Goal: Task Accomplishment & Management: Use online tool/utility

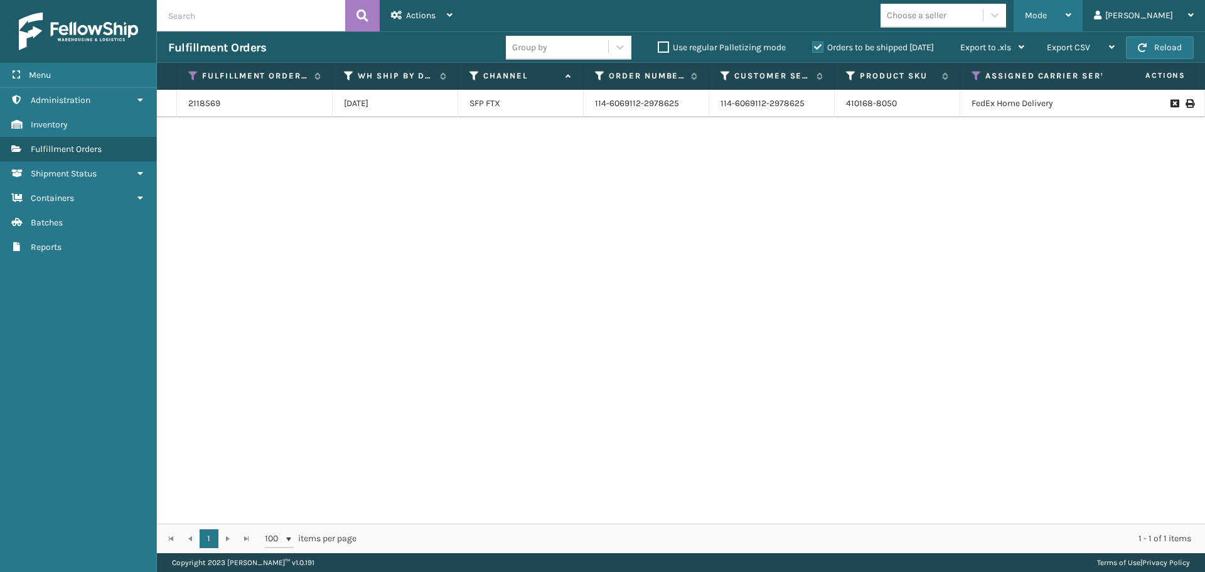
click at [1071, 13] on div "Mode" at bounding box center [1047, 15] width 46 height 31
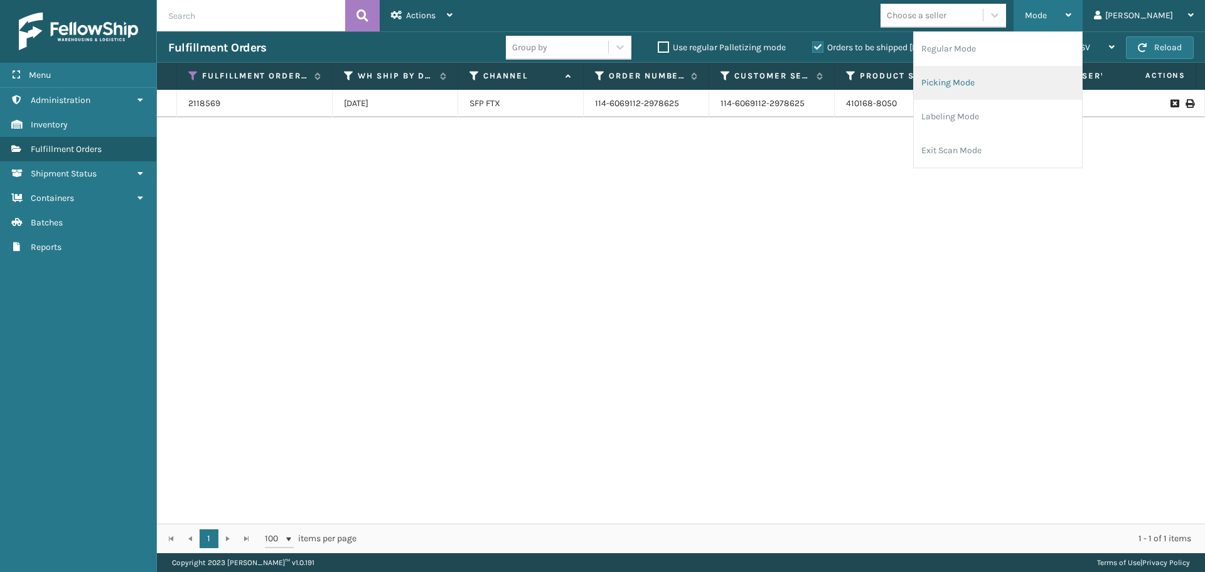
click at [1038, 79] on li "Picking Mode" at bounding box center [997, 83] width 168 height 34
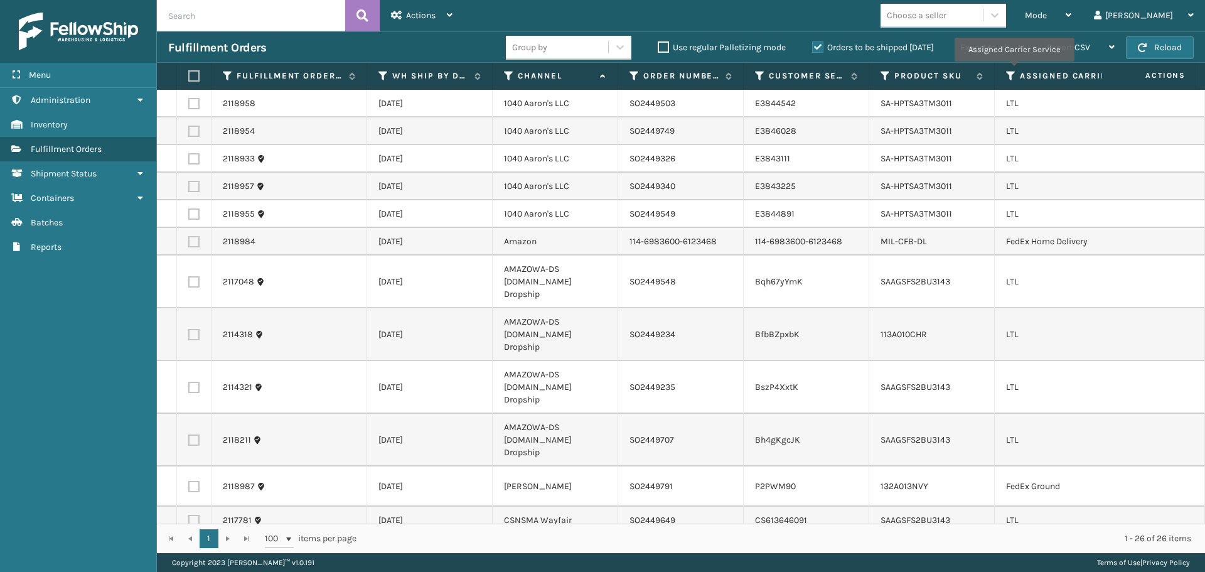
click at [1013, 70] on icon at bounding box center [1011, 75] width 10 height 11
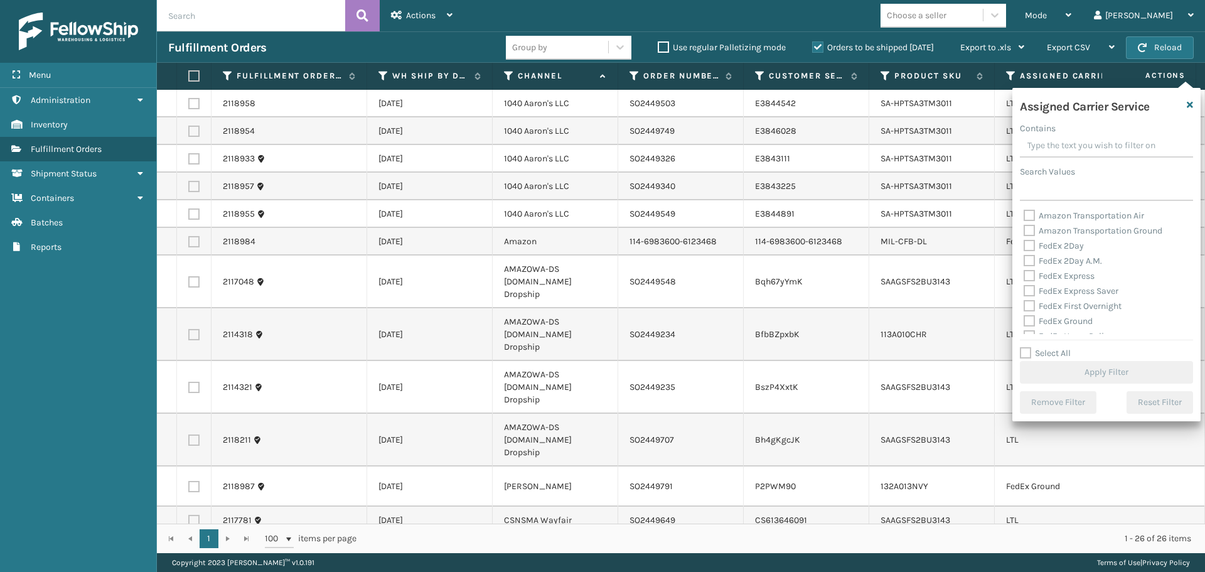
click at [1028, 213] on label "Amazon Transportation Air" at bounding box center [1083, 215] width 120 height 11
click at [1024, 213] on input "Amazon Transportation Air" at bounding box center [1023, 212] width 1 height 8
checkbox input "true"
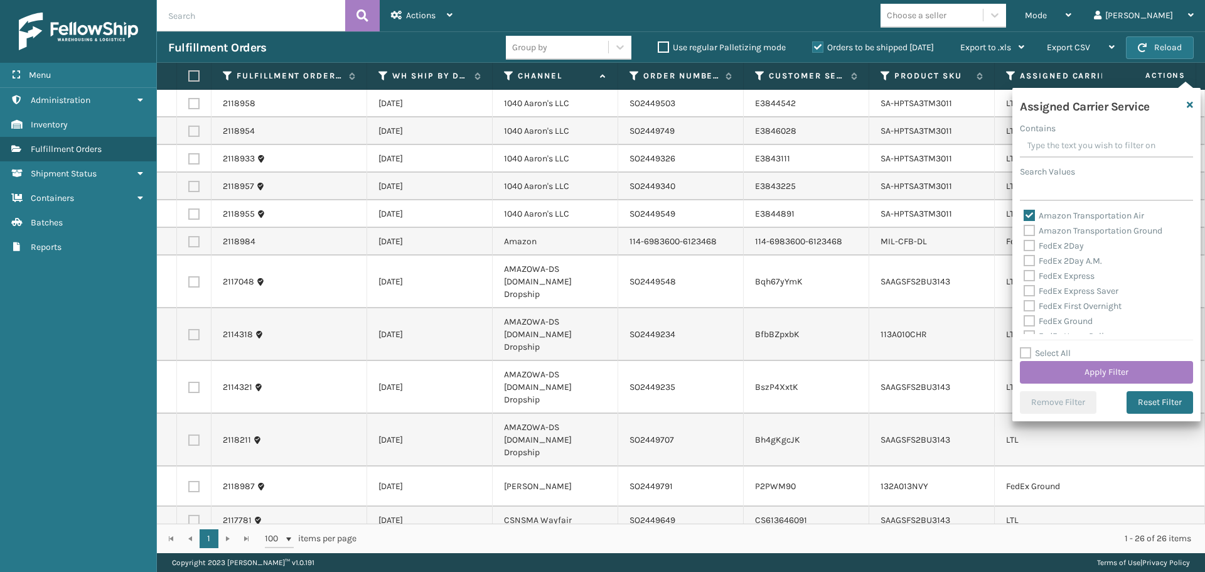
click at [1028, 225] on label "Amazon Transportation Ground" at bounding box center [1092, 230] width 139 height 11
click at [1024, 225] on input "Amazon Transportation Ground" at bounding box center [1023, 227] width 1 height 8
checkbox input "true"
click at [1069, 375] on button "Apply Filter" at bounding box center [1105, 372] width 173 height 23
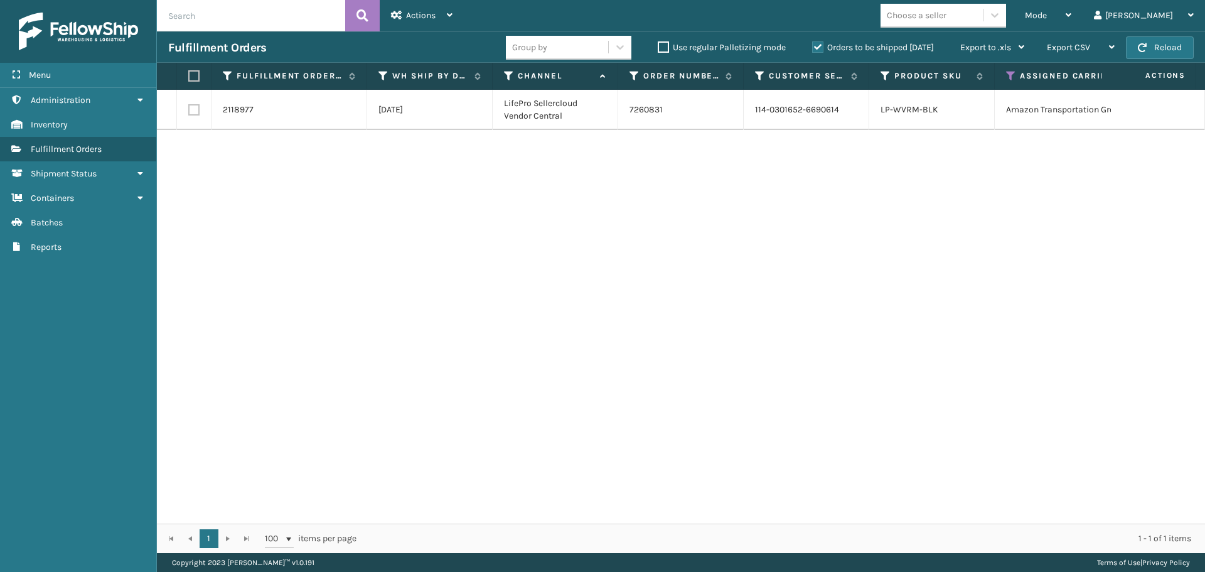
click at [1007, 73] on icon at bounding box center [1011, 75] width 10 height 11
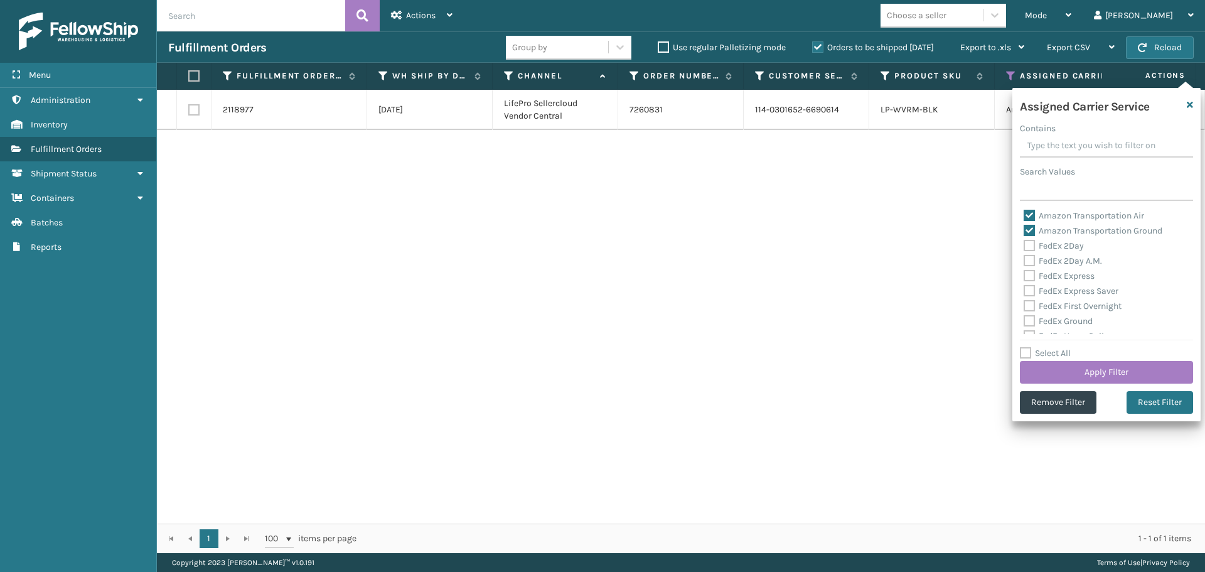
click at [1024, 216] on label "Amazon Transportation Air" at bounding box center [1083, 215] width 120 height 11
click at [1024, 216] on input "Amazon Transportation Air" at bounding box center [1023, 212] width 1 height 8
checkbox input "false"
click at [1025, 231] on label "Amazon Transportation Ground" at bounding box center [1092, 230] width 139 height 11
click at [1024, 231] on input "Amazon Transportation Ground" at bounding box center [1023, 227] width 1 height 8
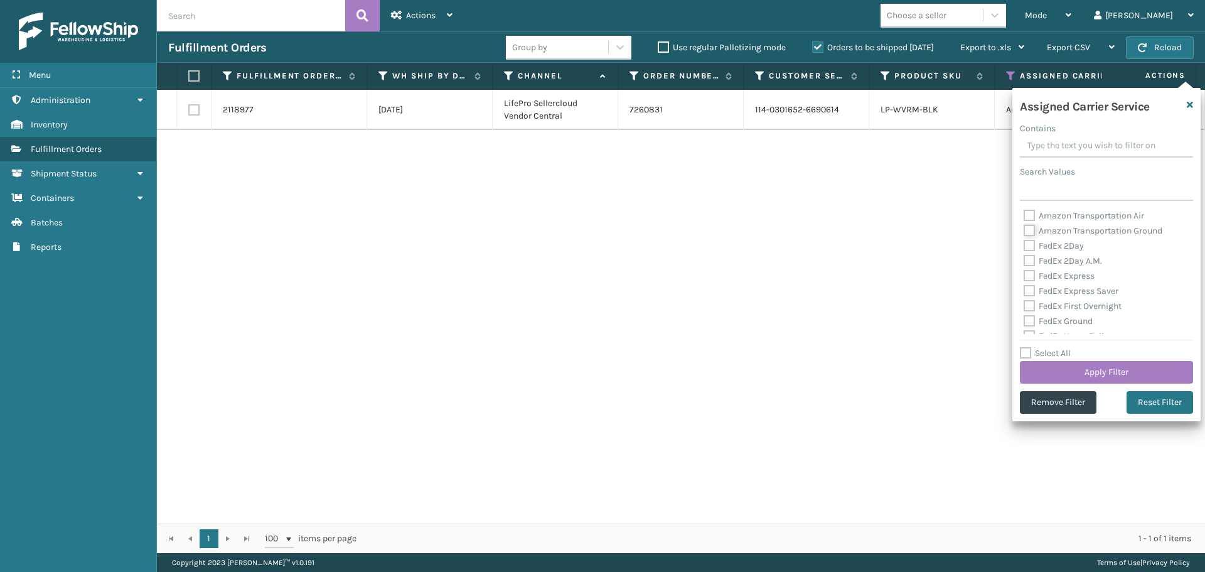
checkbox input "false"
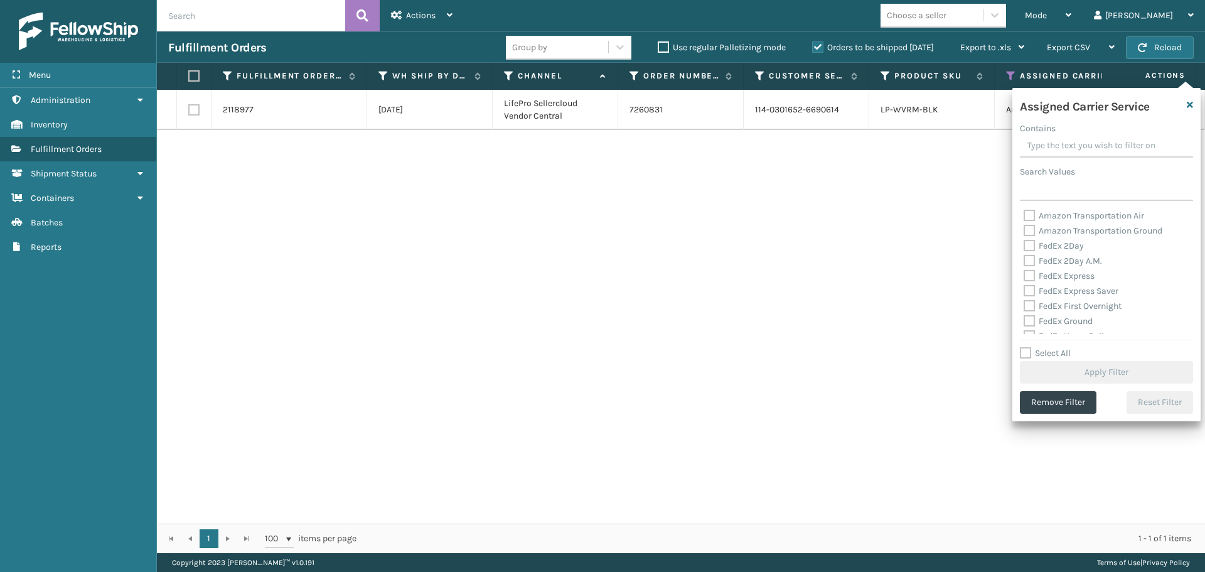
click at [1028, 247] on label "FedEx 2Day" at bounding box center [1053, 245] width 60 height 11
click at [1024, 247] on input "FedEx 2Day" at bounding box center [1023, 242] width 1 height 8
checkbox input "true"
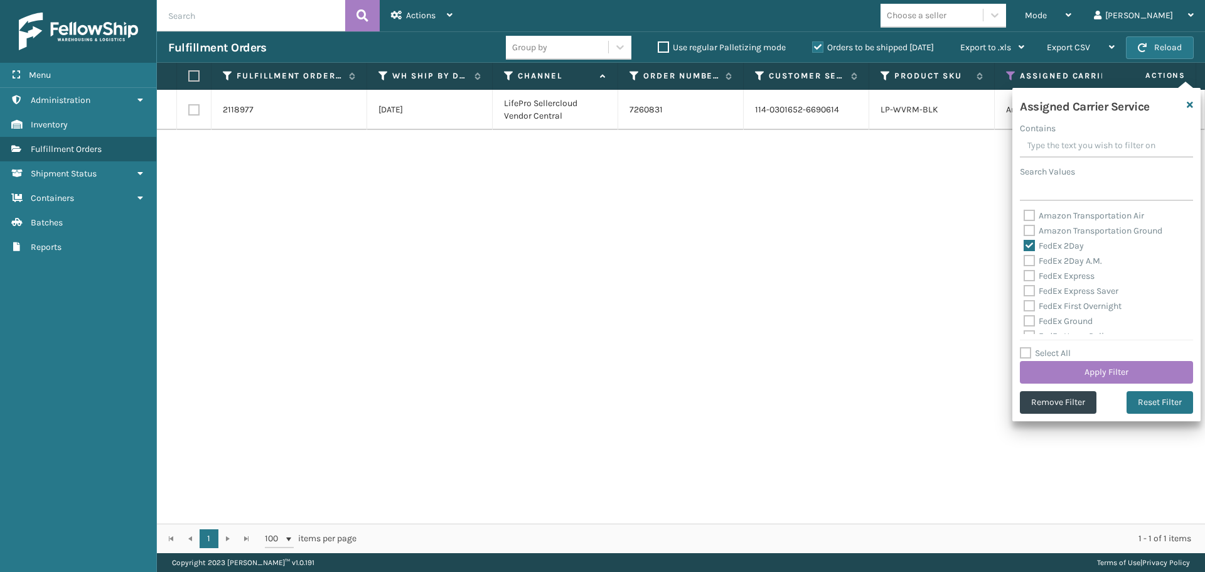
drag, startPoint x: 1028, startPoint y: 262, endPoint x: 1028, endPoint y: 272, distance: 10.0
click at [1028, 263] on label "FedEx 2Day A.M." at bounding box center [1062, 260] width 78 height 11
click at [1024, 262] on input "FedEx 2Day A.M." at bounding box center [1023, 257] width 1 height 8
checkbox input "true"
click at [1028, 272] on label "FedEx Express" at bounding box center [1058, 275] width 71 height 11
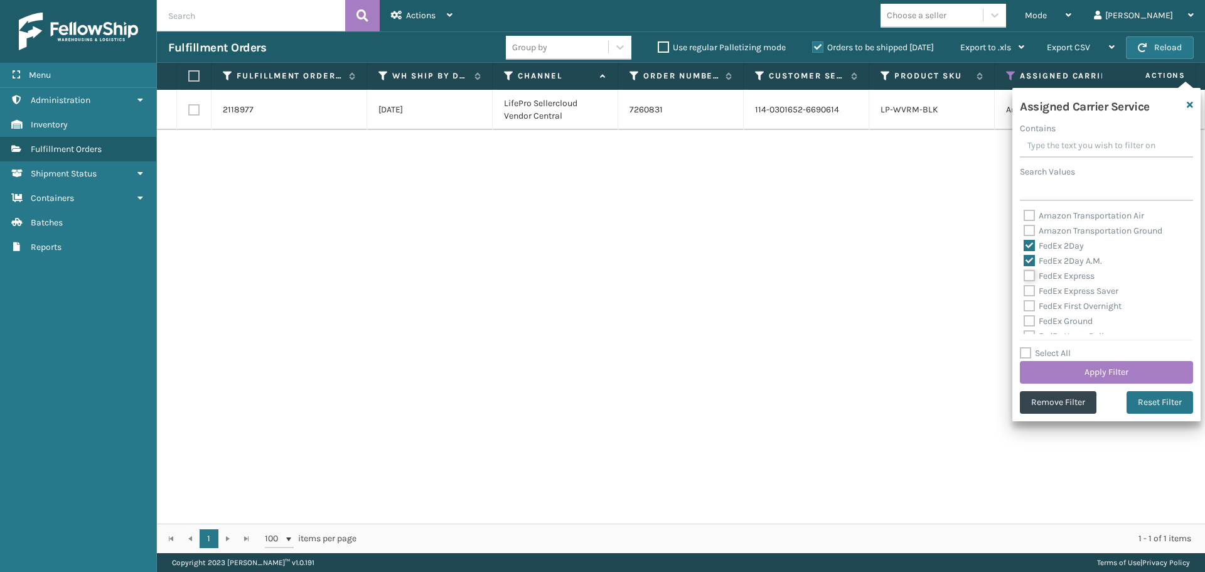
click at [1024, 272] on input "FedEx Express" at bounding box center [1023, 273] width 1 height 8
checkbox input "true"
drag, startPoint x: 1028, startPoint y: 292, endPoint x: 1027, endPoint y: 302, distance: 9.4
click at [1028, 293] on label "FedEx Express Saver" at bounding box center [1070, 290] width 95 height 11
click at [1024, 292] on input "FedEx Express Saver" at bounding box center [1023, 288] width 1 height 8
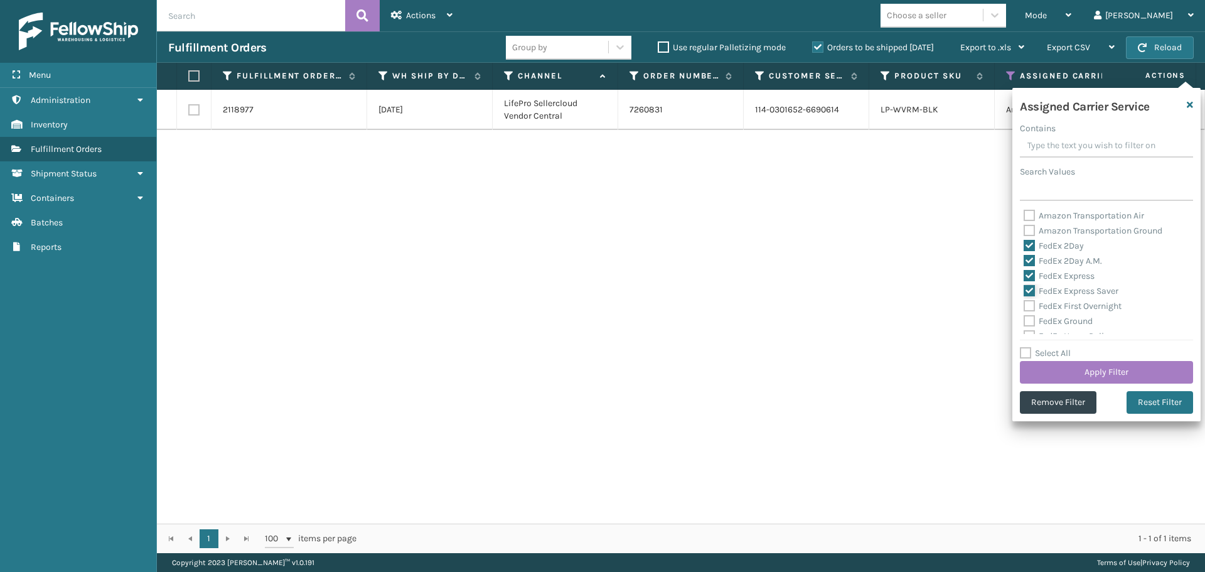
checkbox input "true"
drag, startPoint x: 1027, startPoint y: 303, endPoint x: 1028, endPoint y: 317, distance: 14.5
click at [1028, 306] on label "FedEx First Overnight" at bounding box center [1072, 306] width 98 height 11
click at [1024, 306] on input "FedEx First Overnight" at bounding box center [1023, 303] width 1 height 8
checkbox input "true"
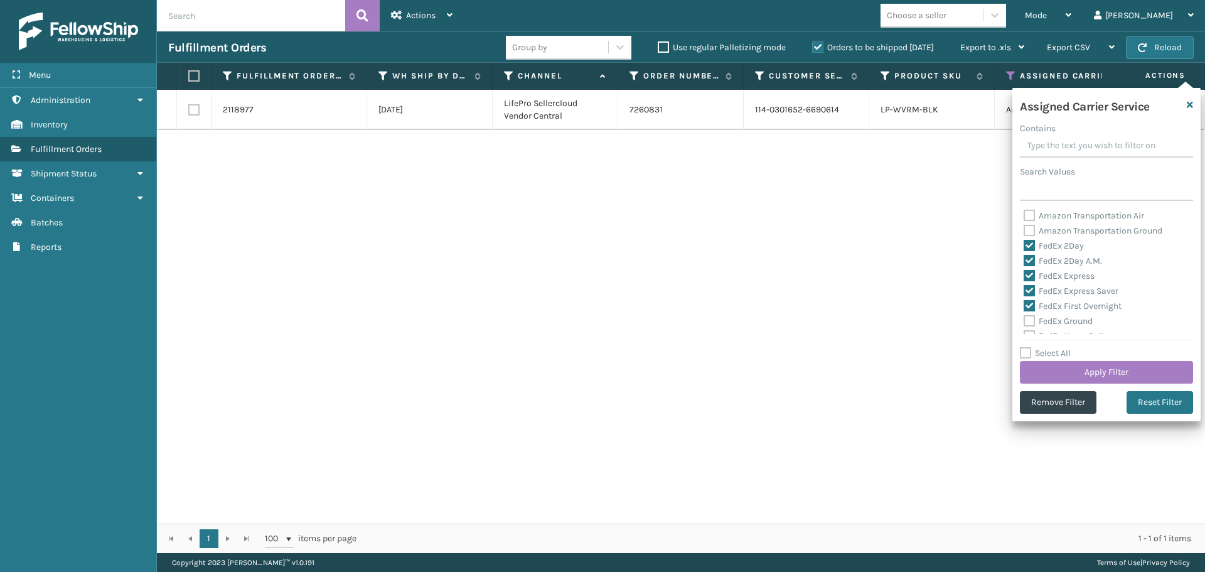
drag, startPoint x: 1029, startPoint y: 321, endPoint x: 1030, endPoint y: 328, distance: 7.6
click at [1029, 321] on label "FedEx Ground" at bounding box center [1057, 321] width 69 height 11
click at [1024, 321] on input "FedEx Ground" at bounding box center [1023, 318] width 1 height 8
checkbox input "true"
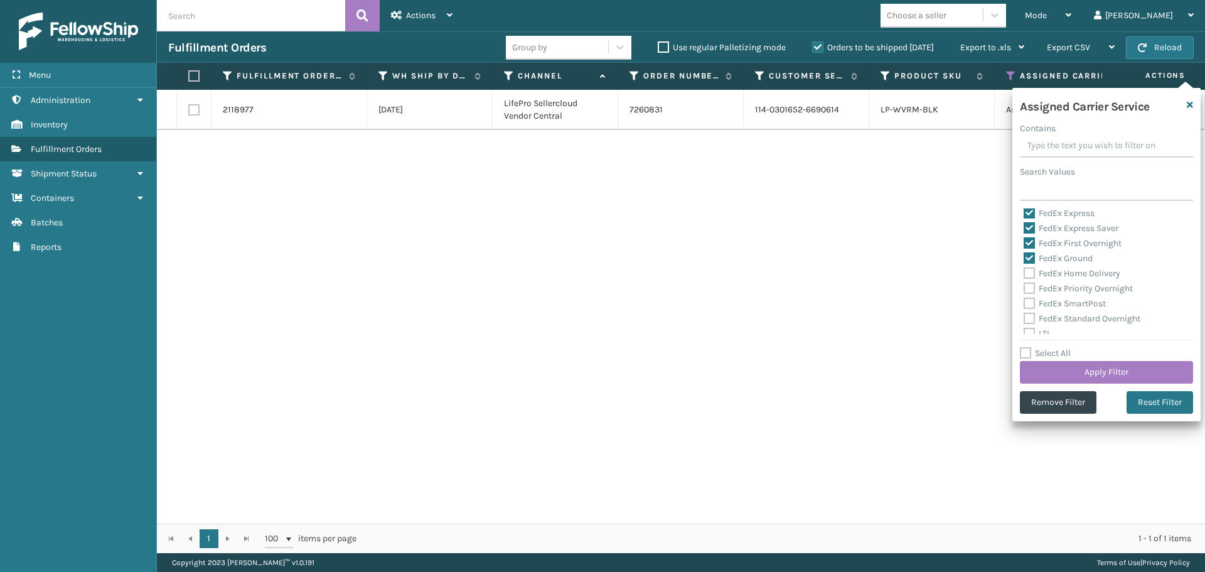
click at [1025, 274] on label "FedEx Home Delivery" at bounding box center [1071, 273] width 97 height 11
click at [1024, 274] on input "FedEx Home Delivery" at bounding box center [1023, 270] width 1 height 8
checkbox input "true"
click at [1028, 287] on label "FedEx Priority Overnight" at bounding box center [1077, 288] width 109 height 11
click at [1024, 287] on input "FedEx Priority Overnight" at bounding box center [1023, 285] width 1 height 8
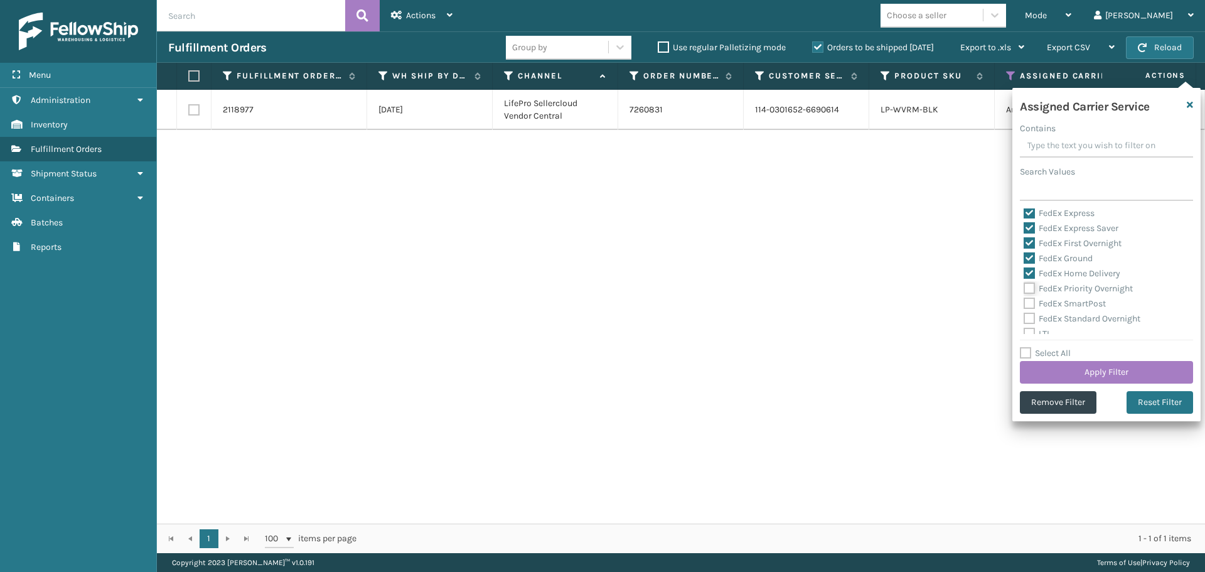
checkbox input "true"
click at [1029, 304] on label "FedEx SmartPost" at bounding box center [1064, 303] width 82 height 11
click at [1024, 304] on input "FedEx SmartPost" at bounding box center [1023, 300] width 1 height 8
checkbox input "true"
click at [1029, 317] on label "FedEx Standard Overnight" at bounding box center [1081, 318] width 117 height 11
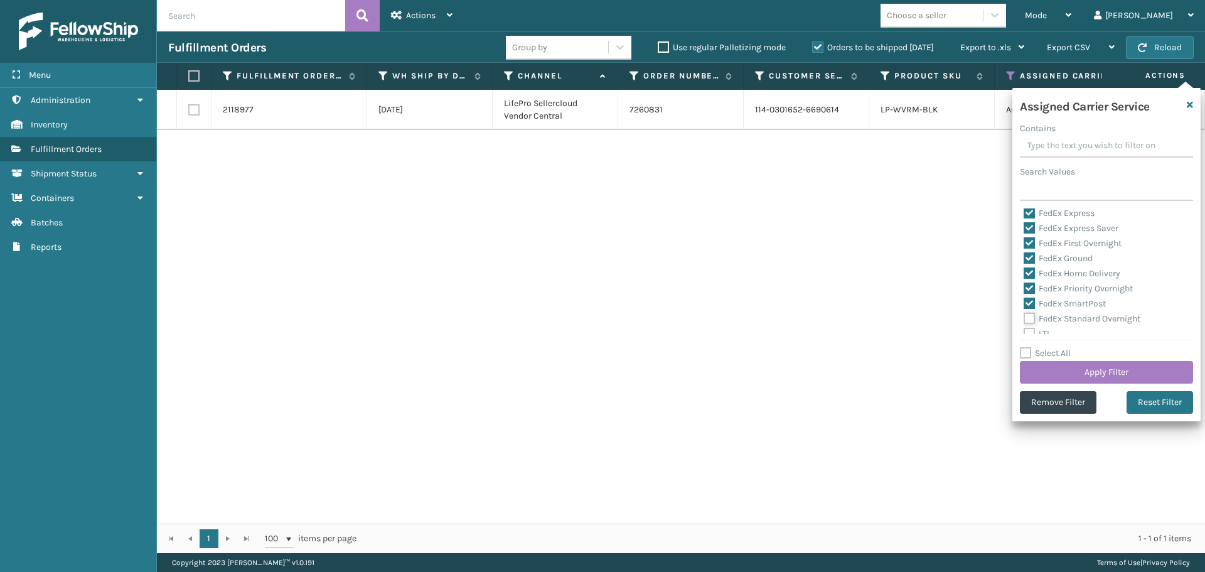
click at [1024, 317] on input "FedEx Standard Overnight" at bounding box center [1023, 315] width 1 height 8
checkbox input "true"
click at [1079, 375] on button "Apply Filter" at bounding box center [1105, 372] width 173 height 23
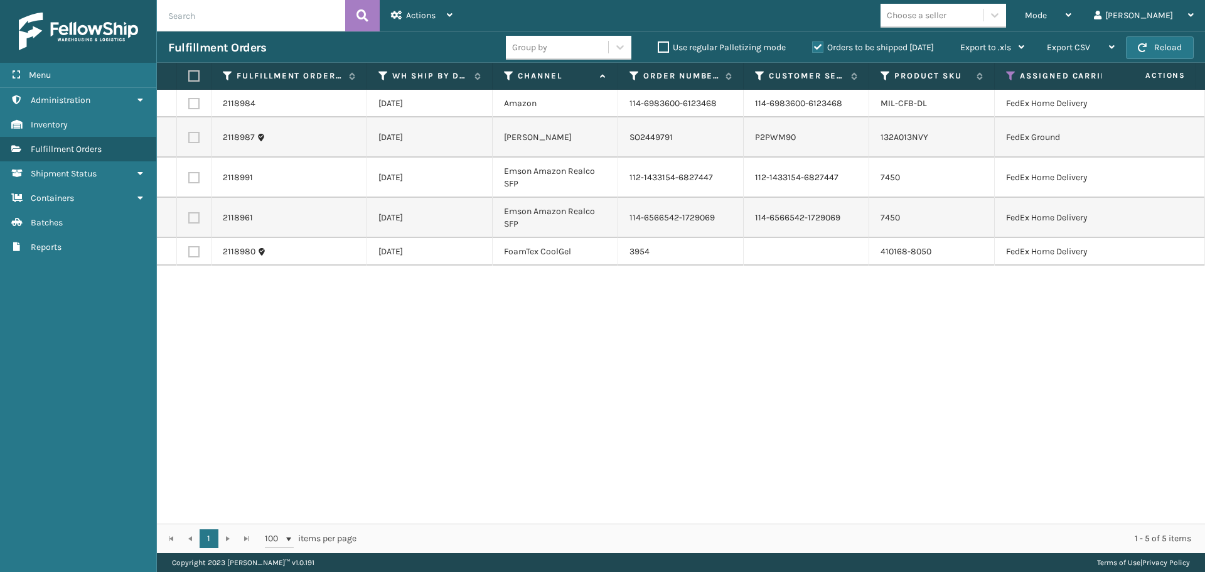
click at [194, 74] on label at bounding box center [192, 75] width 8 height 11
click at [189, 74] on input "checkbox" at bounding box center [188, 76] width 1 height 8
checkbox input "true"
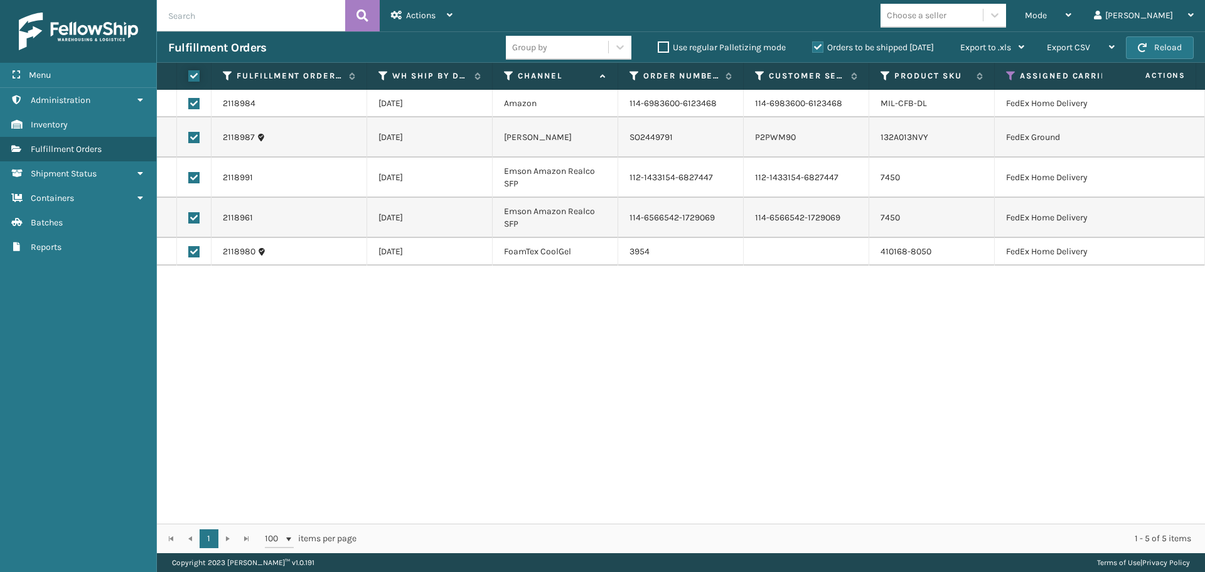
checkbox input "true"
click at [425, 23] on div "Actions" at bounding box center [421, 15] width 61 height 31
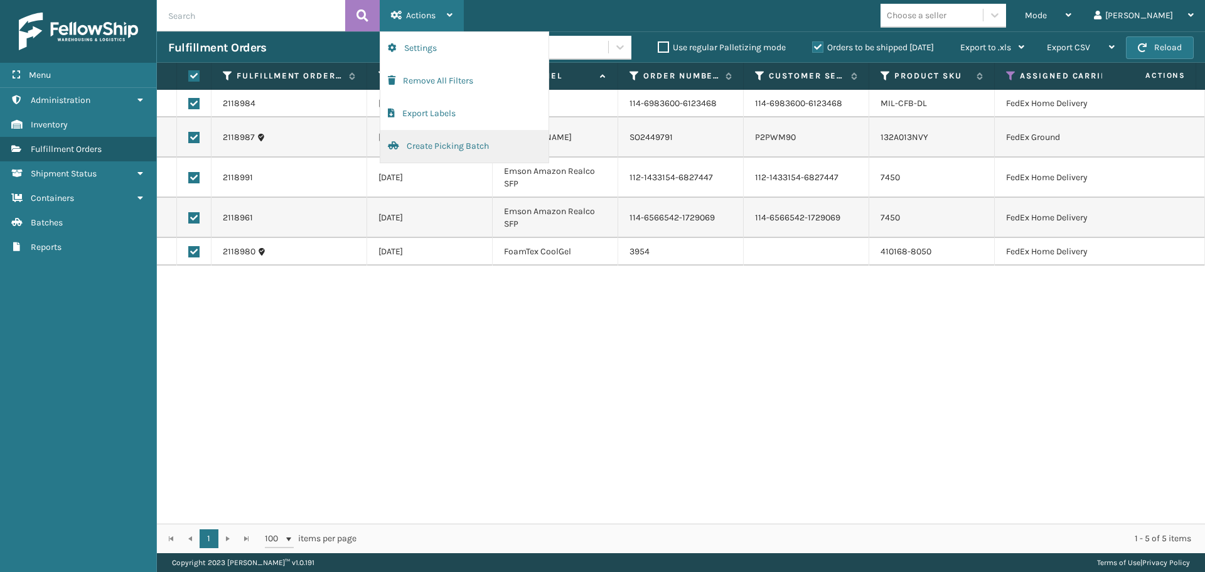
click at [444, 141] on button "Create Picking Batch" at bounding box center [464, 146] width 168 height 33
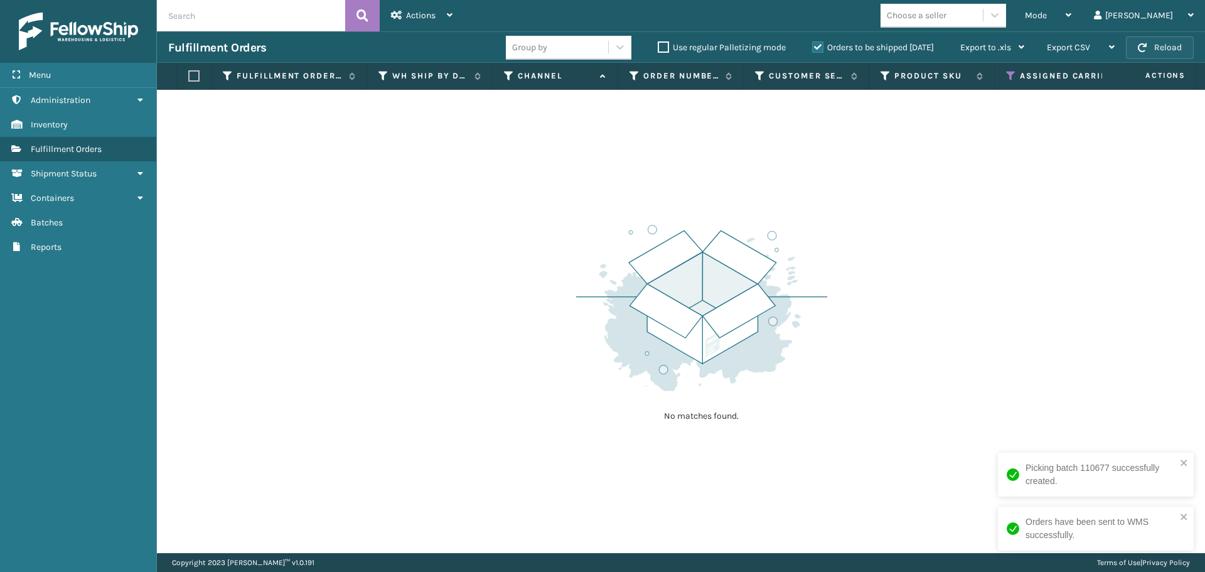
click at [1153, 45] on button "Reload" at bounding box center [1159, 47] width 68 height 23
click at [1013, 73] on icon at bounding box center [1011, 75] width 10 height 11
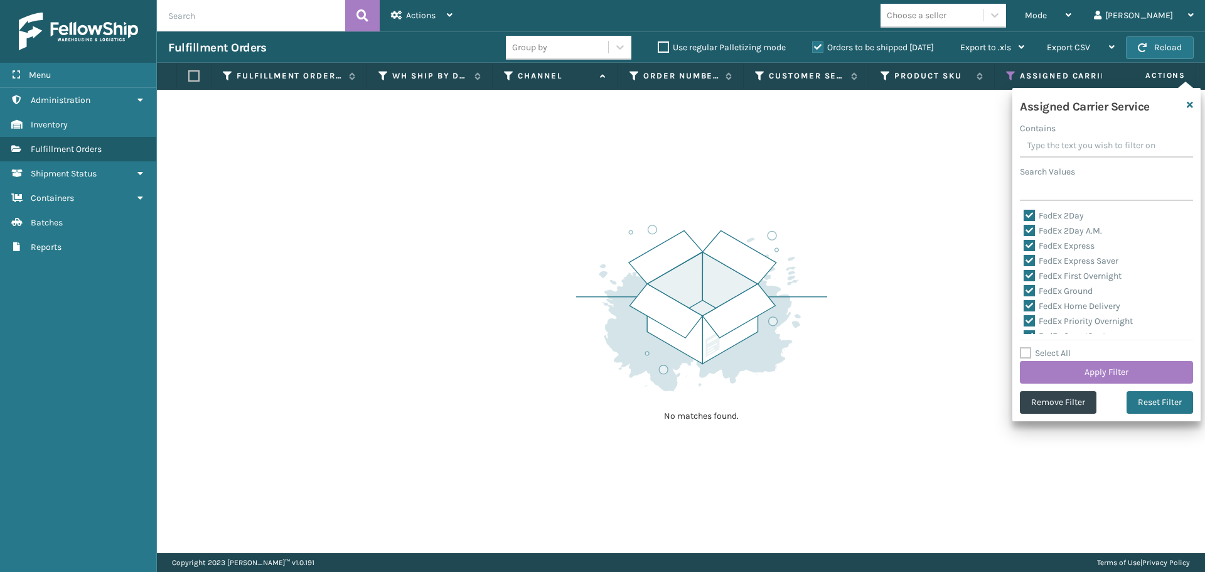
click at [1022, 355] on label "Select All" at bounding box center [1044, 353] width 51 height 11
click at [1022, 347] on input "Select All" at bounding box center [1113, 346] width 188 height 1
checkbox input "true"
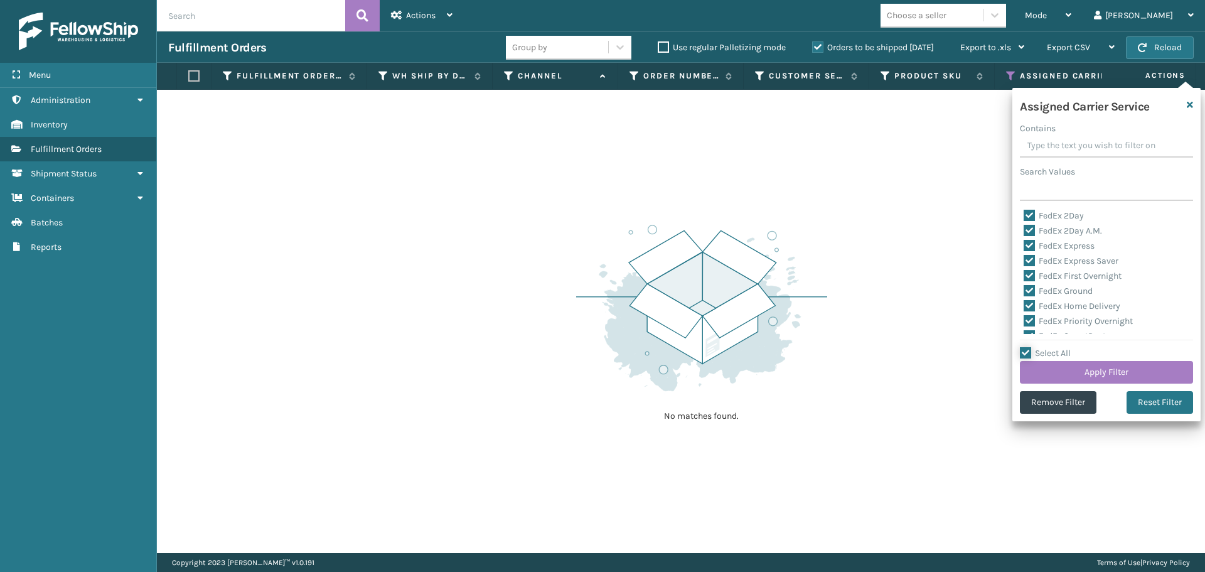
checkbox input "true"
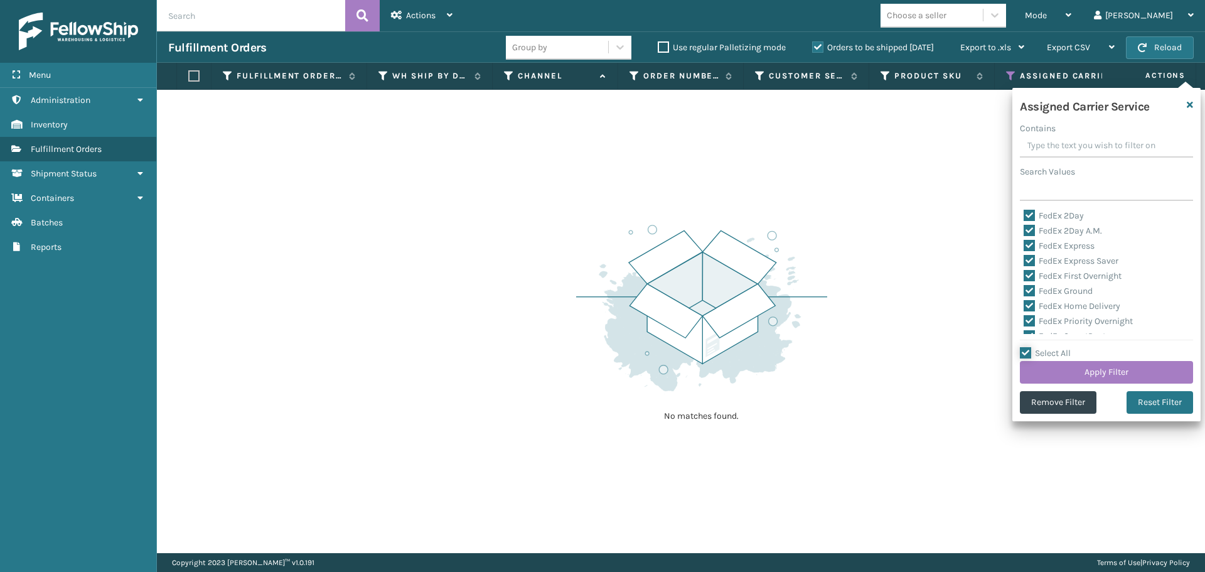
checkbox input "true"
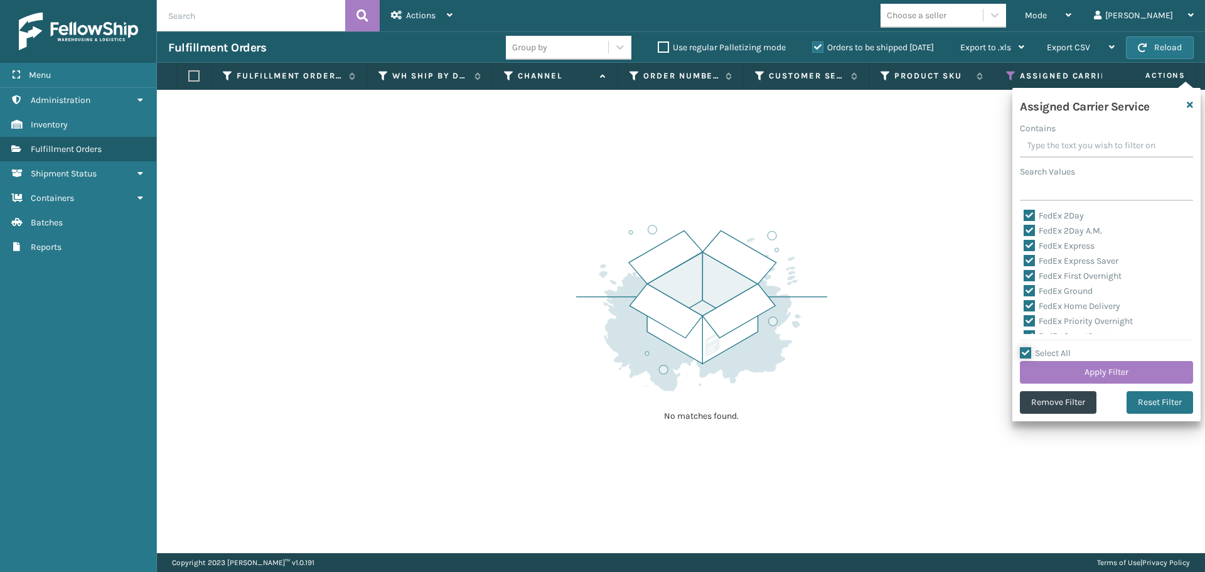
checkbox input "true"
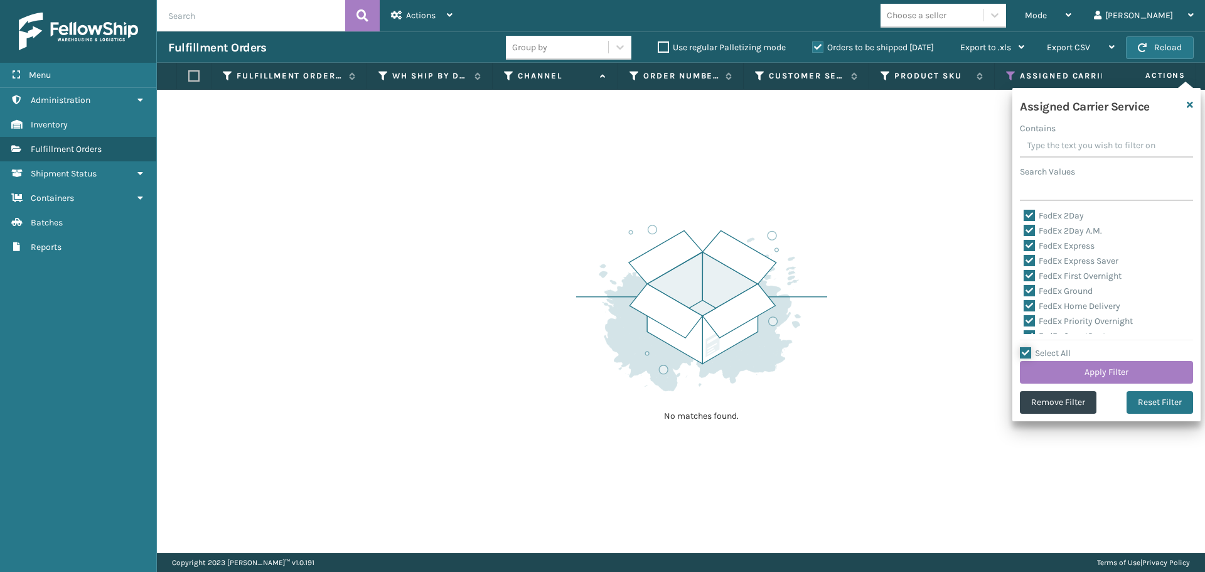
checkbox input "true"
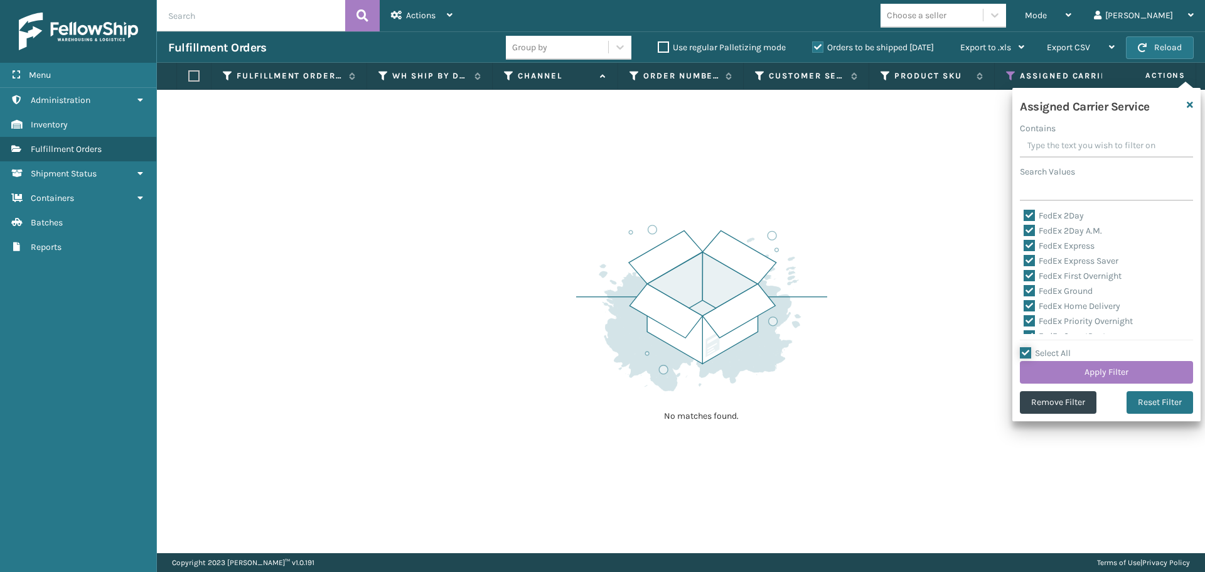
checkbox input "true"
click at [1022, 355] on label "Select All" at bounding box center [1044, 353] width 51 height 11
click at [1022, 347] on input "Select All" at bounding box center [1113, 346] width 188 height 1
checkbox input "false"
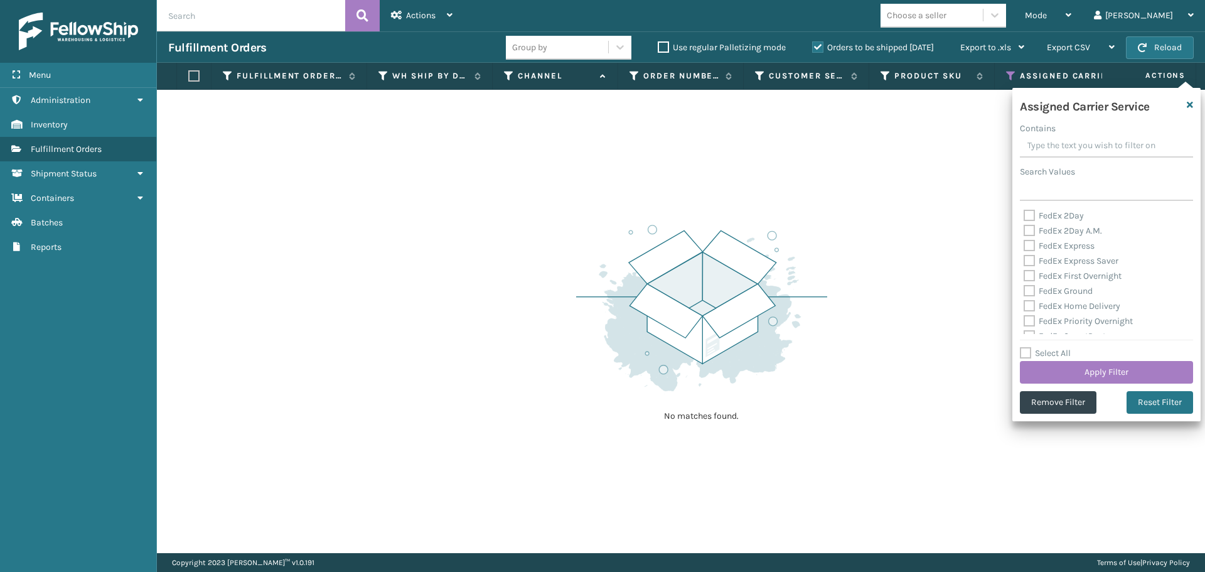
checkbox input "false"
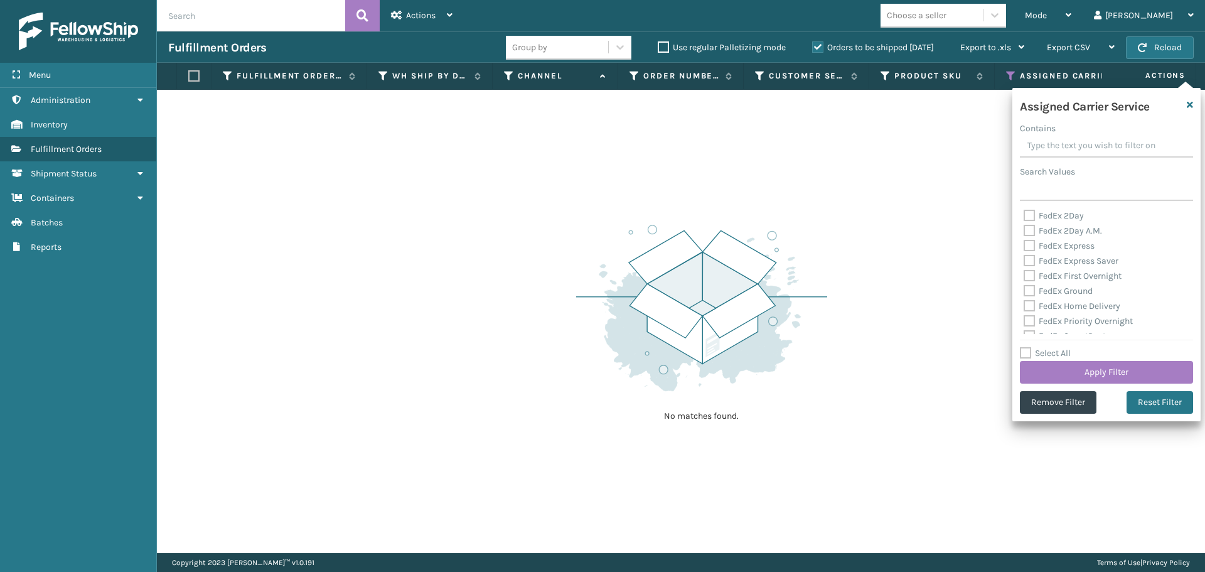
checkbox input "false"
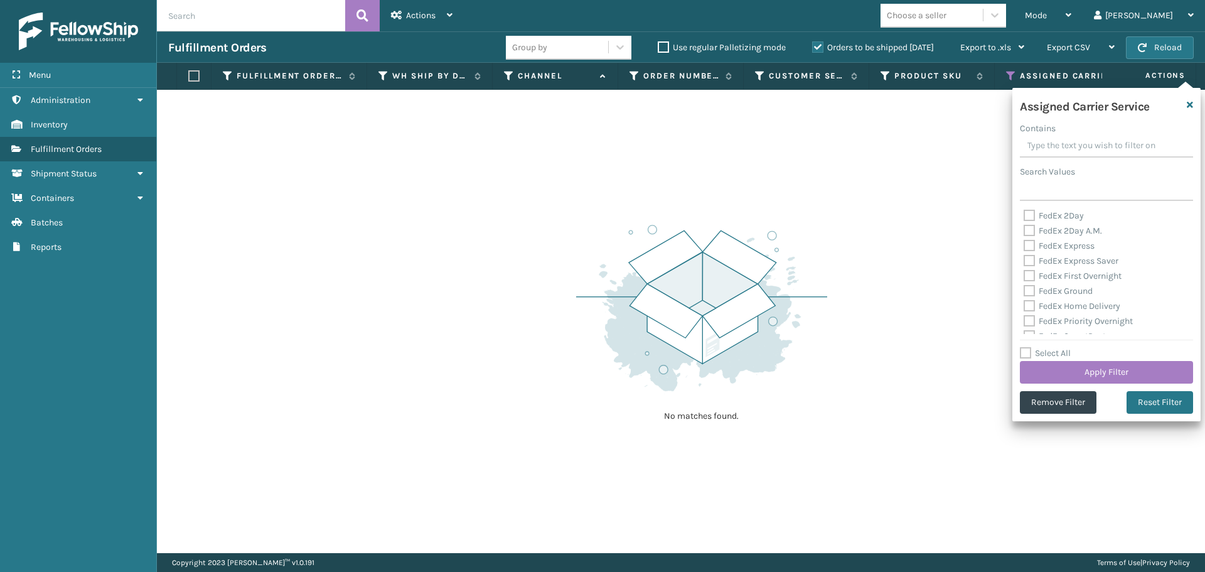
checkbox input "false"
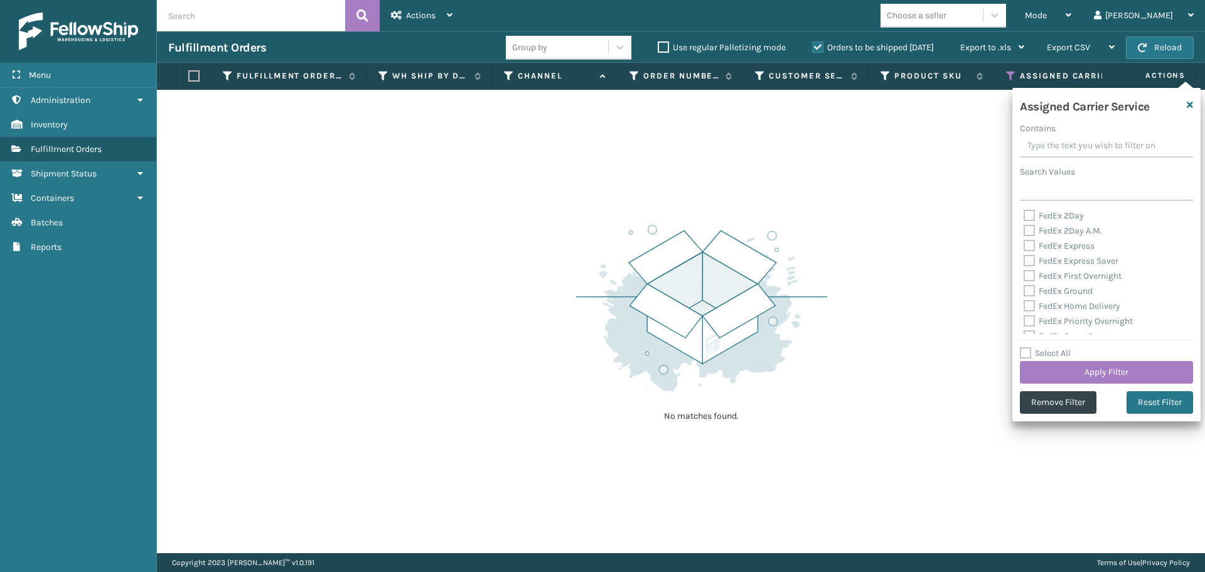
checkbox input "false"
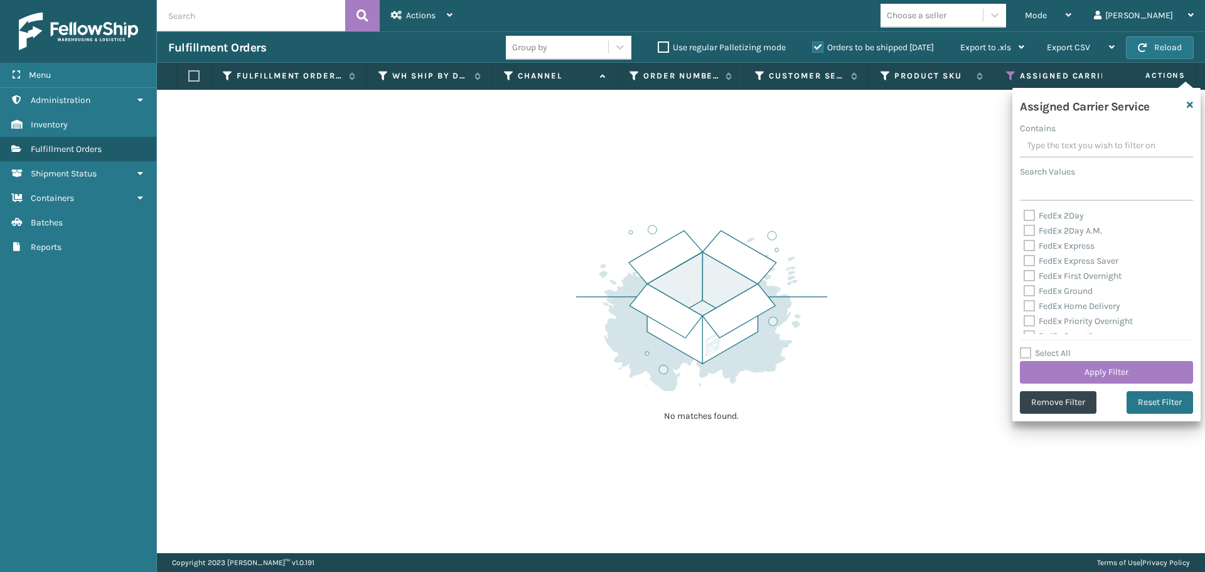
checkbox input "false"
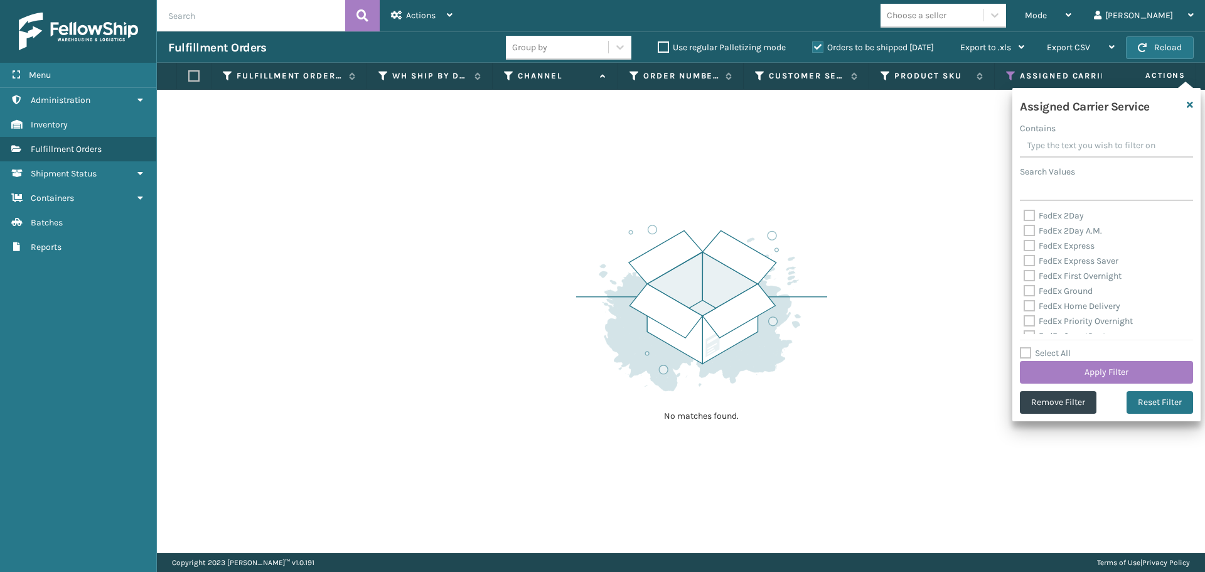
checkbox input "false"
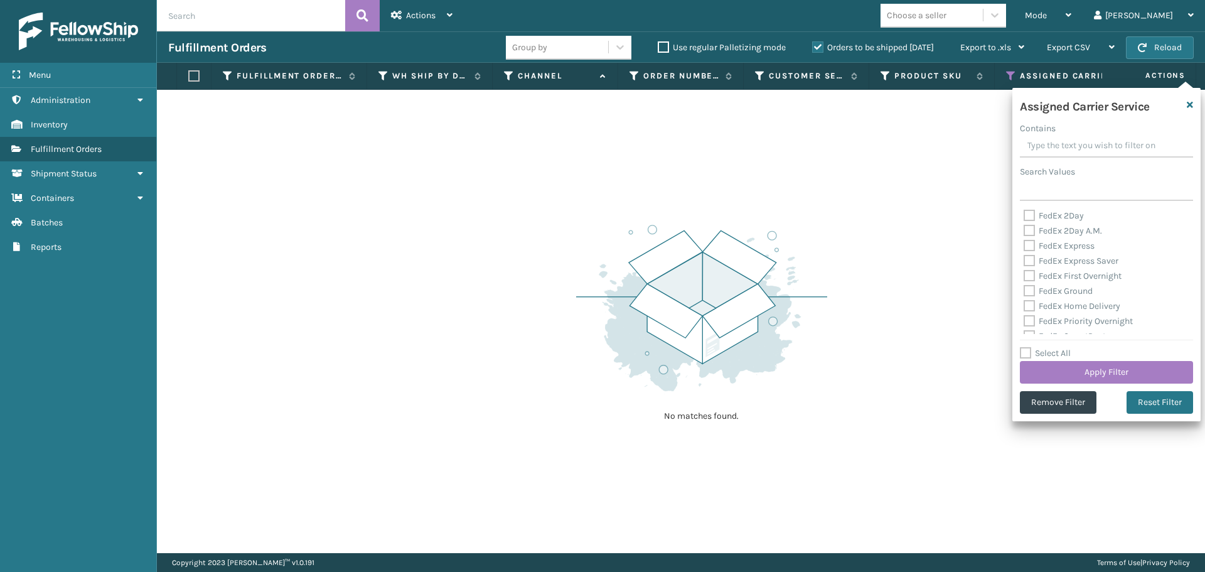
checkbox input "false"
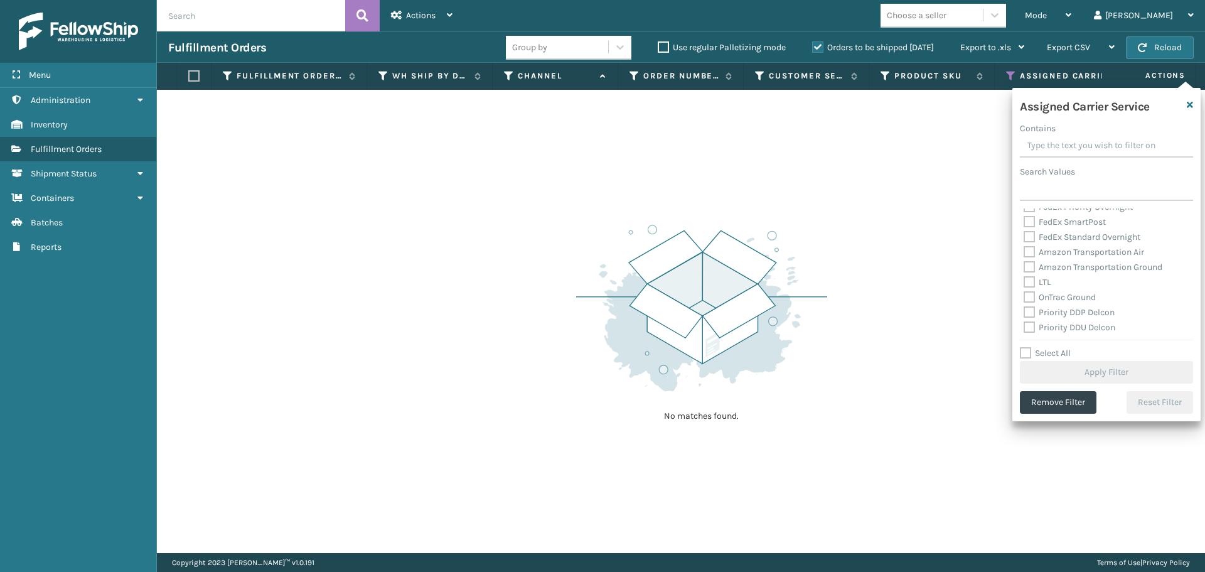
scroll to position [125, 0]
click at [1032, 289] on label "OnTrac Ground" at bounding box center [1059, 285] width 72 height 11
click at [1024, 287] on input "OnTrac Ground" at bounding box center [1023, 283] width 1 height 8
checkbox input "true"
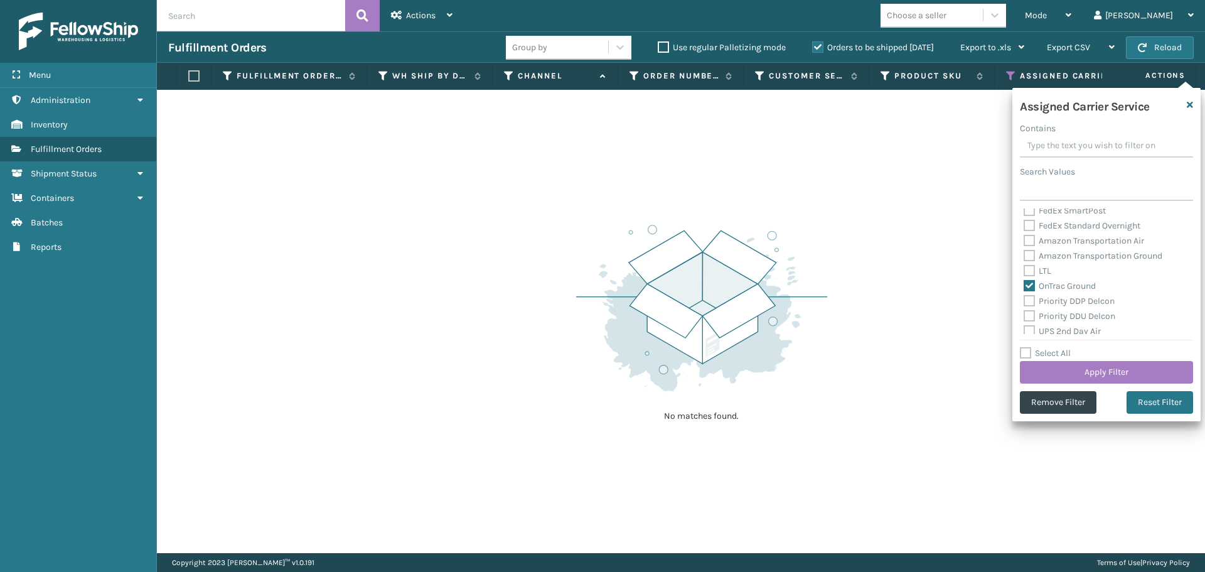
click at [1030, 302] on label "Priority DDP Delcon" at bounding box center [1068, 300] width 91 height 11
click at [1024, 302] on input "Priority DDP Delcon" at bounding box center [1023, 298] width 1 height 8
checkbox input "true"
click at [1030, 316] on label "Priority DDU Delcon" at bounding box center [1069, 316] width 92 height 11
click at [1024, 316] on input "Priority DDU Delcon" at bounding box center [1023, 313] width 1 height 8
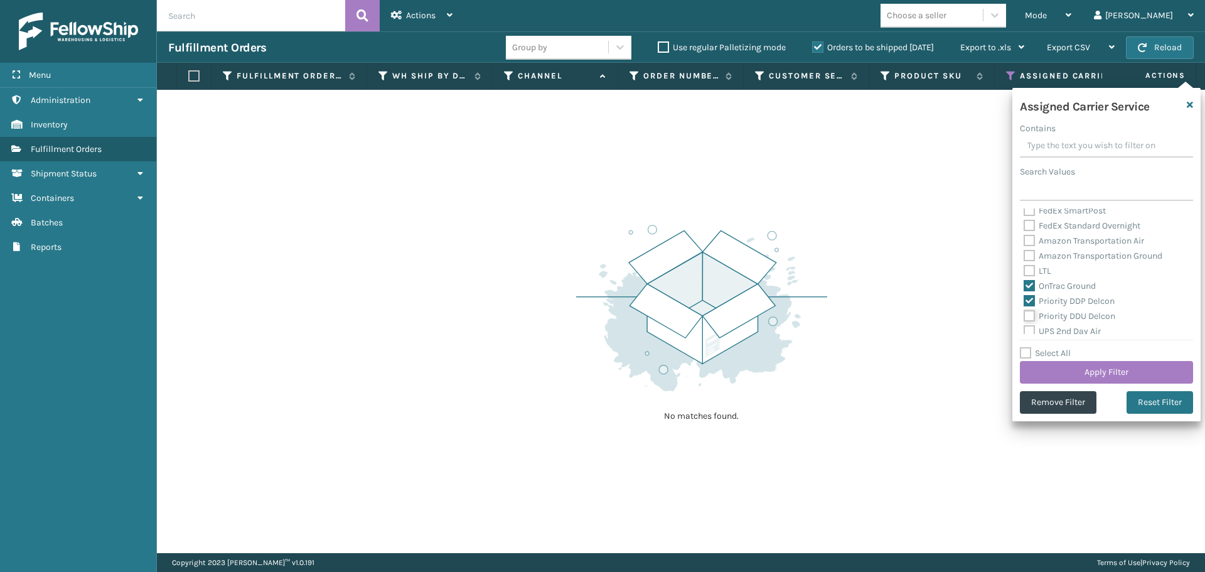
checkbox input "true"
click at [1030, 328] on label "UPS 2nd Day Air" at bounding box center [1061, 331] width 77 height 11
click at [1024, 328] on input "UPS 2nd Day Air" at bounding box center [1023, 328] width 1 height 8
checkbox input "true"
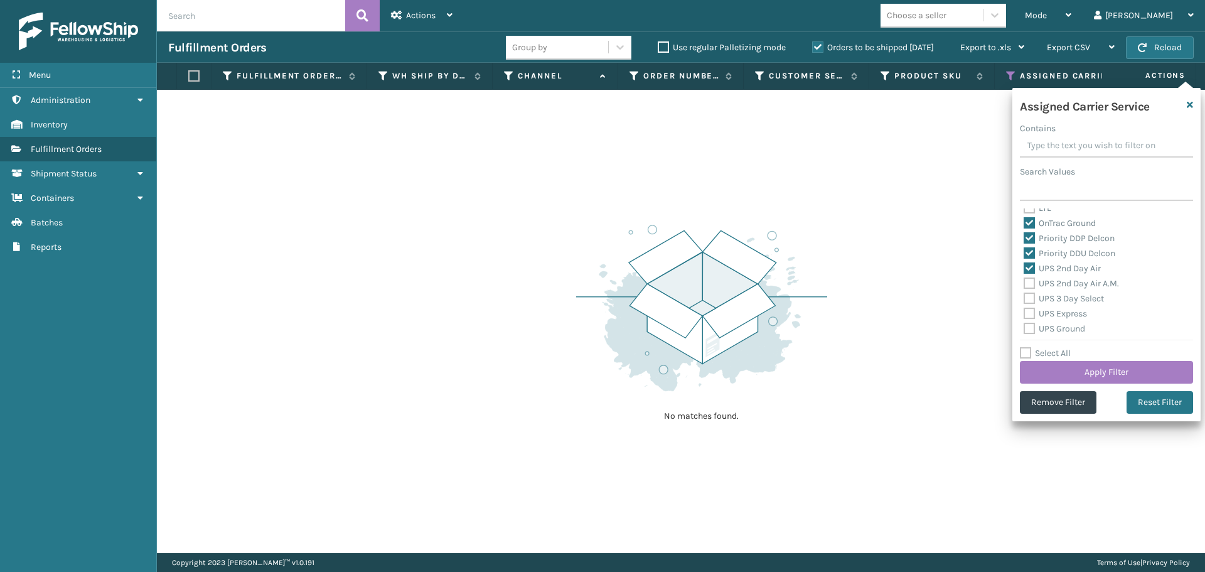
click at [1029, 280] on label "UPS 2nd Day Air A.M." at bounding box center [1070, 283] width 95 height 11
click at [1024, 280] on input "UPS 2nd Day Air A.M." at bounding box center [1023, 280] width 1 height 8
checkbox input "true"
click at [1028, 297] on label "UPS 3 Day Select" at bounding box center [1063, 298] width 80 height 11
click at [1024, 297] on input "UPS 3 Day Select" at bounding box center [1023, 295] width 1 height 8
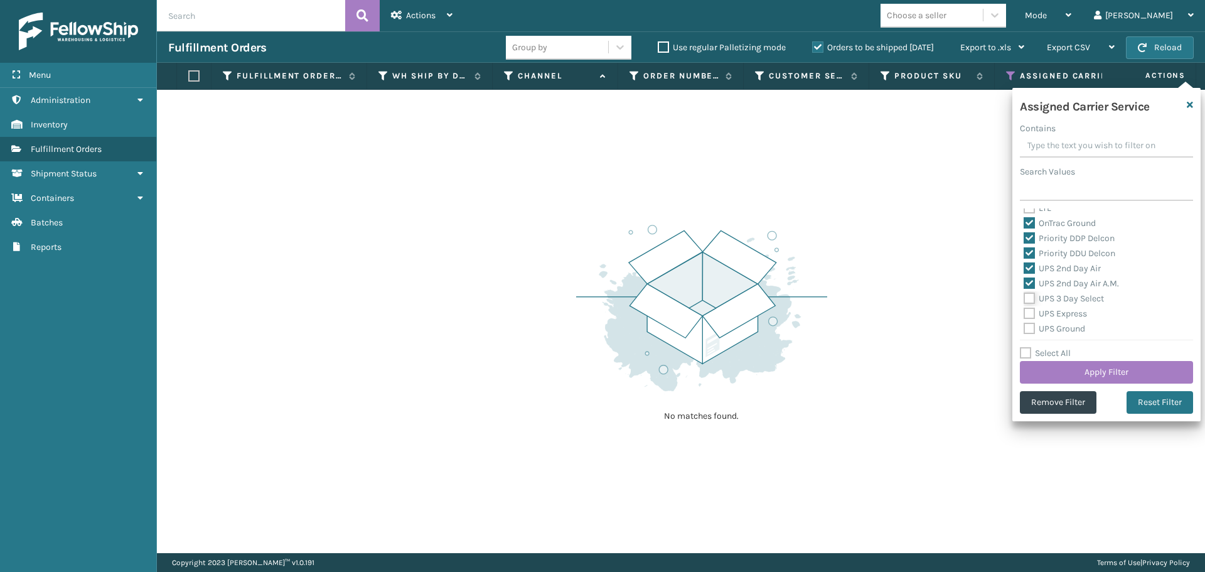
checkbox input "true"
click at [1028, 314] on label "UPS Express" at bounding box center [1054, 313] width 63 height 11
click at [1024, 314] on input "UPS Express" at bounding box center [1023, 310] width 1 height 8
checkbox input "true"
click at [1028, 329] on label "UPS Ground" at bounding box center [1053, 328] width 61 height 11
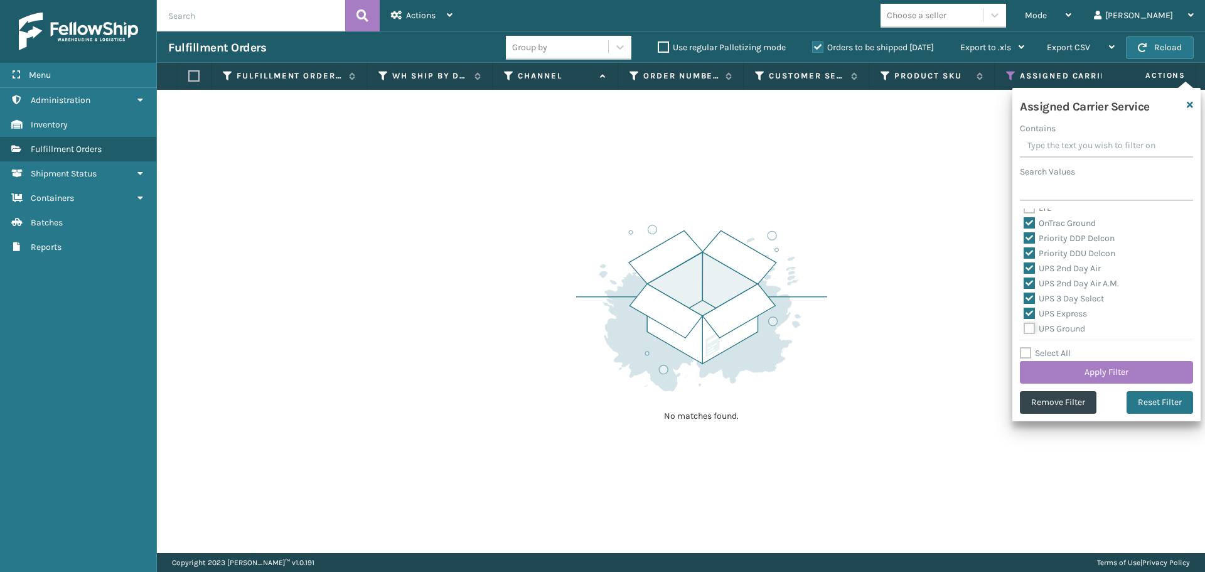
click at [1024, 329] on input "UPS Ground" at bounding box center [1023, 325] width 1 height 8
checkbox input "true"
click at [1028, 277] on label "UPS Next Day Air" at bounding box center [1063, 280] width 80 height 11
click at [1024, 277] on input "UPS Next Day Air" at bounding box center [1023, 278] width 1 height 8
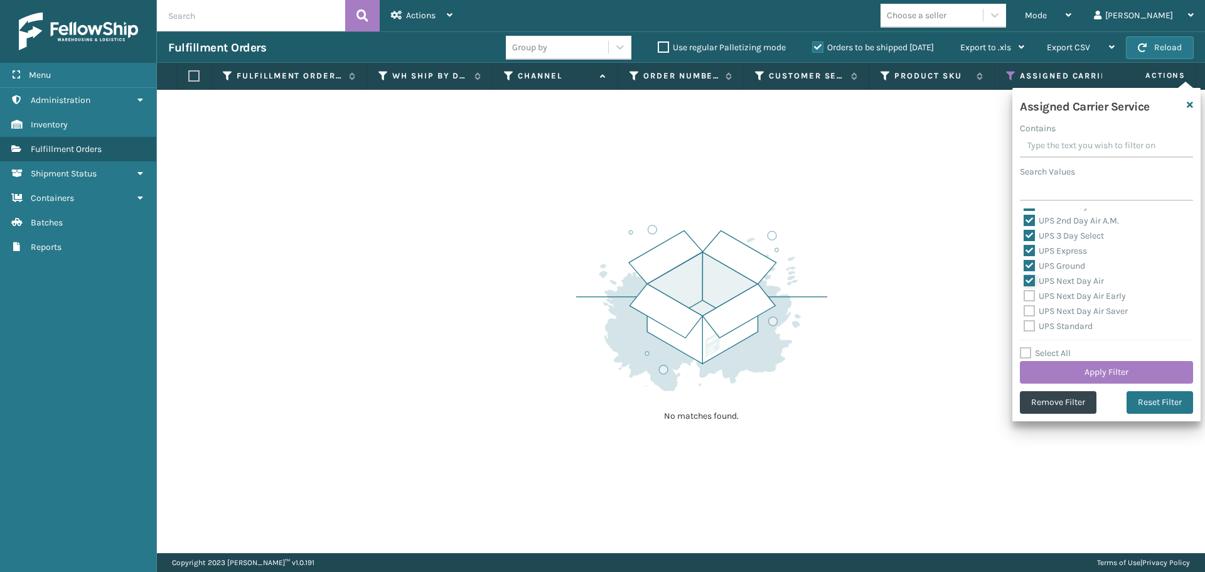
checkbox input "true"
click at [1029, 298] on label "UPS Next Day Air Early" at bounding box center [1074, 295] width 102 height 11
click at [1024, 297] on input "UPS Next Day Air Early" at bounding box center [1023, 293] width 1 height 8
checkbox input "true"
click at [1029, 309] on label "UPS Next Day Air Saver" at bounding box center [1075, 311] width 104 height 11
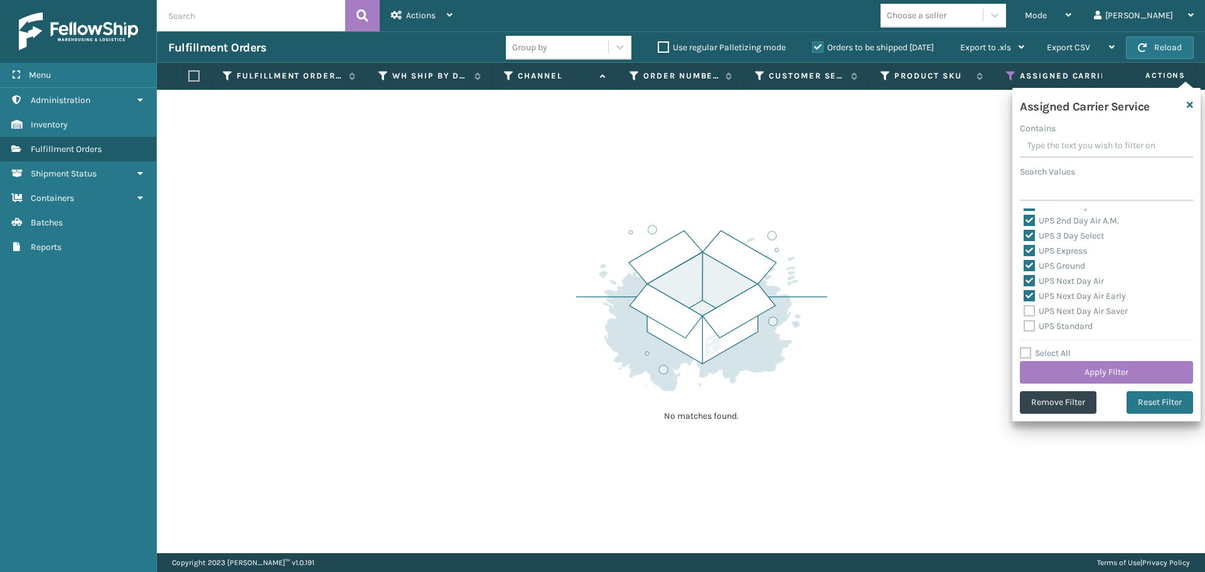
click at [1024, 309] on input "UPS Next Day Air Saver" at bounding box center [1023, 308] width 1 height 8
checkbox input "true"
click at [1031, 322] on label "UPS Standard" at bounding box center [1057, 326] width 69 height 11
click at [1024, 322] on input "UPS Standard" at bounding box center [1023, 323] width 1 height 8
checkbox input "true"
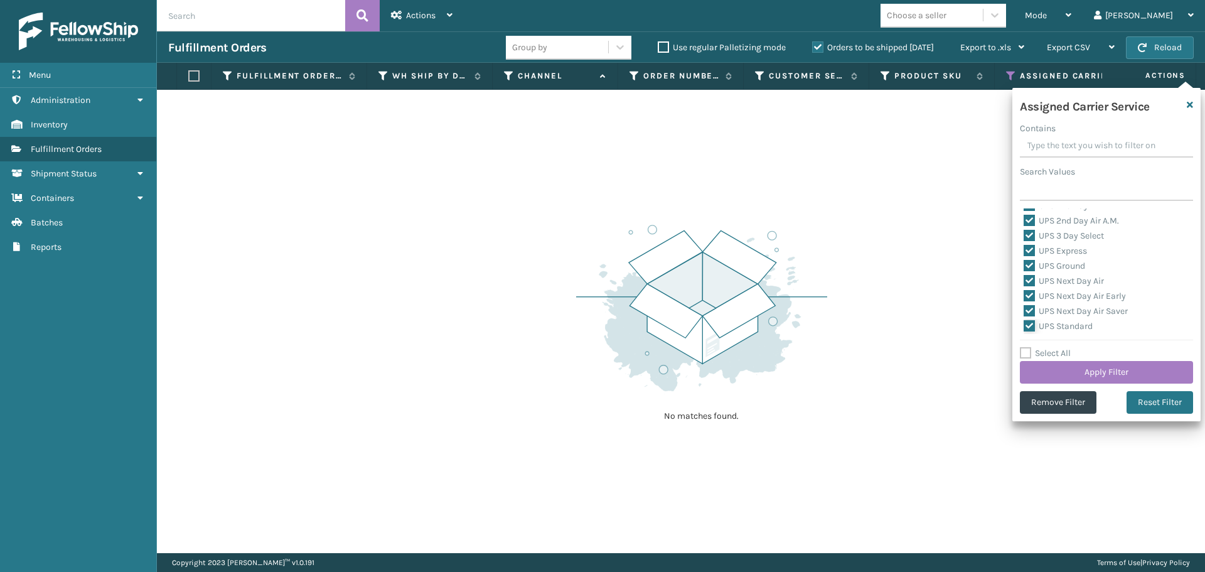
scroll to position [314, 0]
click at [1032, 280] on label "UPS SurePost 1LB or Greater" at bounding box center [1085, 278] width 124 height 11
click at [1024, 279] on input "UPS SurePost 1LB or Greater" at bounding box center [1023, 275] width 1 height 8
checkbox input "true"
click at [1031, 293] on label "USPS First Class Mail" at bounding box center [1072, 293] width 98 height 11
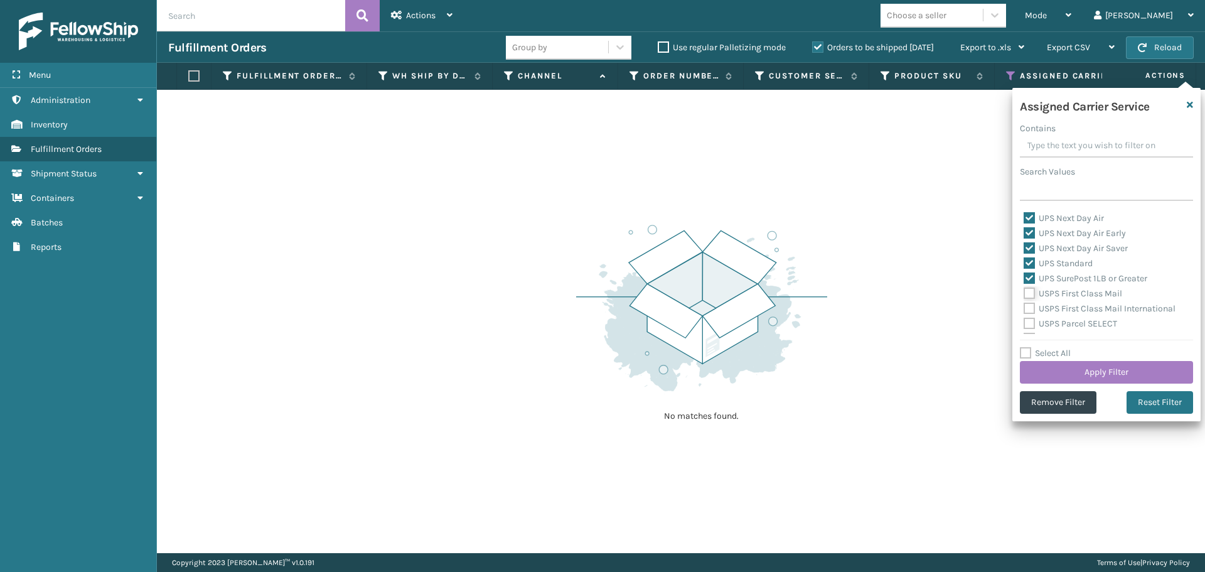
click at [1024, 293] on input "USPS First Class Mail" at bounding box center [1023, 290] width 1 height 8
checkbox input "true"
click at [1031, 308] on label "USPS First Class Mail International" at bounding box center [1099, 308] width 152 height 11
click at [1024, 308] on input "USPS First Class Mail International" at bounding box center [1023, 305] width 1 height 8
checkbox input "true"
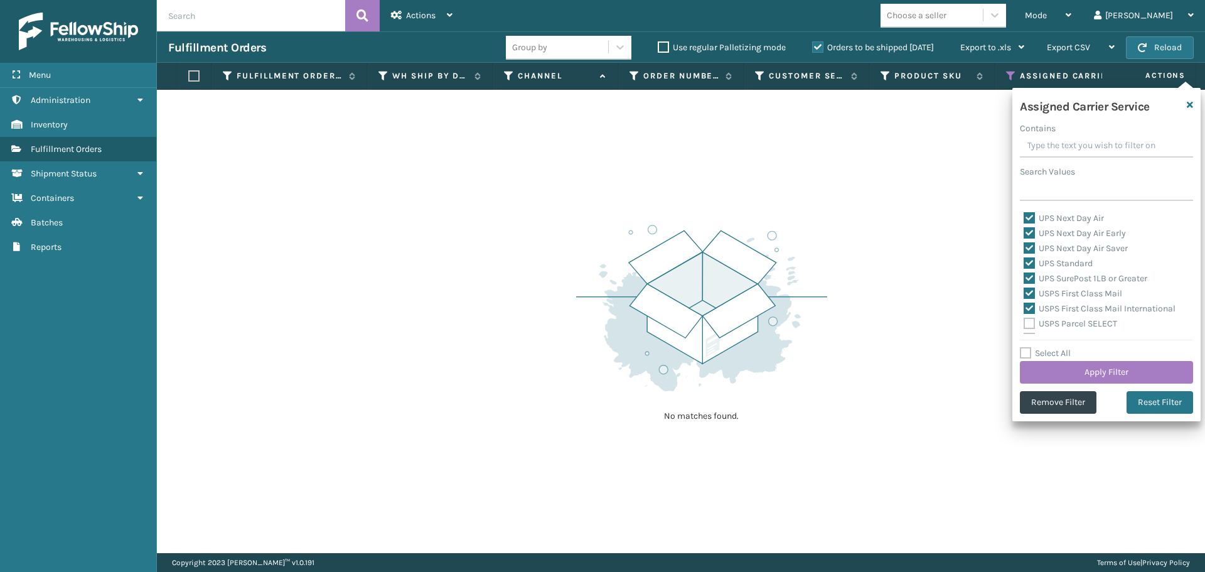
click at [1030, 329] on div "USPS Parcel SELECT" at bounding box center [1106, 323] width 166 height 15
click at [1031, 322] on label "USPS Parcel SELECT" at bounding box center [1069, 323] width 93 height 11
click at [1024, 322] on input "USPS Parcel SELECT" at bounding box center [1023, 320] width 1 height 8
checkbox input "true"
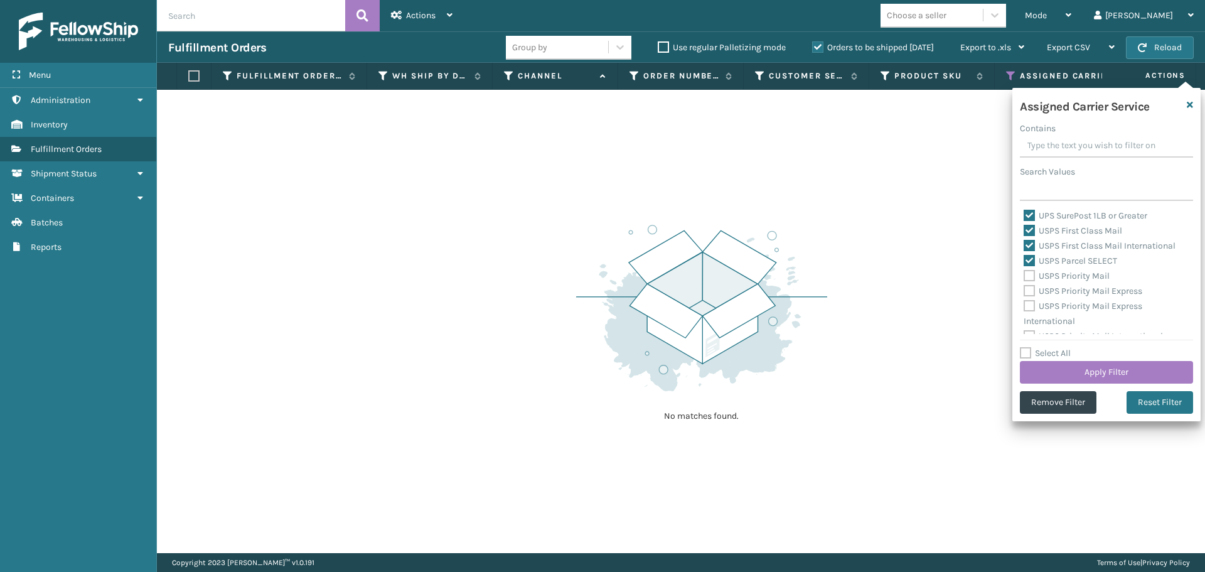
click at [1028, 279] on label "USPS Priority Mail" at bounding box center [1066, 275] width 86 height 11
click at [1024, 277] on input "USPS Priority Mail" at bounding box center [1023, 273] width 1 height 8
checkbox input "true"
click at [1028, 290] on label "USPS Priority Mail Express" at bounding box center [1082, 290] width 119 height 11
click at [1024, 290] on input "USPS Priority Mail Express" at bounding box center [1023, 288] width 1 height 8
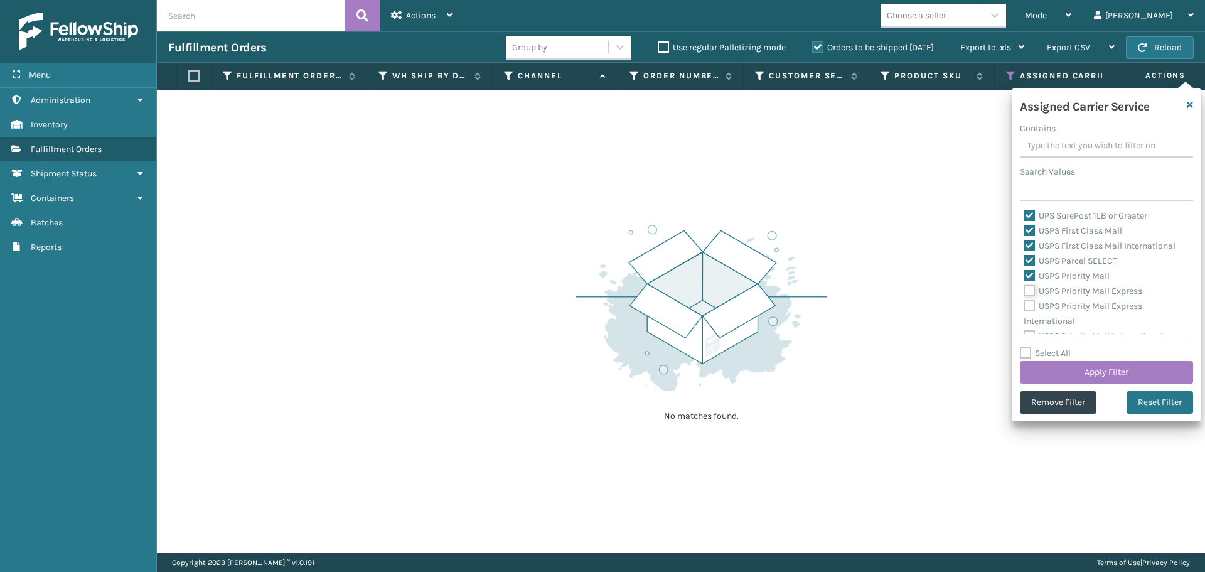
checkbox input "true"
click at [1027, 308] on label "USPS Priority Mail Express International" at bounding box center [1082, 314] width 119 height 26
click at [1024, 307] on input "USPS Priority Mail Express International" at bounding box center [1023, 303] width 1 height 8
checkbox input "true"
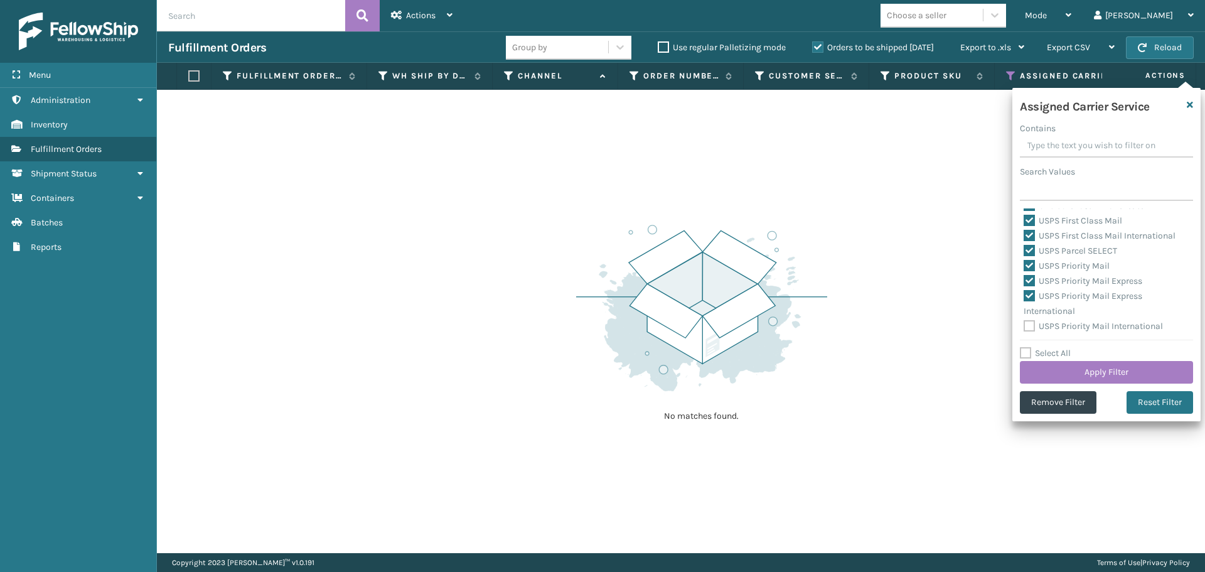
click at [1030, 322] on label "USPS Priority Mail International" at bounding box center [1092, 326] width 139 height 11
click at [1024, 322] on input "USPS Priority Mail International" at bounding box center [1023, 323] width 1 height 8
checkbox input "true"
click at [1051, 377] on button "Apply Filter" at bounding box center [1105, 372] width 173 height 23
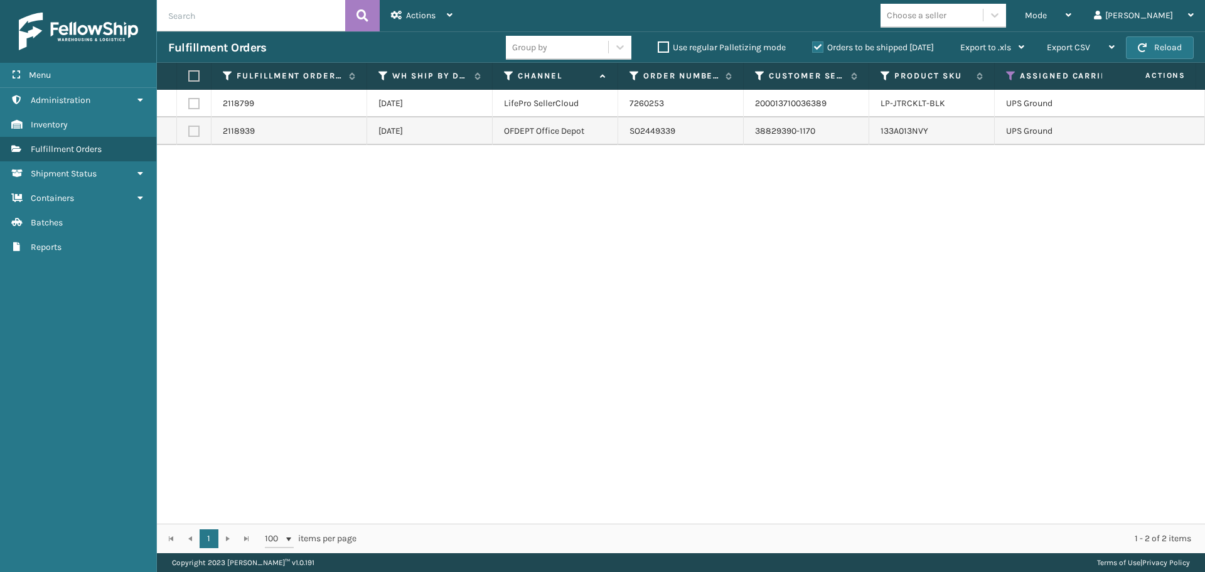
click at [189, 76] on label at bounding box center [192, 75] width 8 height 11
click at [189, 76] on input "checkbox" at bounding box center [188, 76] width 1 height 8
checkbox input "true"
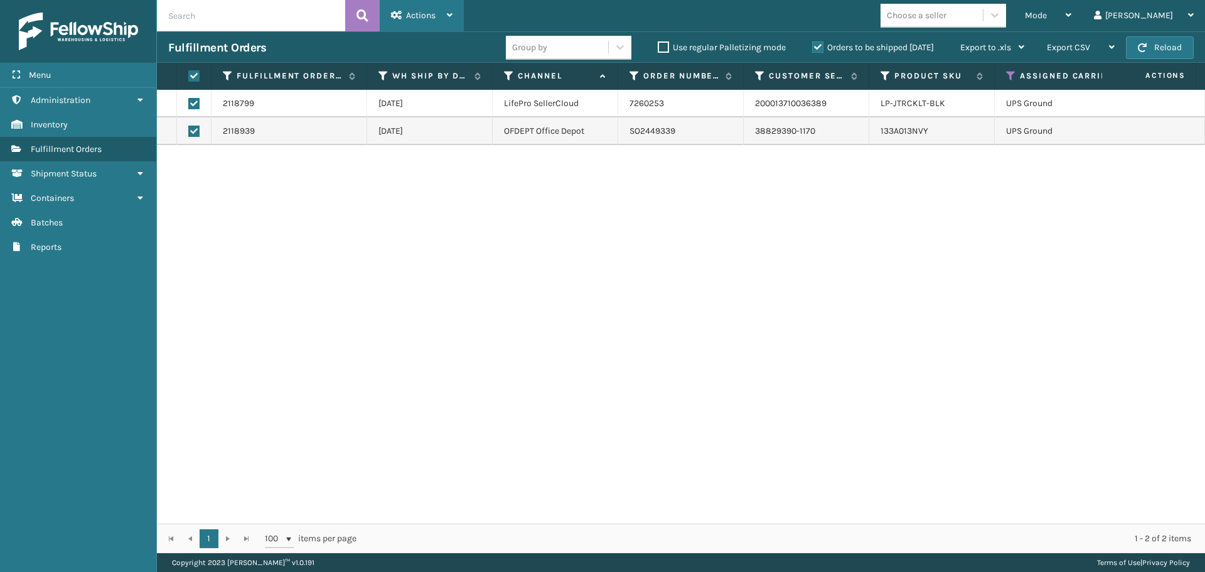
click at [437, 11] on div "Actions" at bounding box center [421, 15] width 61 height 31
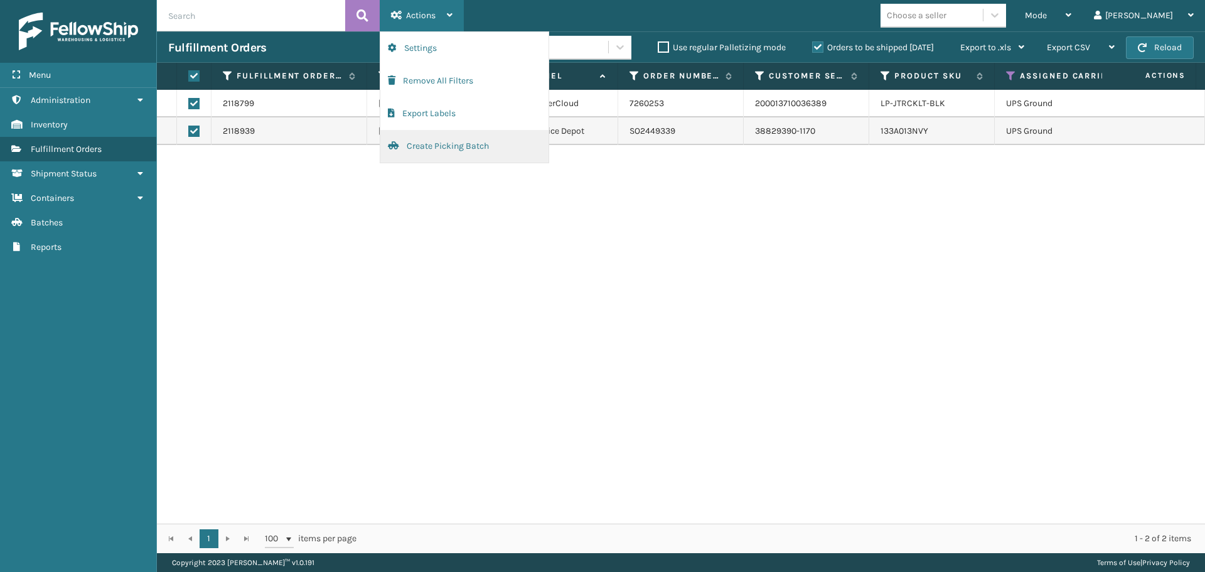
click at [468, 136] on button "Create Picking Batch" at bounding box center [464, 146] width 168 height 33
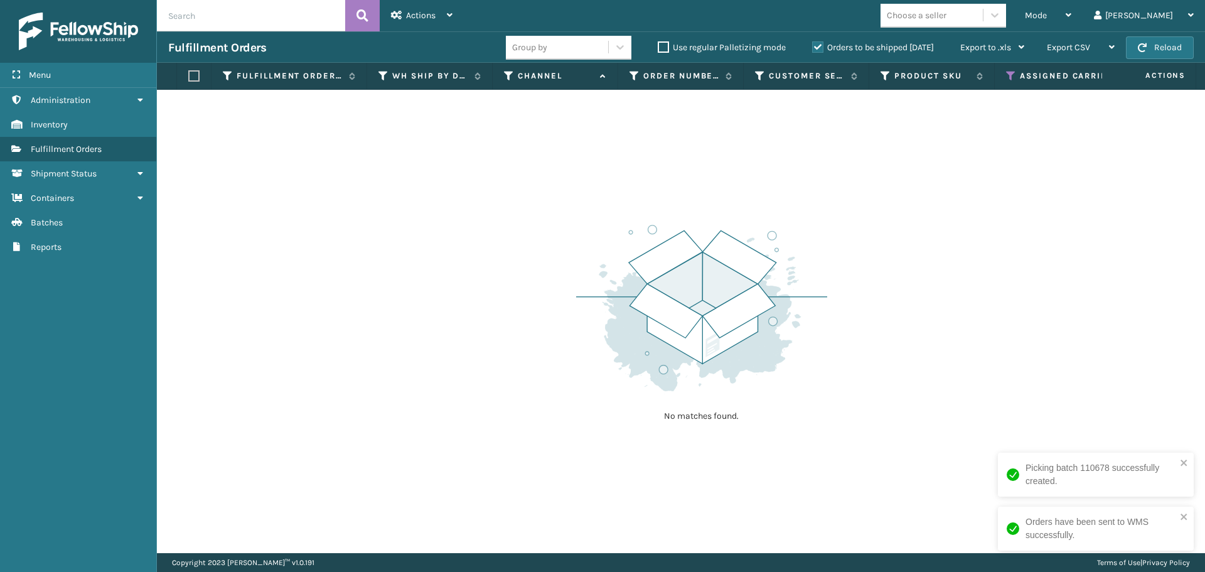
click at [1005, 74] on th "Assigned Carrier Service" at bounding box center [1103, 76] width 218 height 27
click at [1007, 77] on icon at bounding box center [1011, 75] width 10 height 11
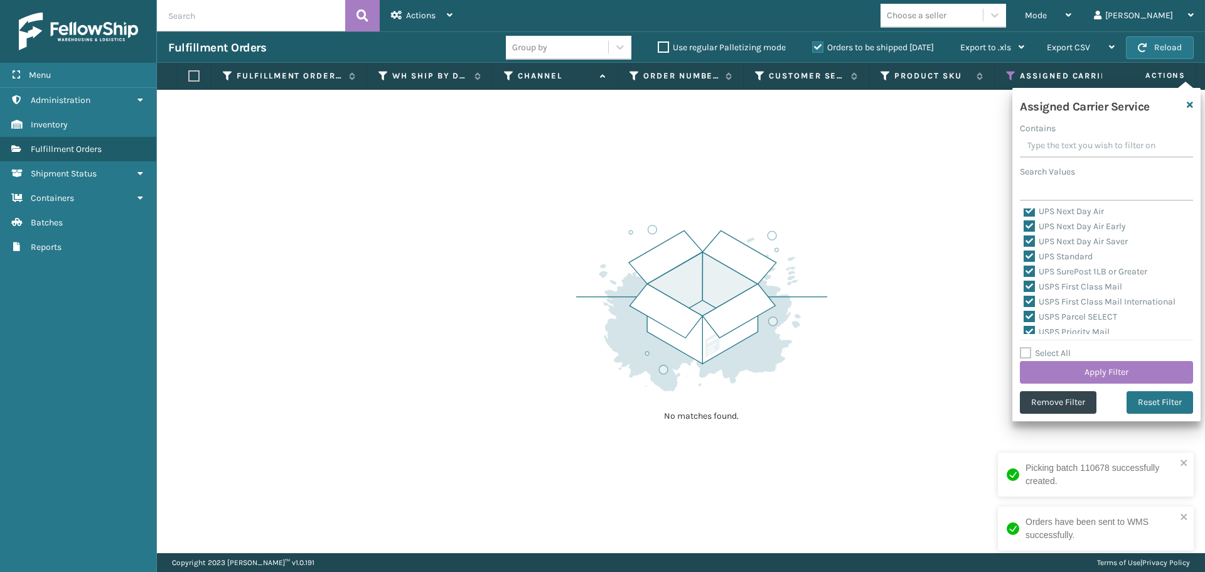
scroll to position [125, 0]
click at [1026, 342] on div "Assigned Carrier Service Contains Search Values OnTrac Ground Priority DDP Delc…" at bounding box center [1106, 254] width 188 height 333
click at [1025, 348] on label "Select All" at bounding box center [1044, 353] width 51 height 11
click at [1025, 347] on input "Select All" at bounding box center [1113, 346] width 188 height 1
checkbox input "true"
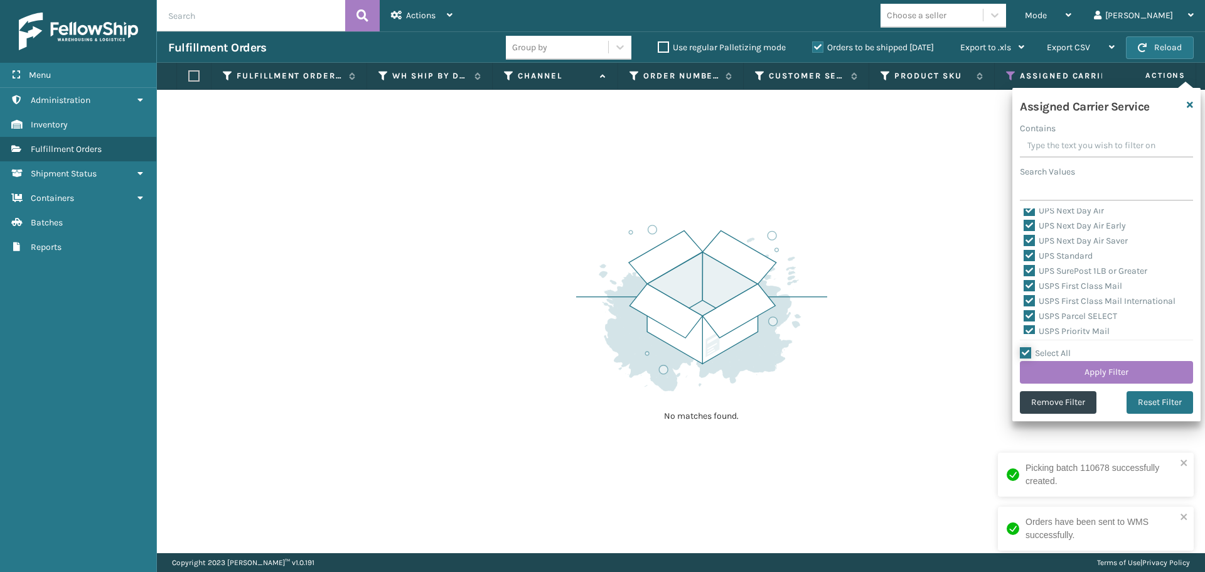
checkbox input "true"
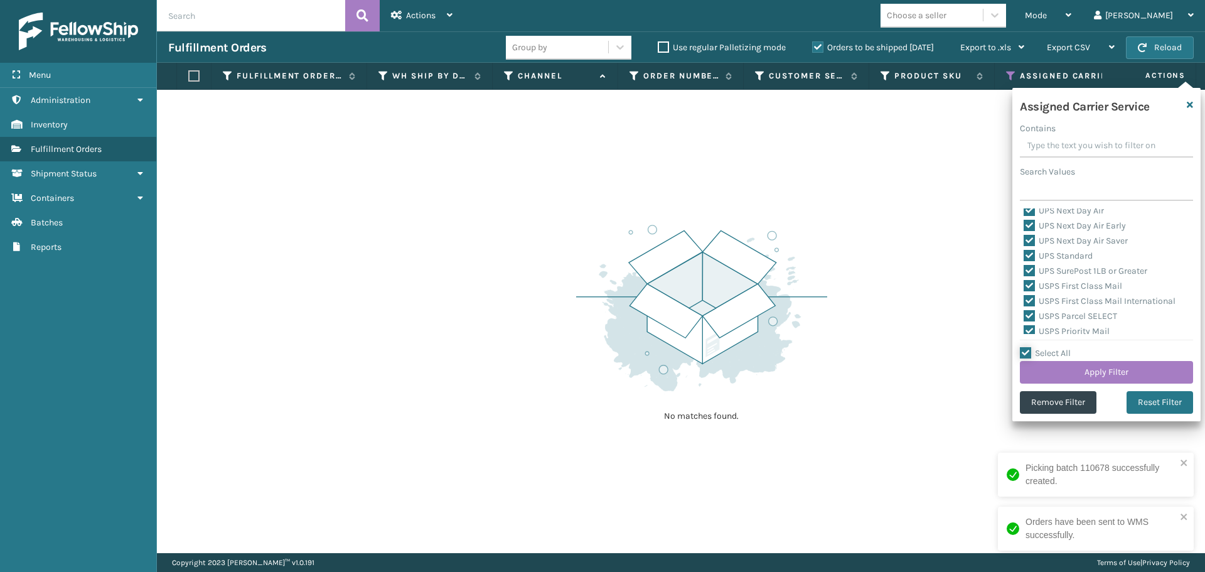
checkbox input "true"
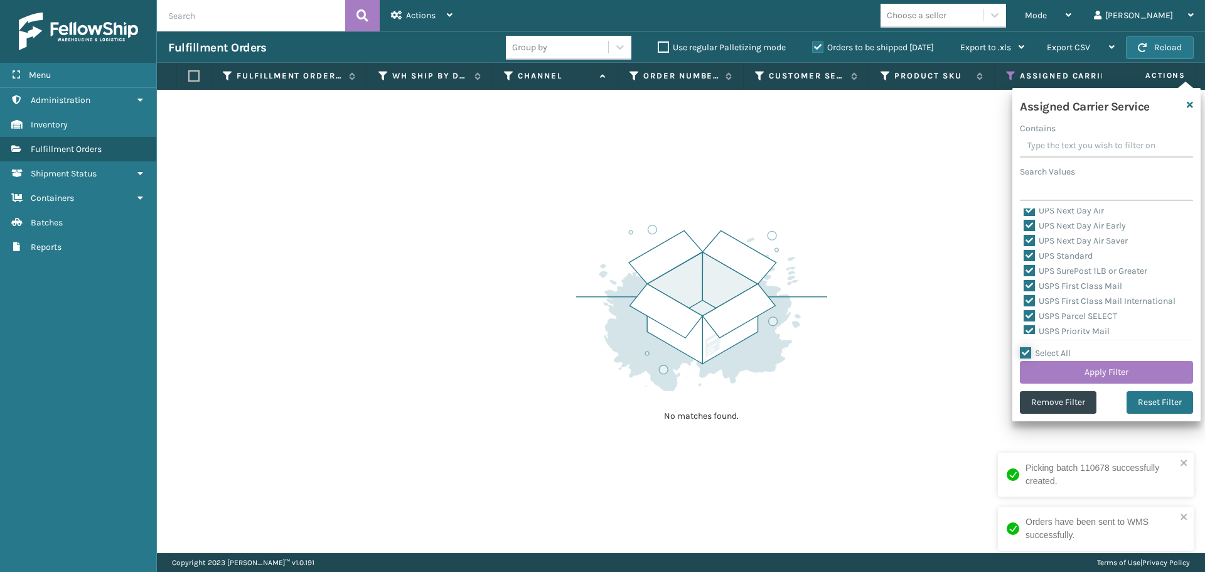
checkbox input "true"
click at [1025, 348] on label "Select All" at bounding box center [1044, 353] width 51 height 11
click at [1025, 347] on input "Select All" at bounding box center [1113, 346] width 188 height 1
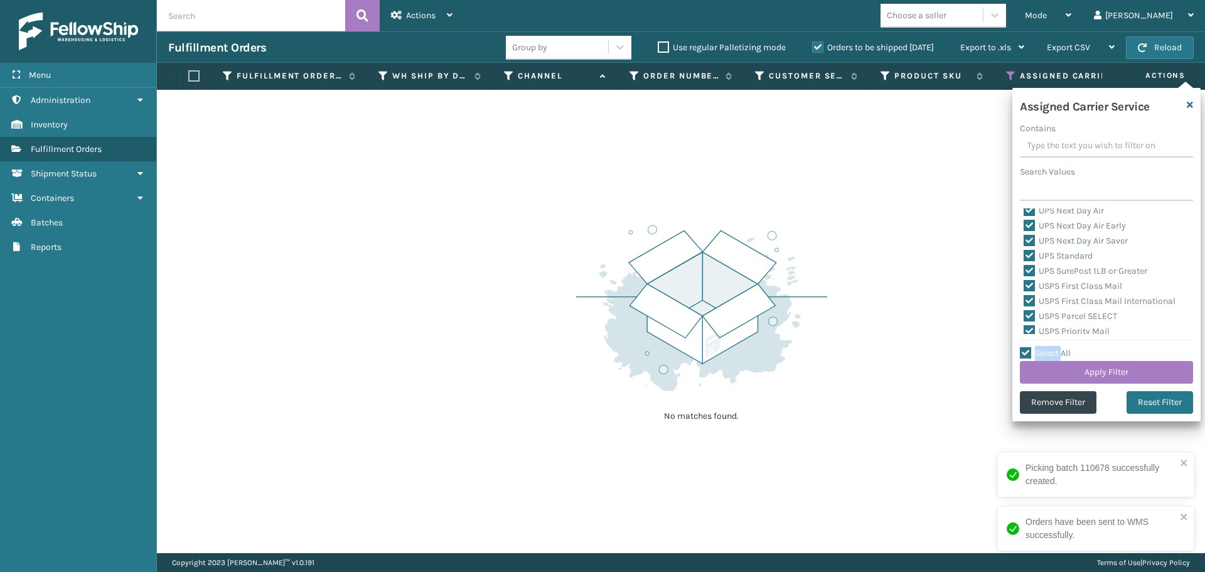
checkbox input "false"
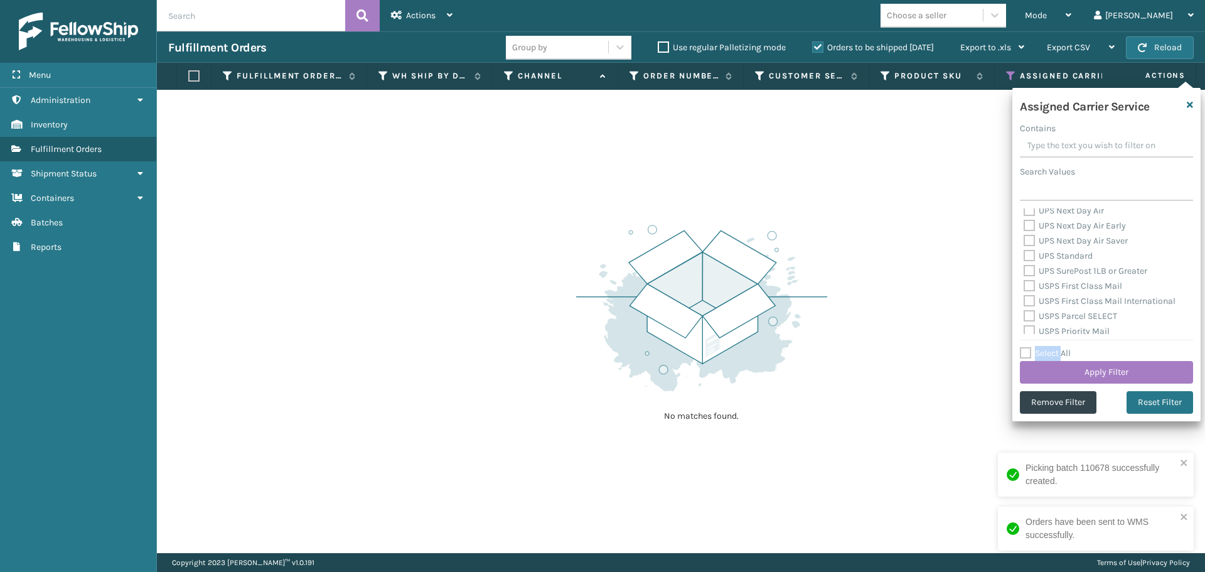
checkbox input "false"
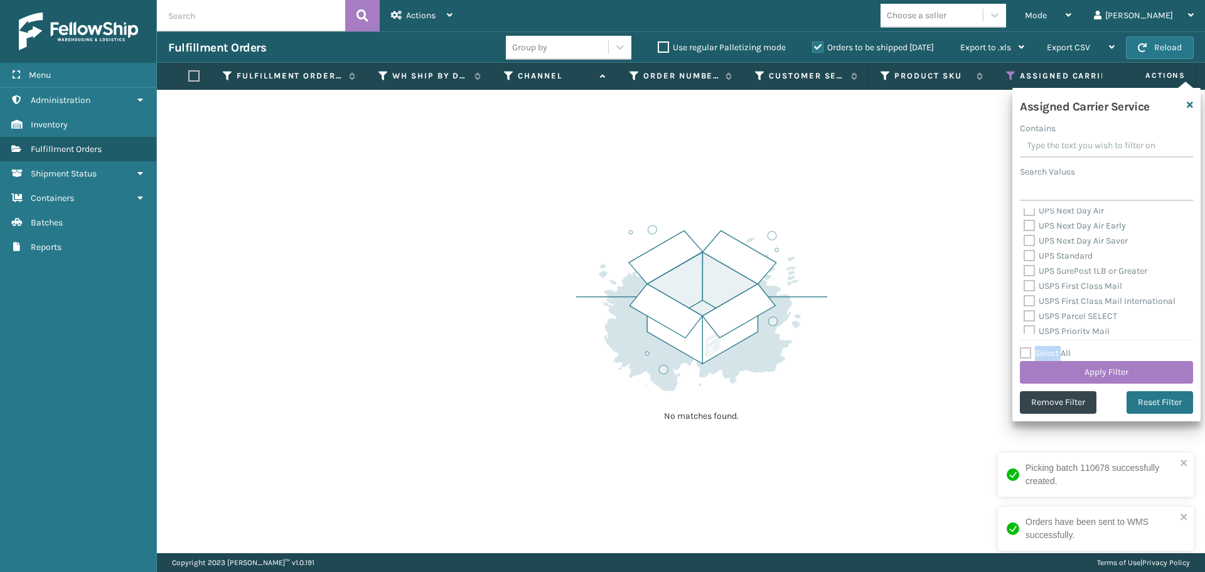
checkbox input "false"
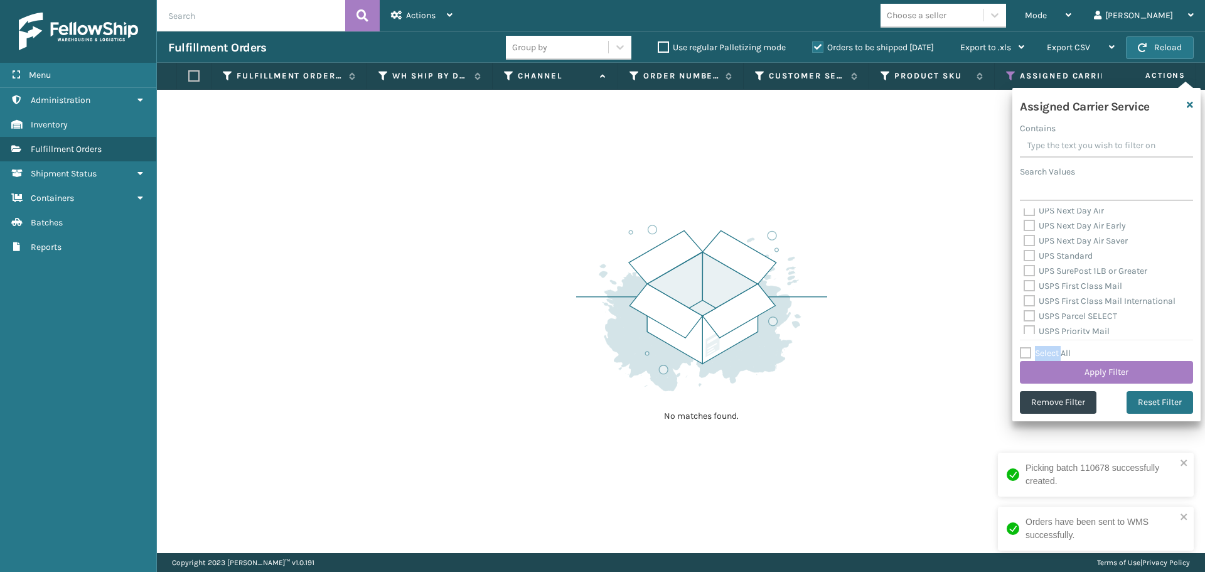
checkbox input "false"
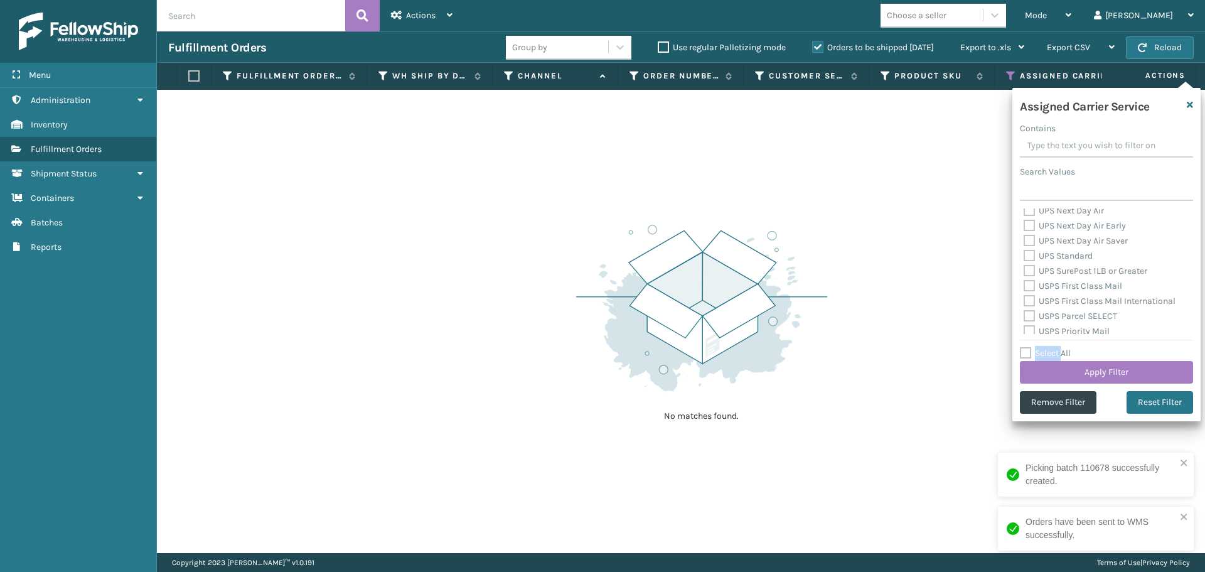
checkbox input "false"
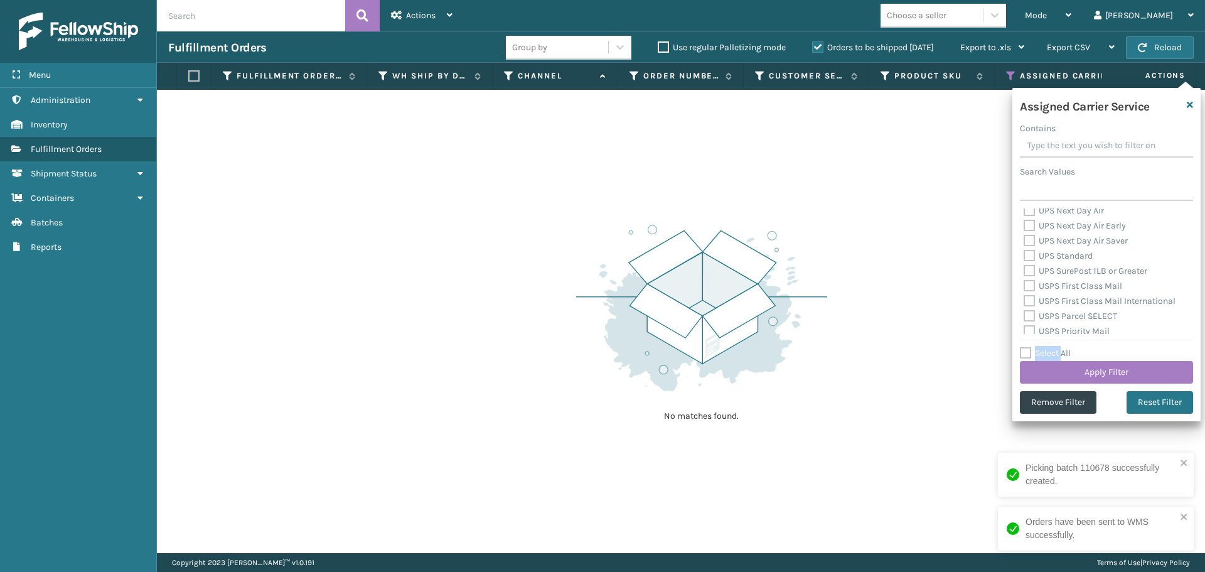
checkbox input "false"
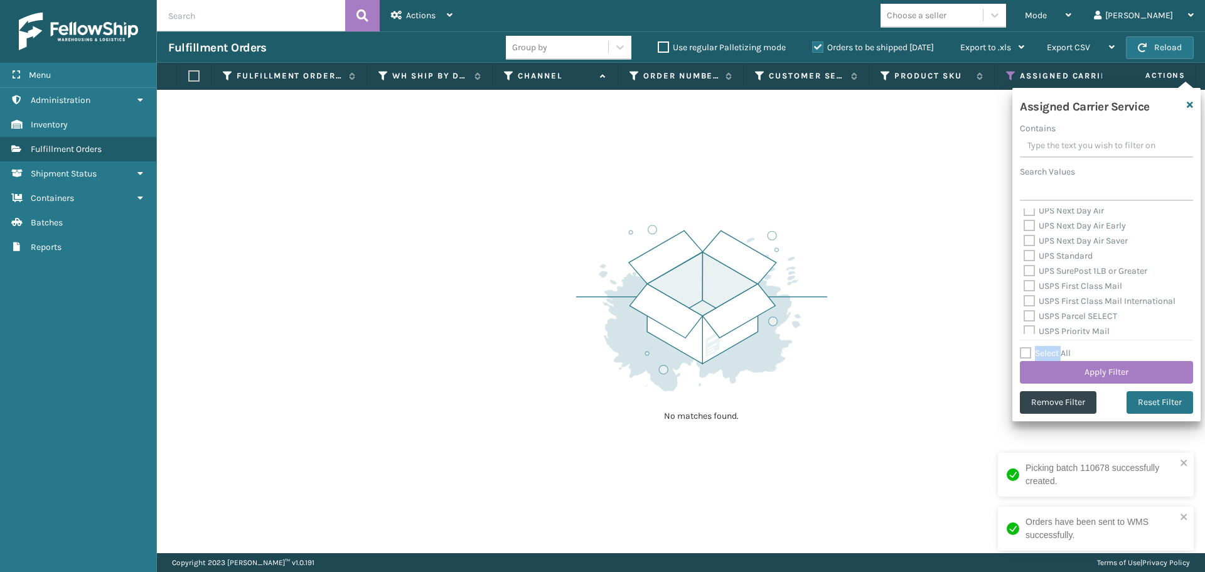
checkbox input "false"
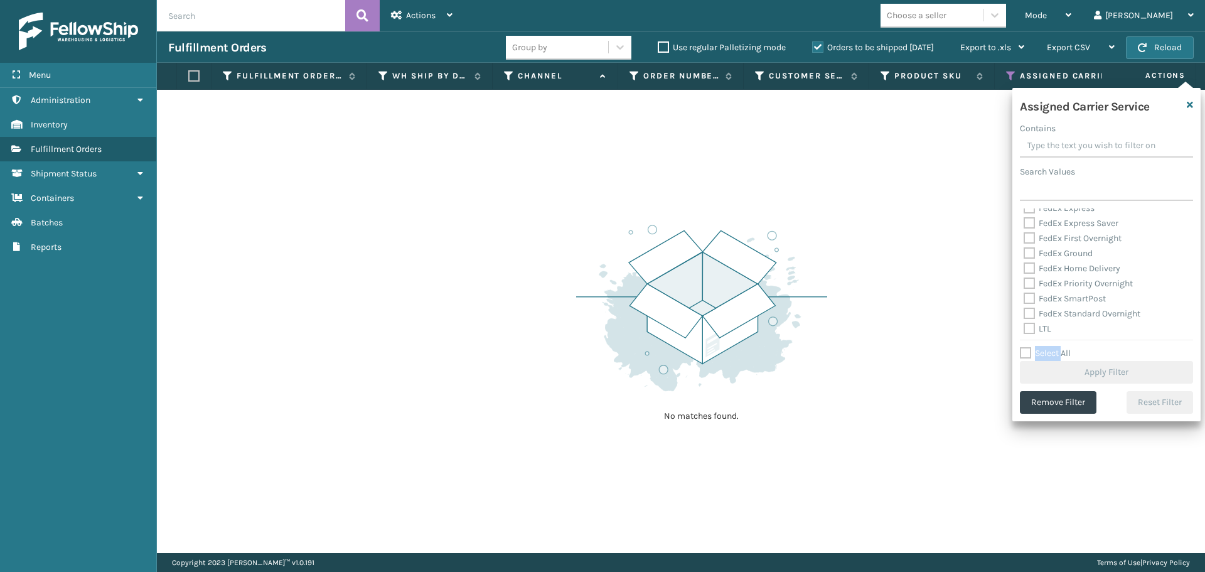
scroll to position [386, 0]
click at [1023, 329] on div "OnTrac Ground Priority DDP Delcon Priority DDU Delcon UPS 2nd Day Air UPS 2nd D…" at bounding box center [1105, 270] width 173 height 125
click at [1033, 327] on label "LTL" at bounding box center [1037, 326] width 28 height 11
click at [1024, 327] on input "LTL" at bounding box center [1023, 323] width 1 height 8
checkbox input "true"
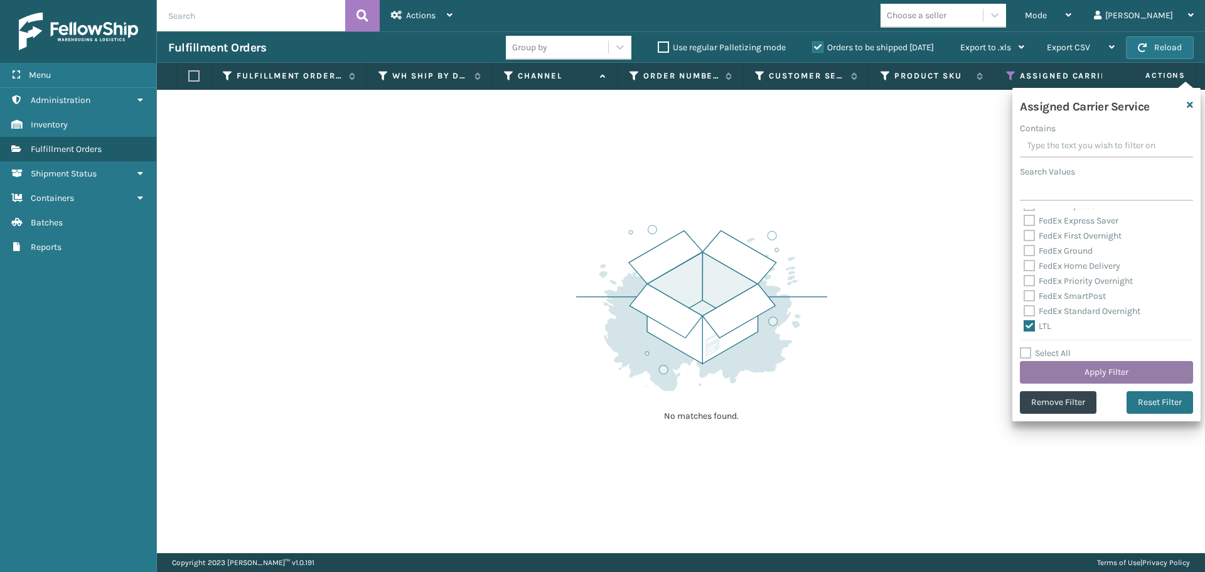
click at [1070, 366] on button "Apply Filter" at bounding box center [1105, 372] width 173 height 23
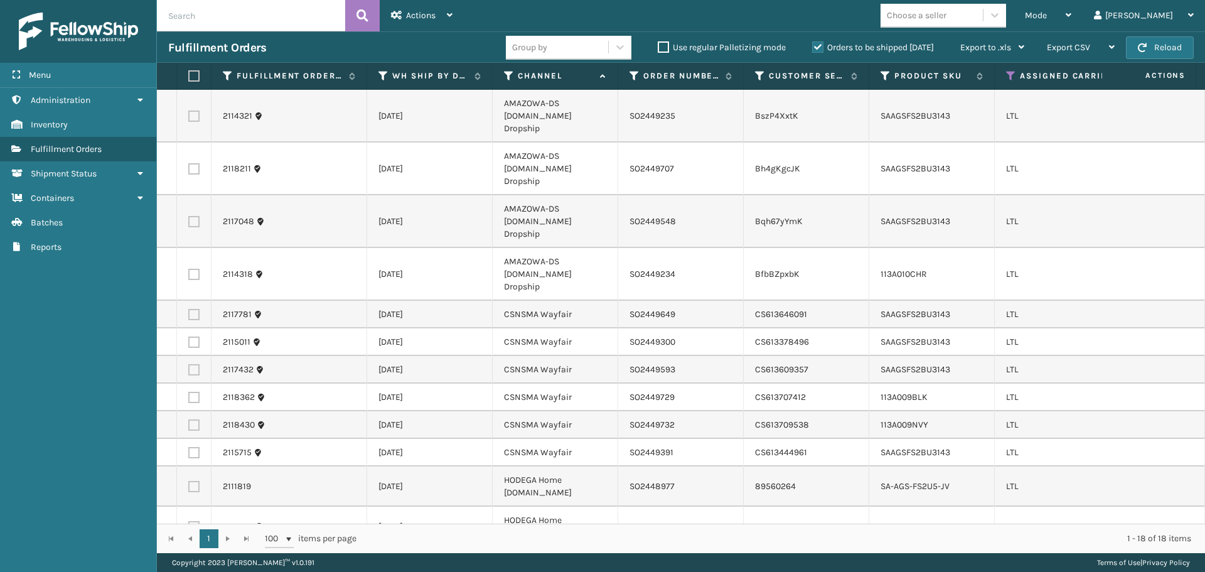
scroll to position [148, 0]
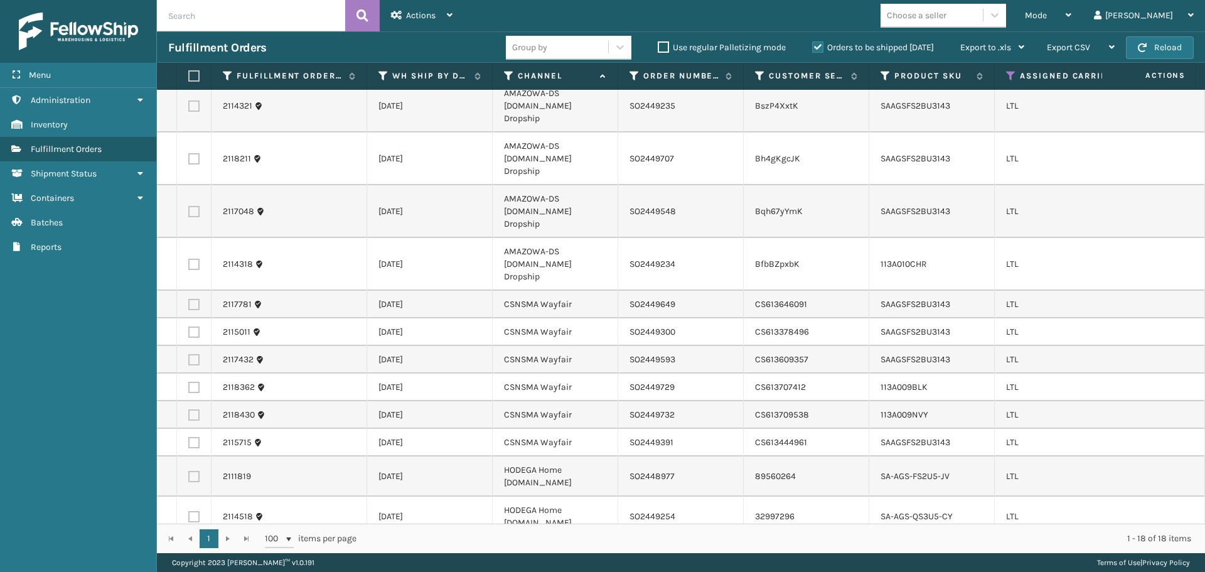
click at [196, 545] on label at bounding box center [193, 550] width 11 height 11
click at [189, 545] on input "checkbox" at bounding box center [188, 549] width 1 height 8
checkbox input "true"
click at [191, 437] on label at bounding box center [193, 442] width 11 height 11
click at [189, 437] on input "checkbox" at bounding box center [188, 441] width 1 height 8
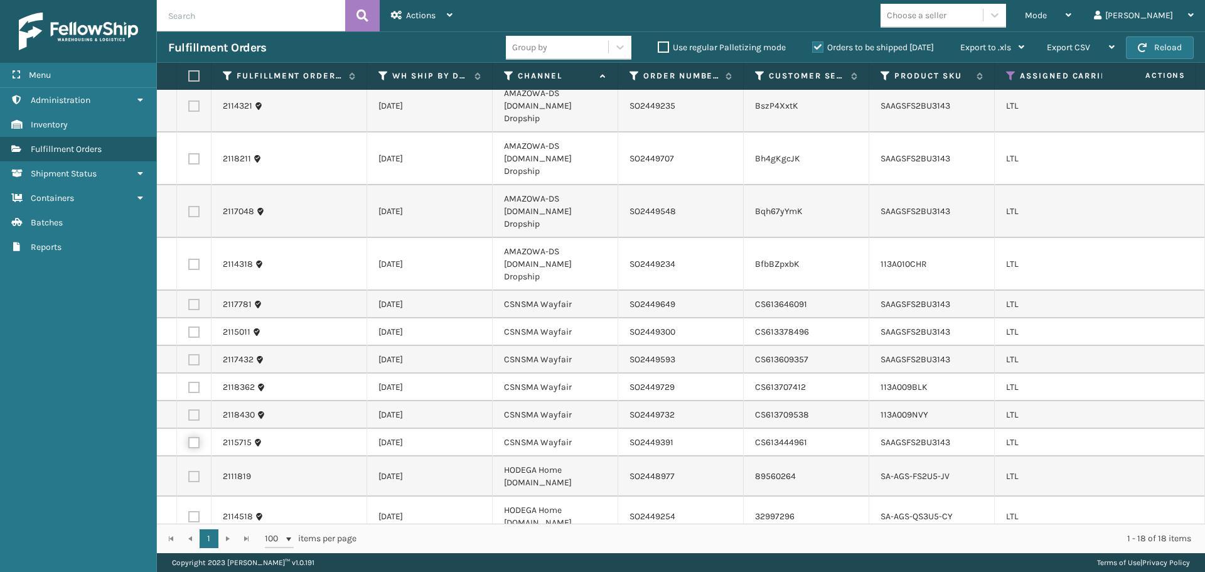
checkbox input "true"
click at [194, 409] on label at bounding box center [193, 414] width 11 height 11
click at [189, 409] on input "checkbox" at bounding box center [188, 413] width 1 height 8
checkbox input "true"
click at [193, 381] on label at bounding box center [193, 386] width 11 height 11
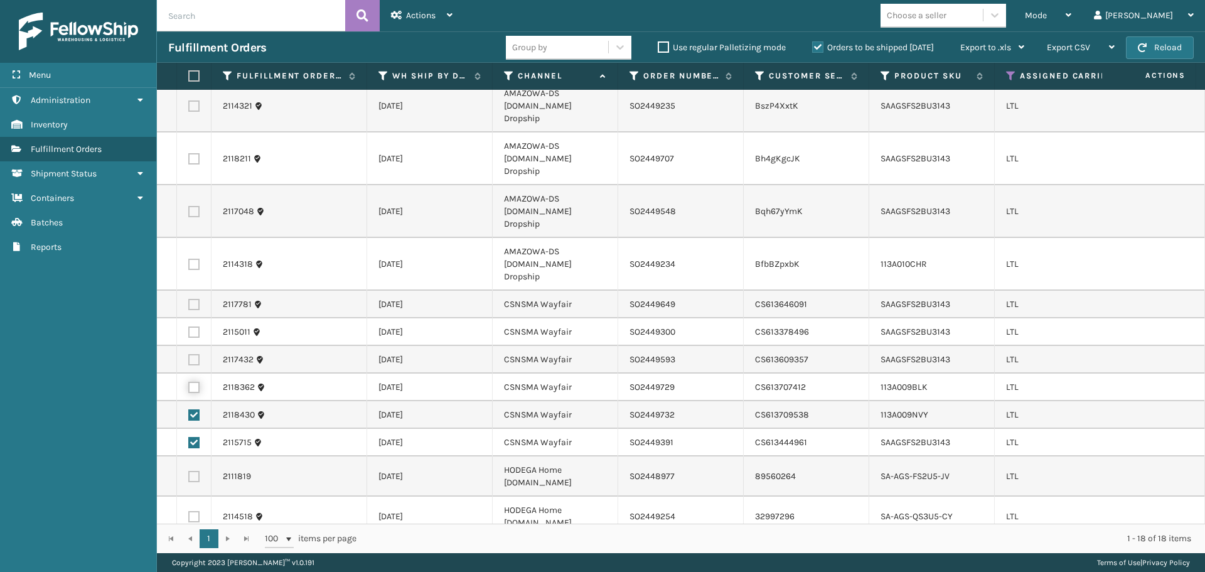
click at [189, 381] on input "checkbox" at bounding box center [188, 385] width 1 height 8
checkbox input "true"
drag, startPoint x: 196, startPoint y: 311, endPoint x: 197, endPoint y: 292, distance: 19.5
click at [197, 354] on label at bounding box center [193, 359] width 11 height 11
click at [189, 354] on input "checkbox" at bounding box center [188, 358] width 1 height 8
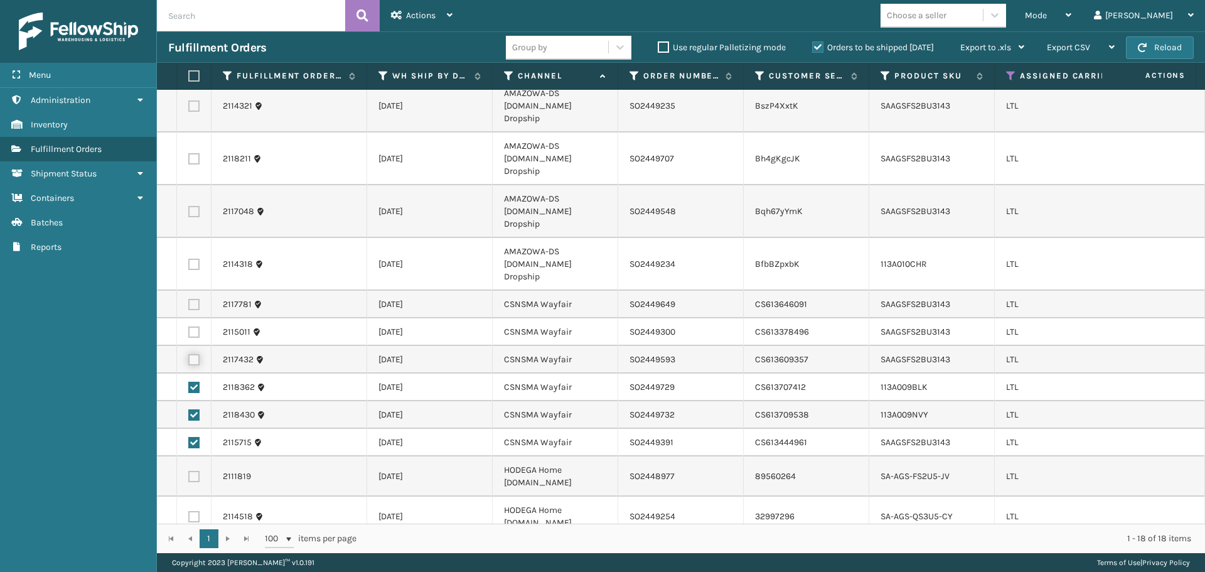
checkbox input "true"
click at [200, 318] on td at bounding box center [194, 332] width 35 height 28
click at [195, 326] on label at bounding box center [193, 331] width 11 height 11
click at [189, 326] on input "checkbox" at bounding box center [188, 330] width 1 height 8
checkbox input "true"
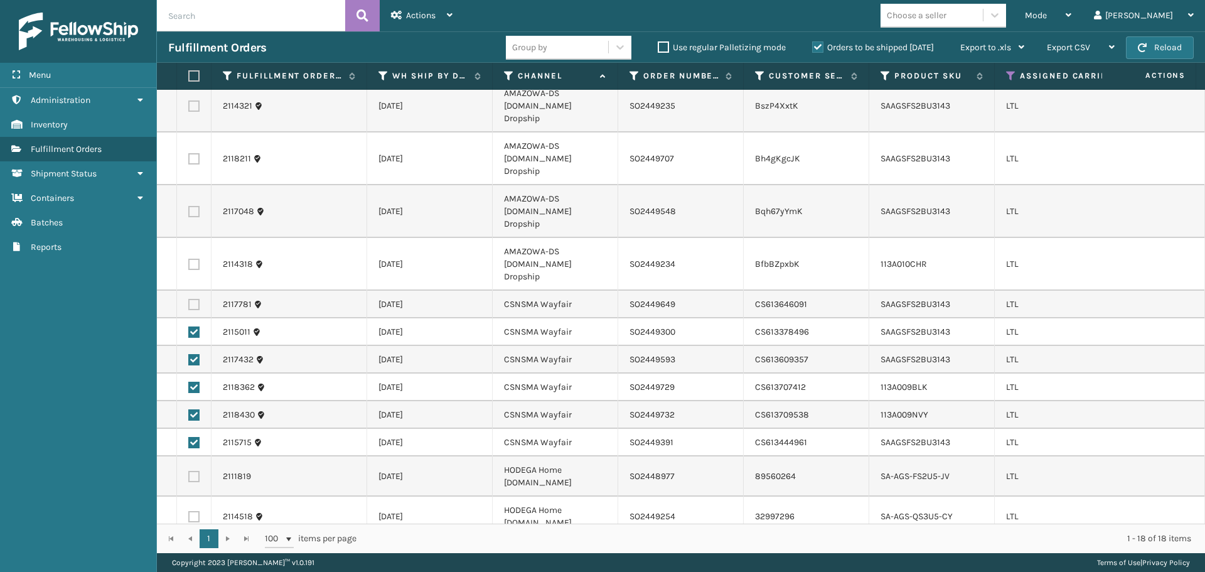
click at [194, 299] on label at bounding box center [193, 304] width 11 height 11
click at [189, 299] on input "checkbox" at bounding box center [188, 303] width 1 height 8
checkbox input "true"
click at [435, 27] on div "Actions" at bounding box center [421, 15] width 61 height 31
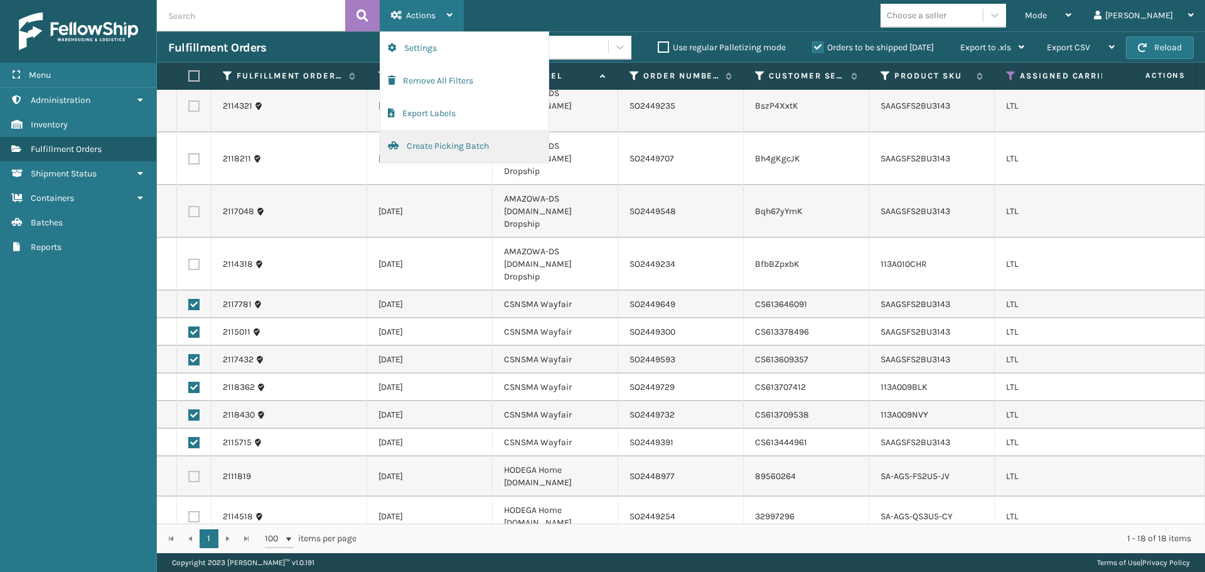
click at [458, 146] on button "Create Picking Batch" at bounding box center [464, 146] width 168 height 33
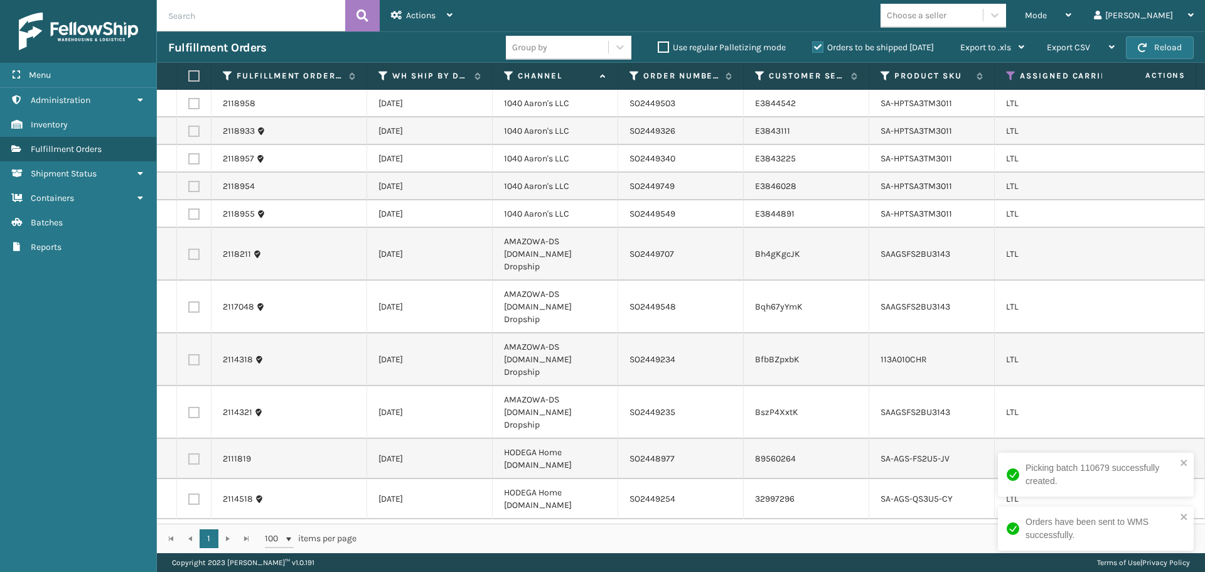
click at [191, 104] on label at bounding box center [193, 103] width 11 height 11
click at [189, 104] on input "checkbox" at bounding box center [188, 102] width 1 height 8
checkbox input "true"
click at [196, 130] on label at bounding box center [193, 130] width 11 height 11
click at [189, 130] on input "checkbox" at bounding box center [188, 129] width 1 height 8
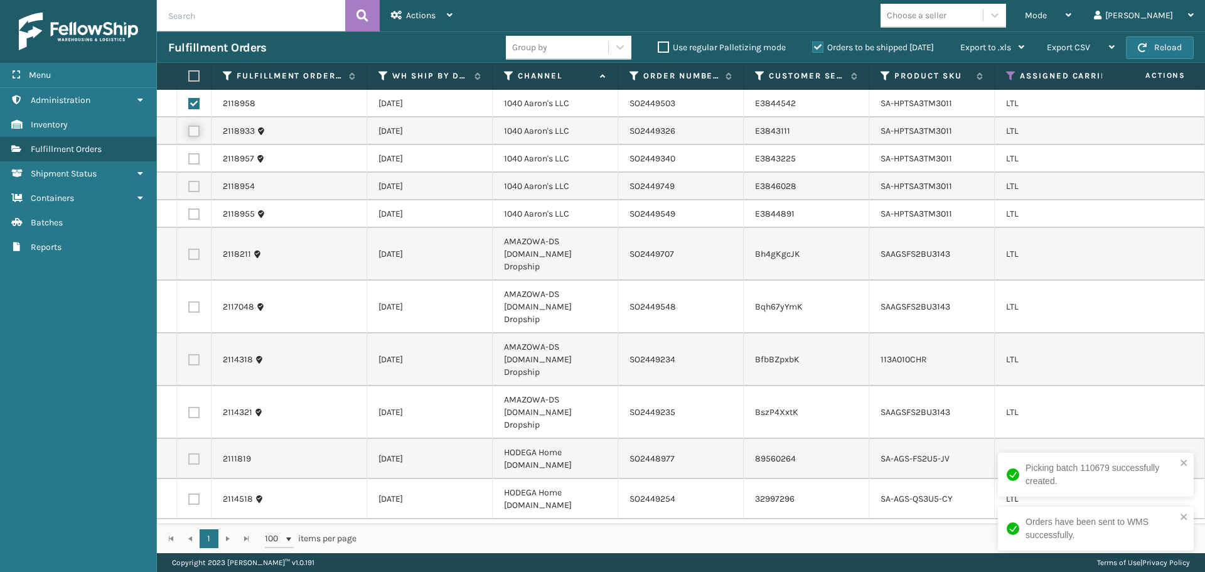
checkbox input "true"
click at [194, 157] on label at bounding box center [193, 158] width 11 height 11
click at [189, 157] on input "checkbox" at bounding box center [188, 157] width 1 height 8
checkbox input "true"
click at [193, 186] on label at bounding box center [193, 186] width 11 height 11
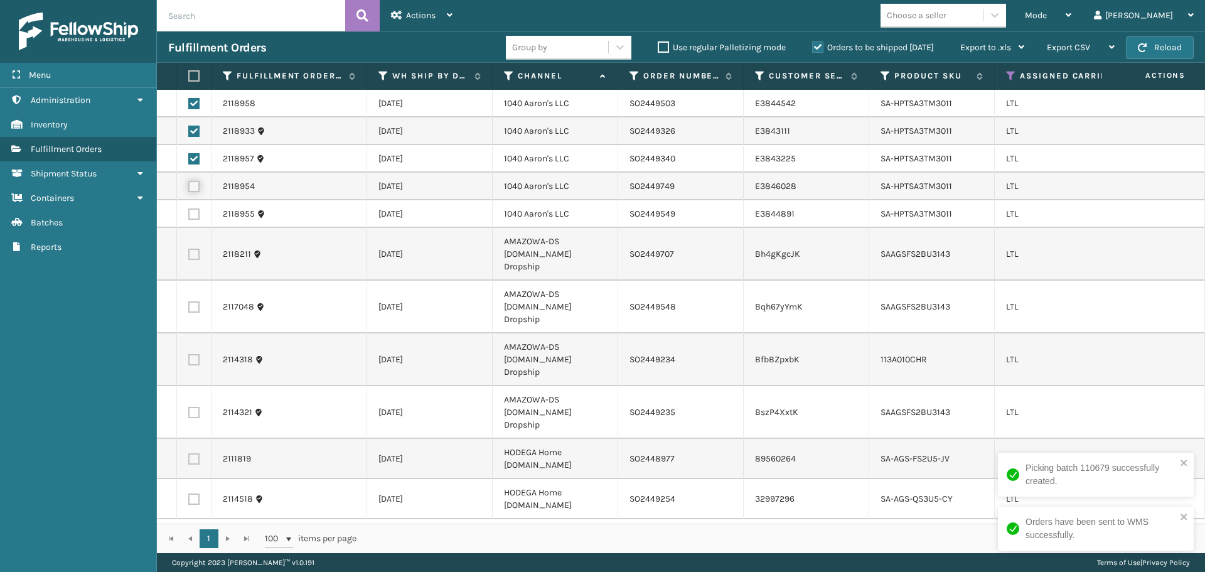
click at [189, 186] on input "checkbox" at bounding box center [188, 185] width 1 height 8
checkbox input "true"
click at [193, 216] on label at bounding box center [193, 213] width 11 height 11
click at [189, 216] on input "checkbox" at bounding box center [188, 212] width 1 height 8
checkbox input "true"
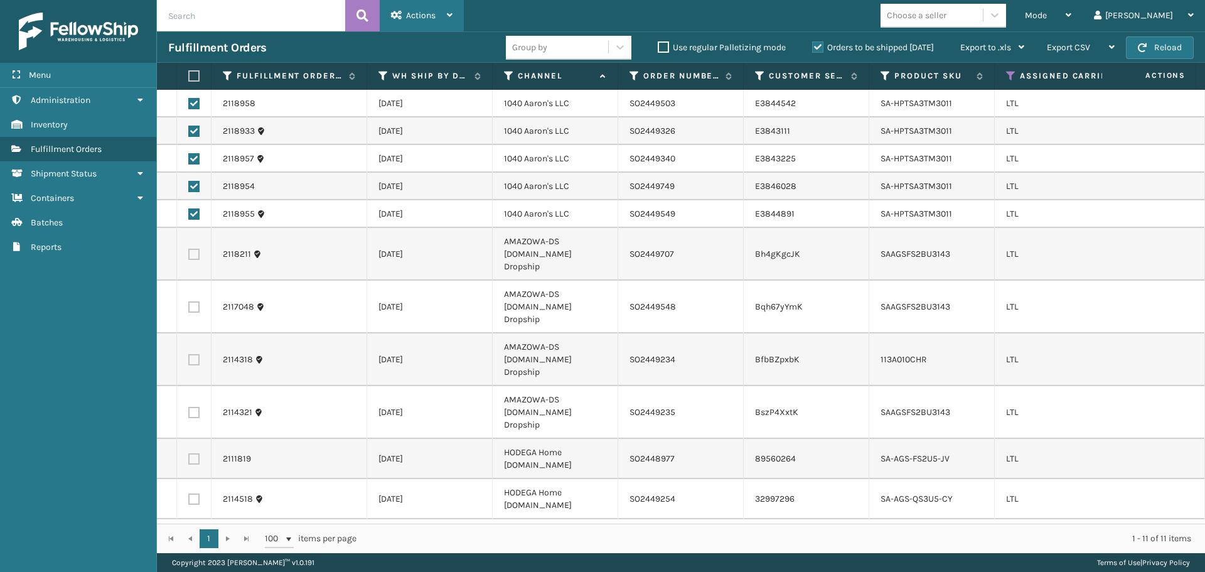
click at [448, 4] on div "Actions" at bounding box center [421, 15] width 61 height 31
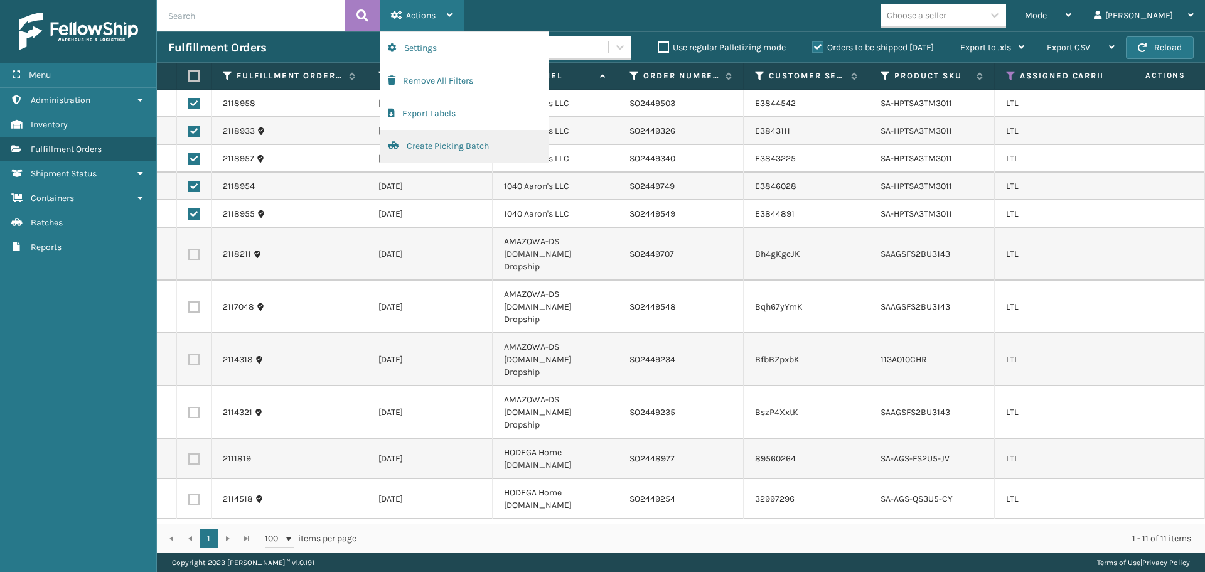
click at [440, 140] on button "Create Picking Batch" at bounding box center [464, 146] width 168 height 33
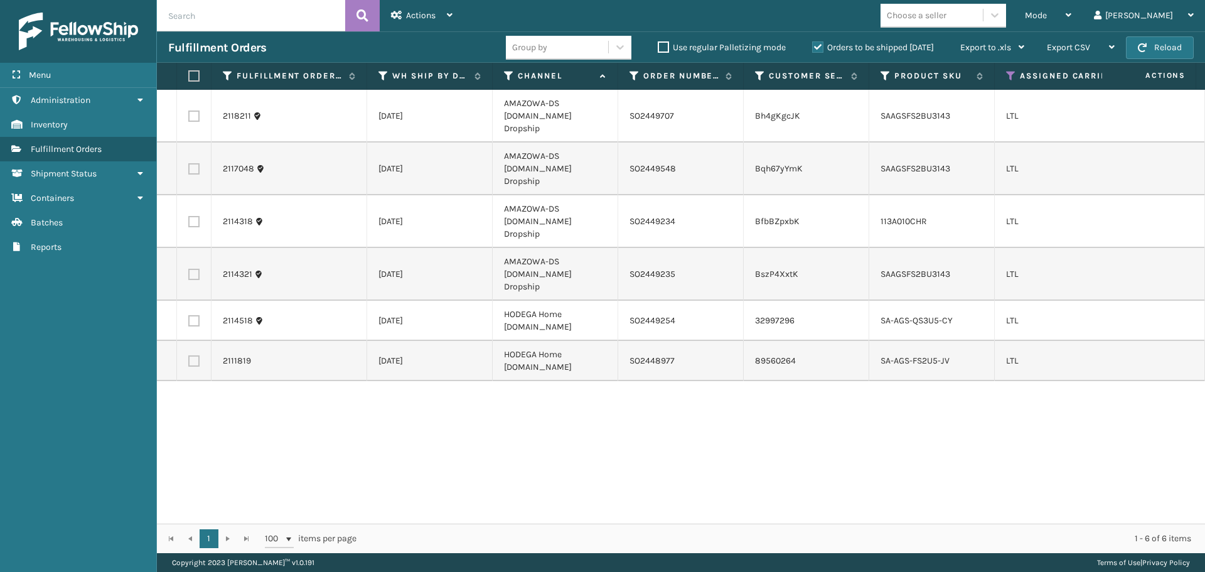
click at [195, 110] on label at bounding box center [193, 115] width 11 height 11
click at [189, 110] on input "checkbox" at bounding box center [188, 114] width 1 height 8
checkbox input "true"
click at [191, 163] on label at bounding box center [193, 168] width 11 height 11
click at [189, 163] on input "checkbox" at bounding box center [188, 167] width 1 height 8
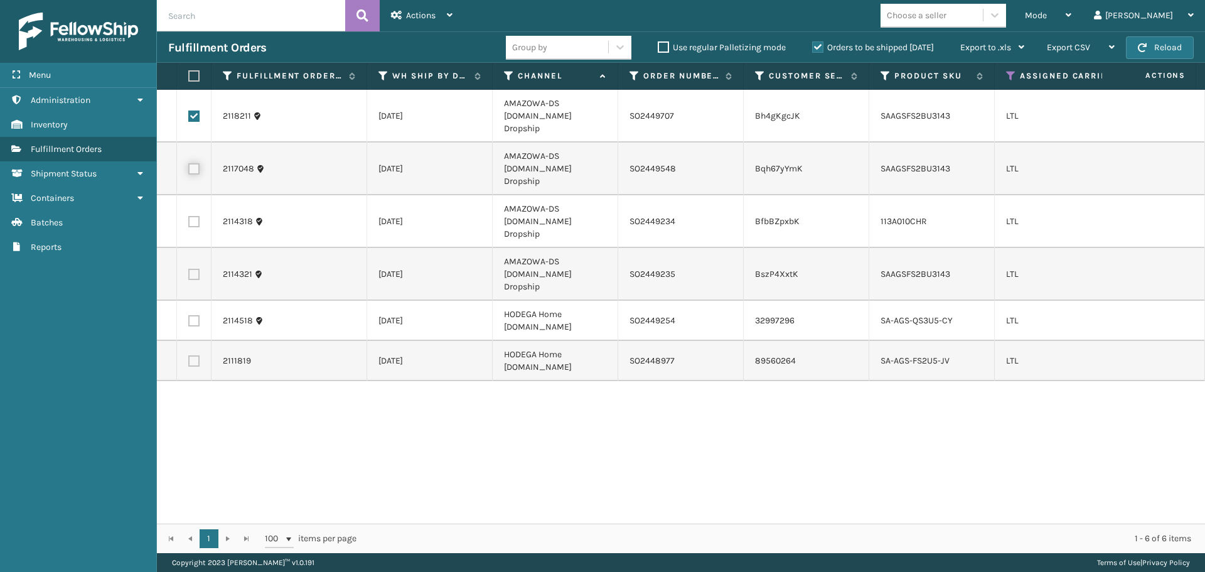
checkbox input "true"
click at [193, 216] on label at bounding box center [193, 221] width 11 height 11
click at [189, 216] on input "checkbox" at bounding box center [188, 220] width 1 height 8
checkbox input "true"
click at [193, 269] on label at bounding box center [193, 274] width 11 height 11
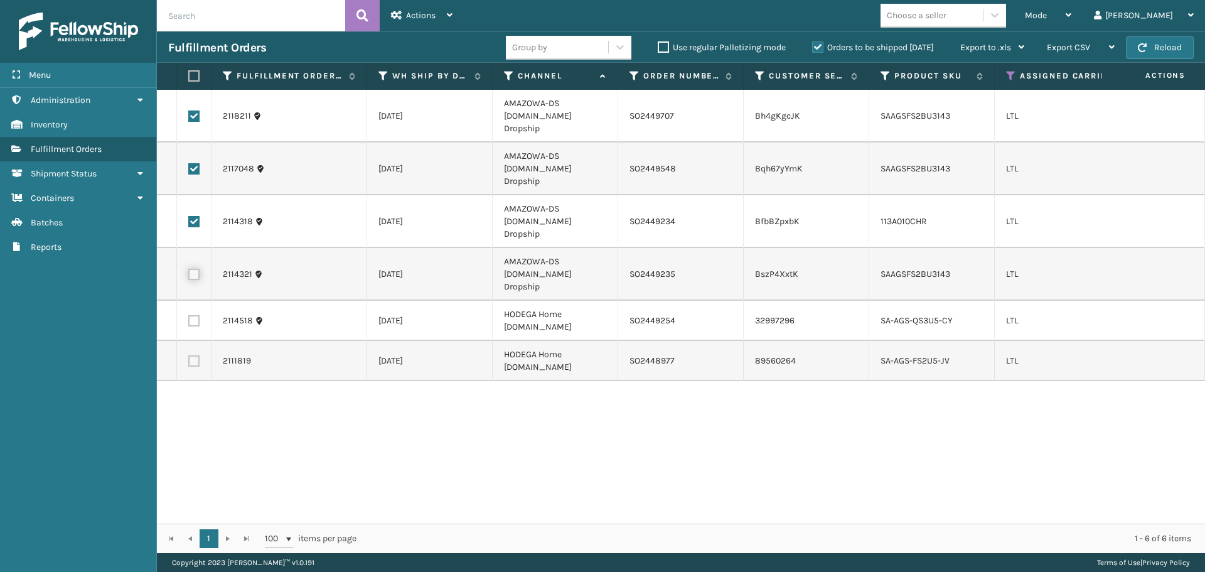
click at [189, 269] on input "checkbox" at bounding box center [188, 273] width 1 height 8
checkbox input "true"
click at [426, 16] on span "Actions" at bounding box center [420, 15] width 29 height 11
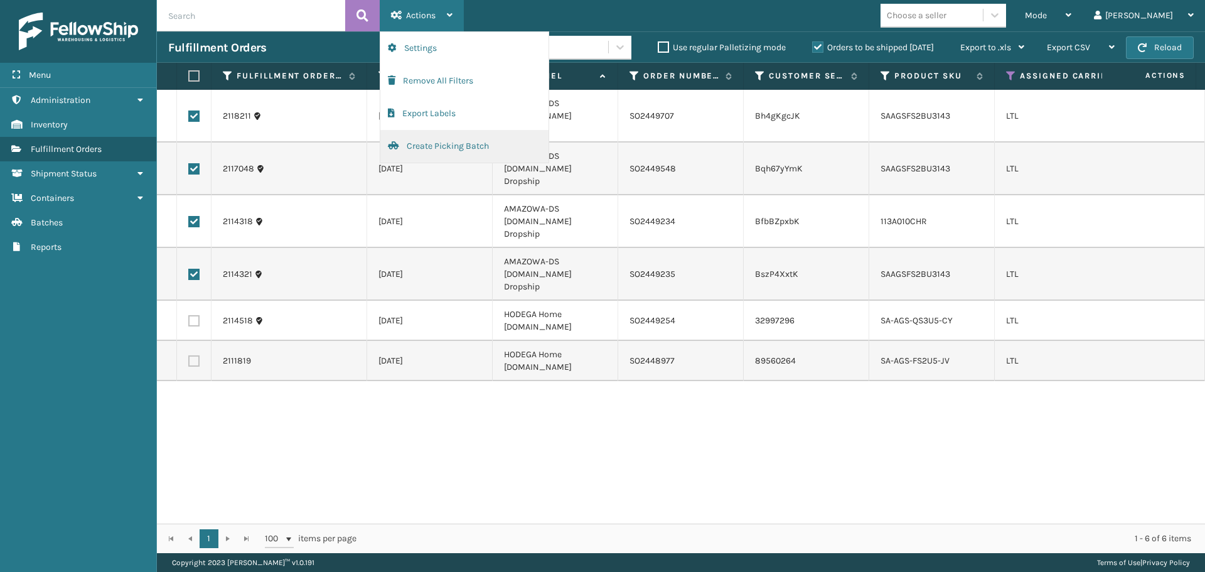
click at [444, 146] on button "Create Picking Batch" at bounding box center [464, 146] width 168 height 33
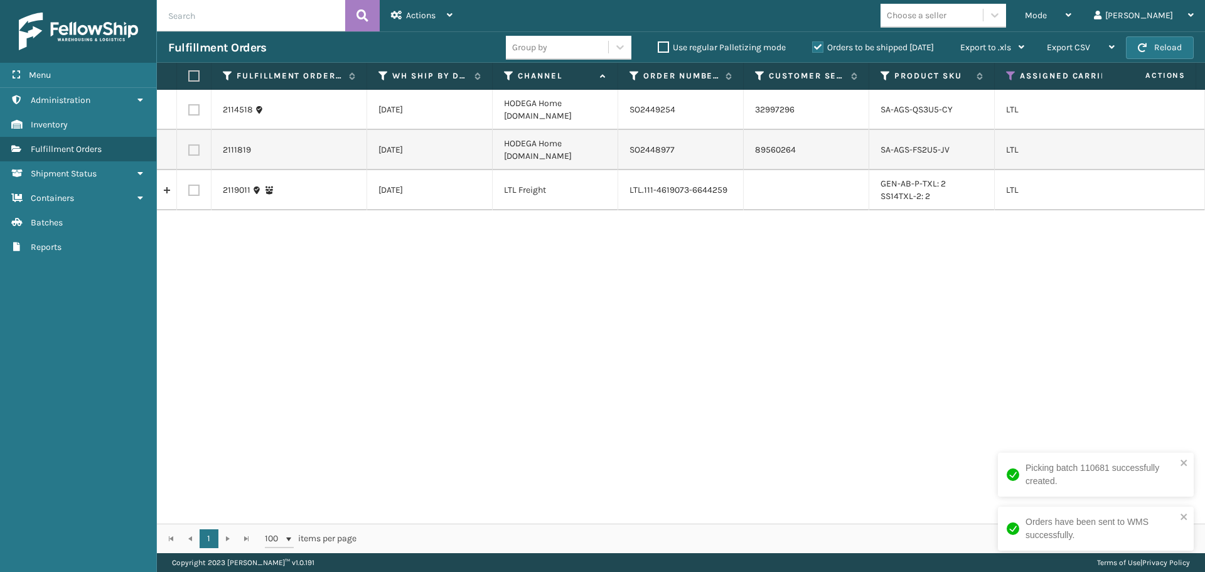
click at [194, 107] on label at bounding box center [193, 109] width 11 height 11
click at [189, 107] on input "checkbox" at bounding box center [188, 108] width 1 height 8
checkbox input "true"
click at [193, 142] on td at bounding box center [194, 150] width 35 height 40
click at [242, 112] on link "2114518" at bounding box center [238, 110] width 30 height 13
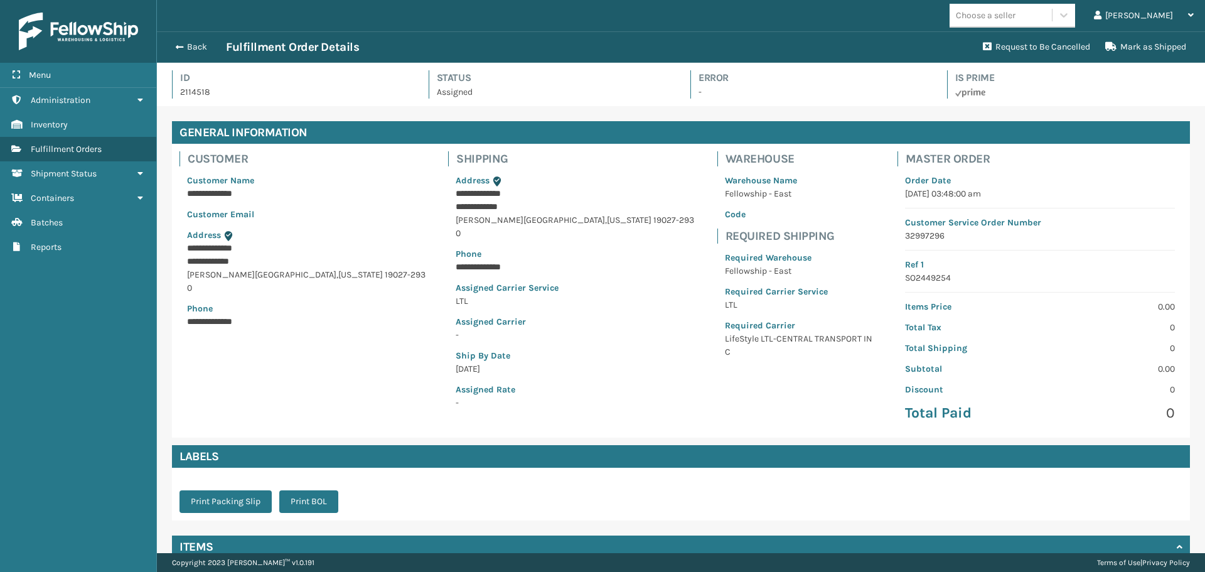
scroll to position [30, 1048]
click at [196, 50] on button "Back" at bounding box center [197, 46] width 58 height 11
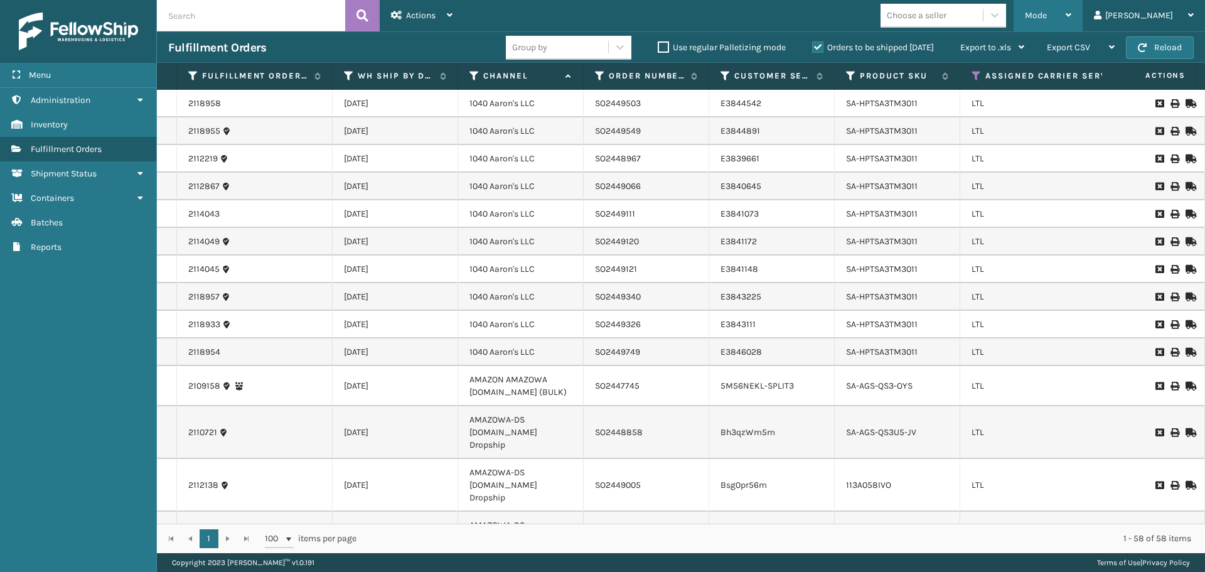
click at [1071, 9] on div "Mode" at bounding box center [1047, 15] width 46 height 31
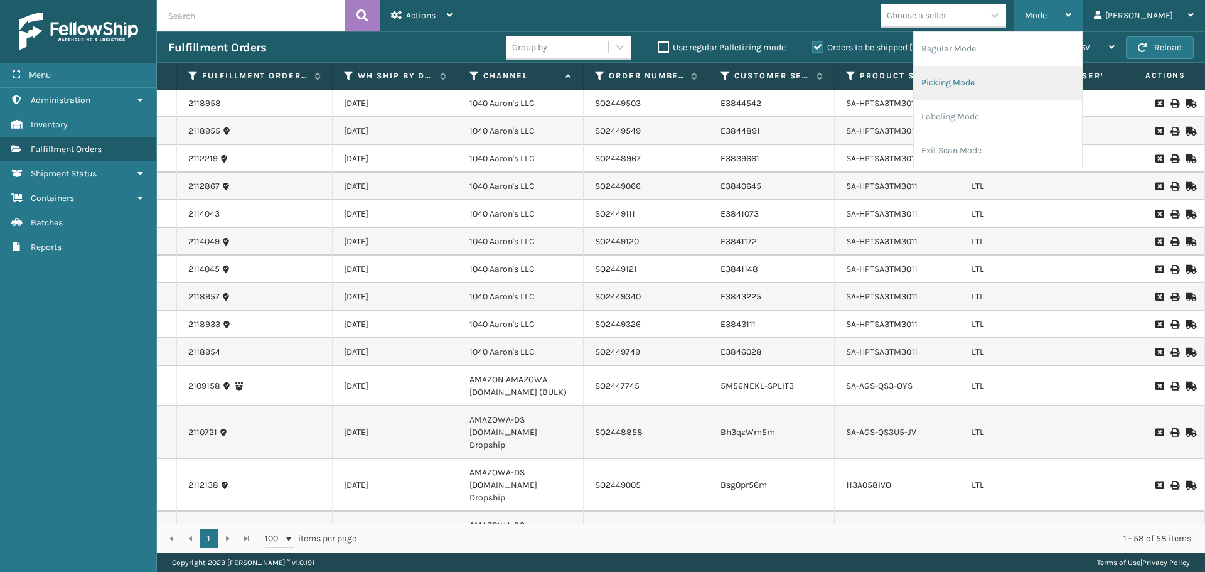
click at [1039, 87] on li "Picking Mode" at bounding box center [997, 83] width 168 height 34
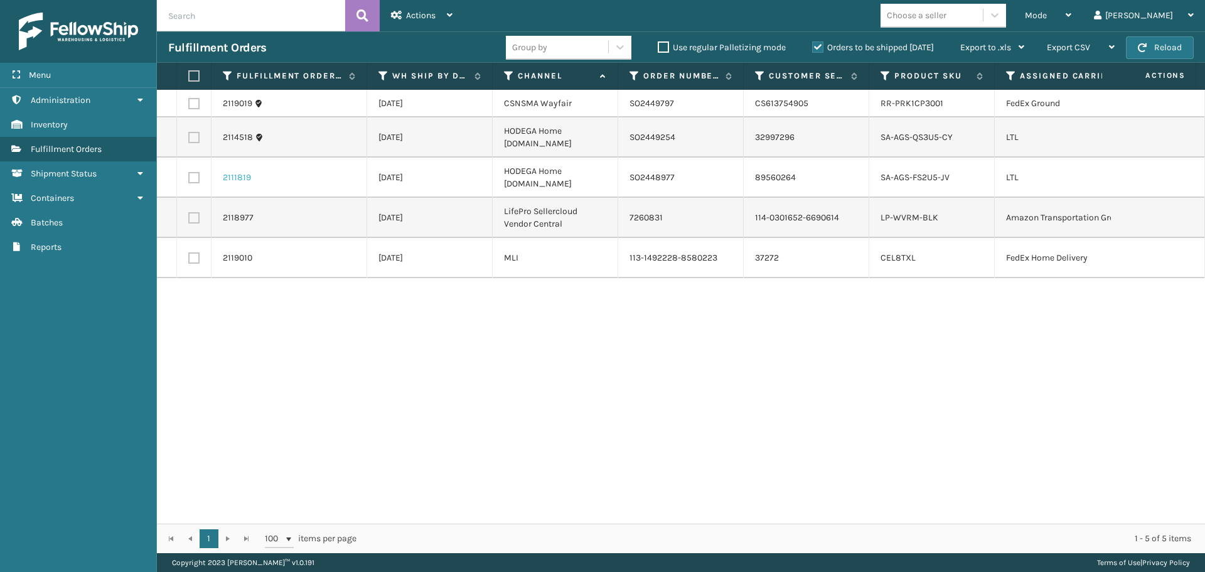
click at [239, 176] on link "2111819" at bounding box center [237, 177] width 28 height 13
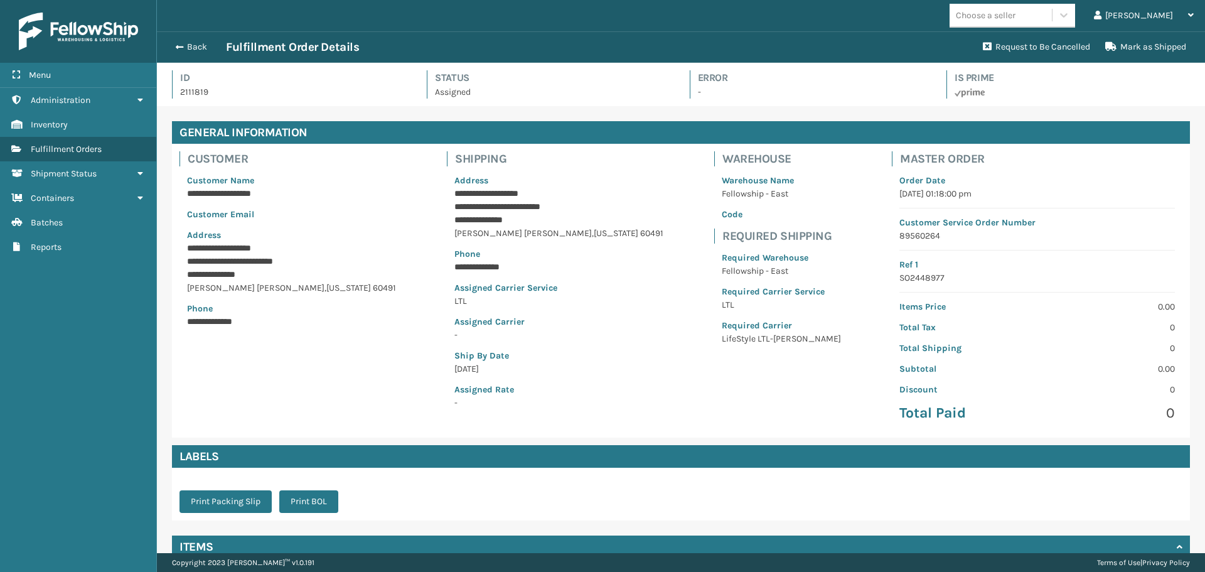
scroll to position [30, 1048]
click at [207, 47] on button "Back" at bounding box center [197, 46] width 58 height 11
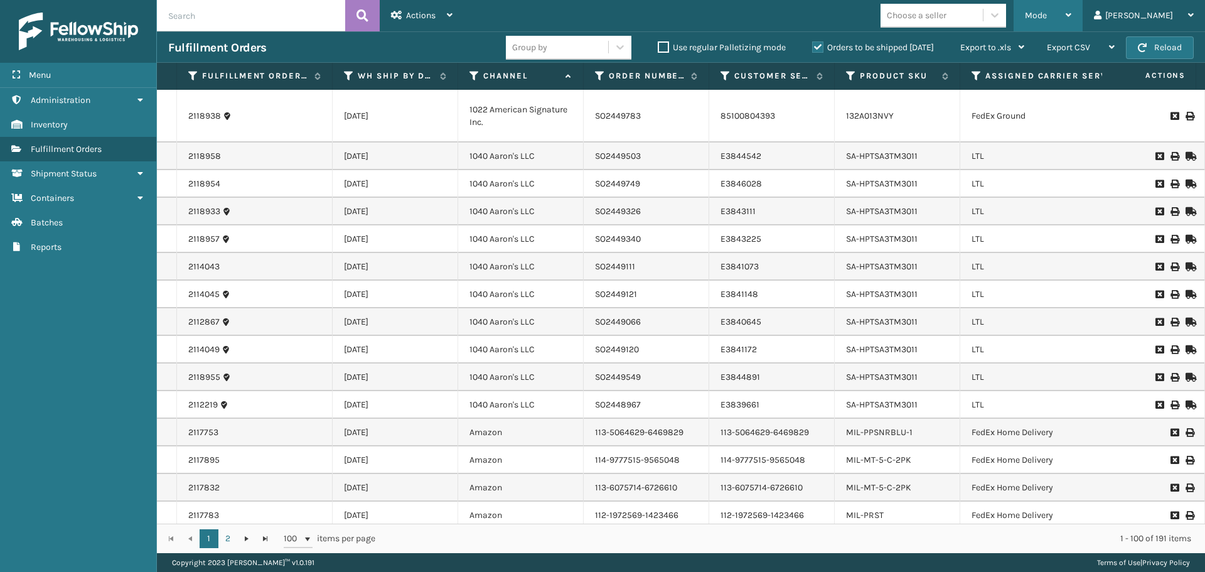
click at [1071, 16] on div "Mode" at bounding box center [1047, 15] width 46 height 31
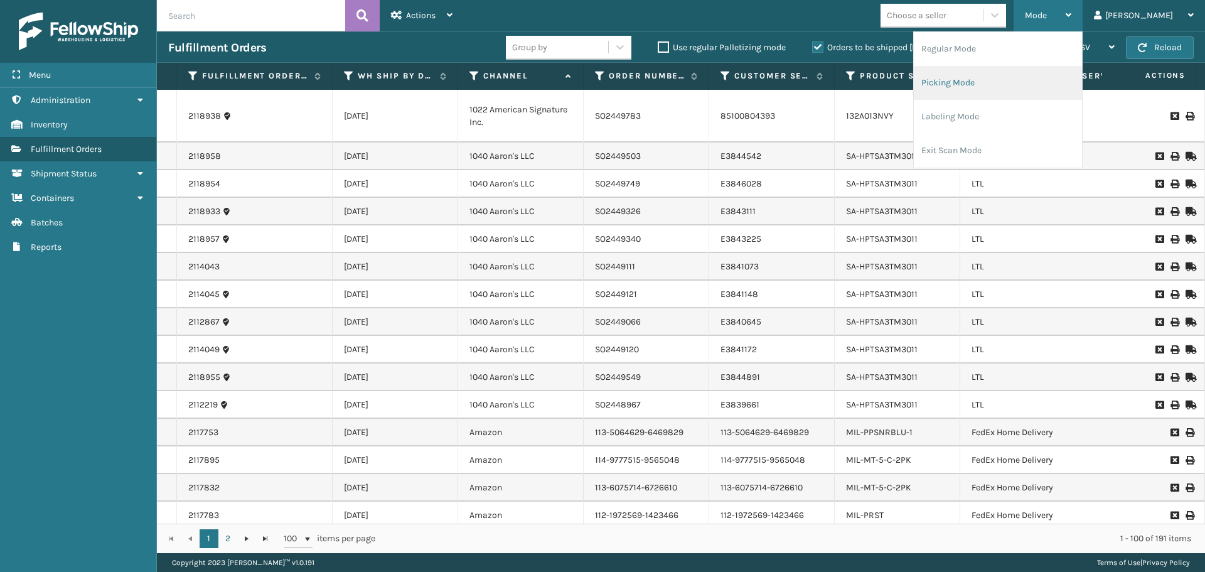
click at [1025, 89] on li "Picking Mode" at bounding box center [997, 83] width 168 height 34
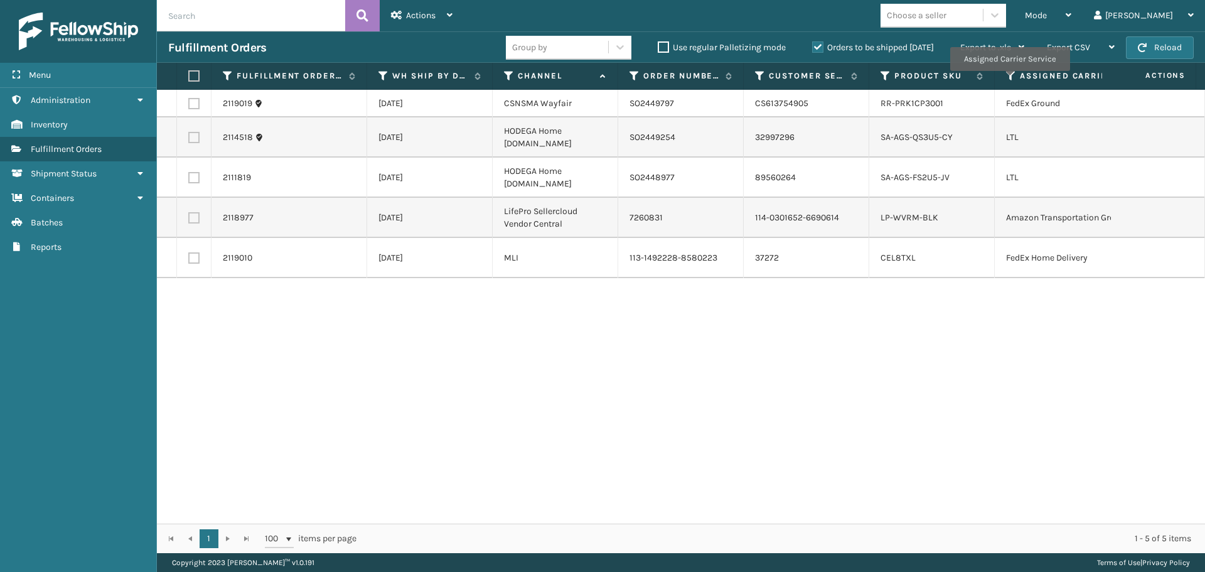
click at [1009, 79] on icon at bounding box center [1011, 75] width 10 height 11
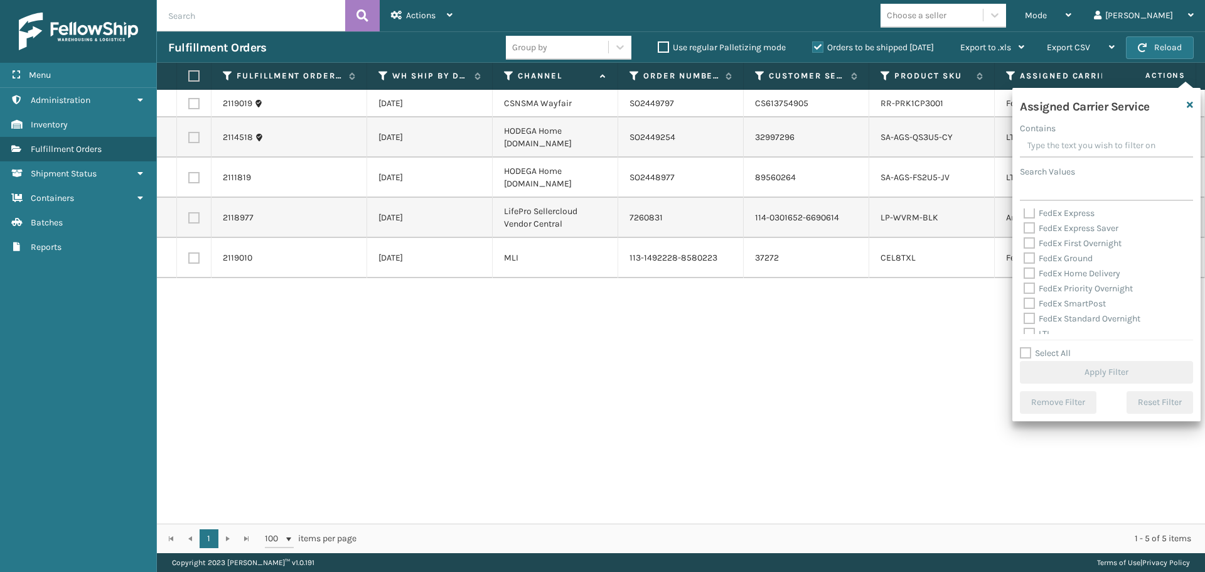
scroll to position [125, 0]
click at [1031, 270] on label "LTL" at bounding box center [1037, 270] width 28 height 11
click at [1024, 270] on input "LTL" at bounding box center [1023, 267] width 1 height 8
checkbox input "true"
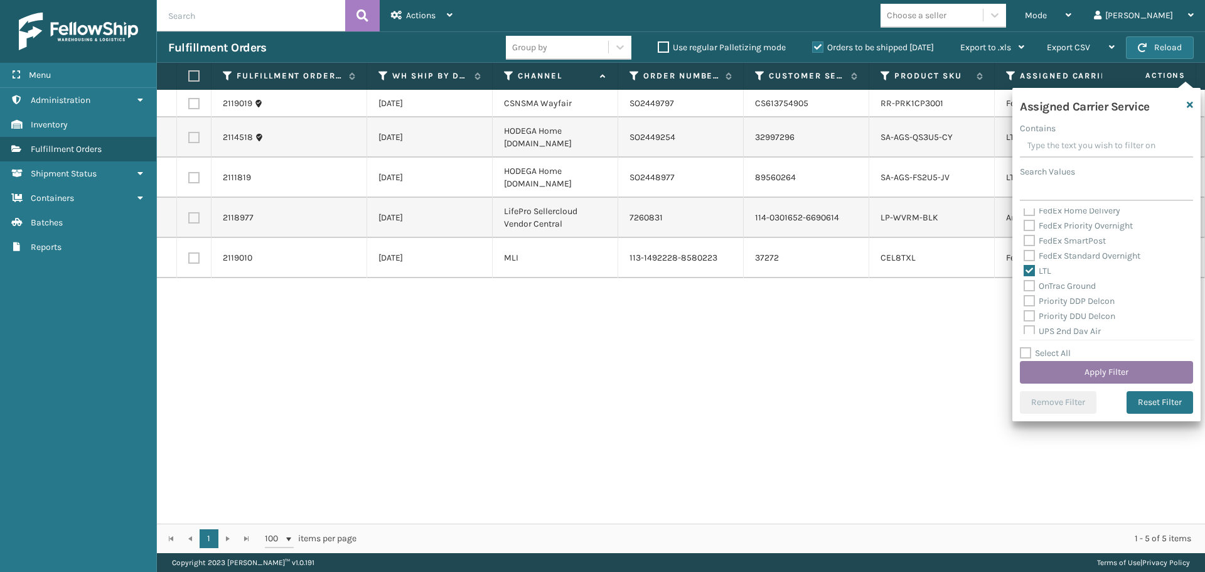
click at [1073, 369] on button "Apply Filter" at bounding box center [1105, 372] width 173 height 23
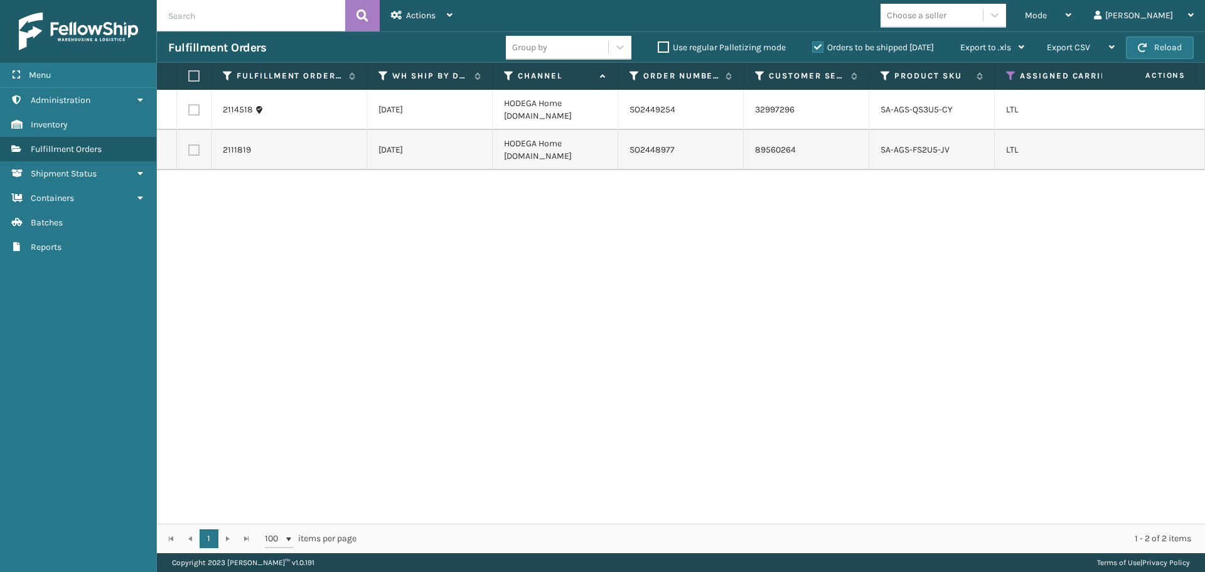
click at [194, 80] on label at bounding box center [192, 75] width 8 height 11
click at [189, 80] on input "checkbox" at bounding box center [188, 76] width 1 height 8
checkbox input "true"
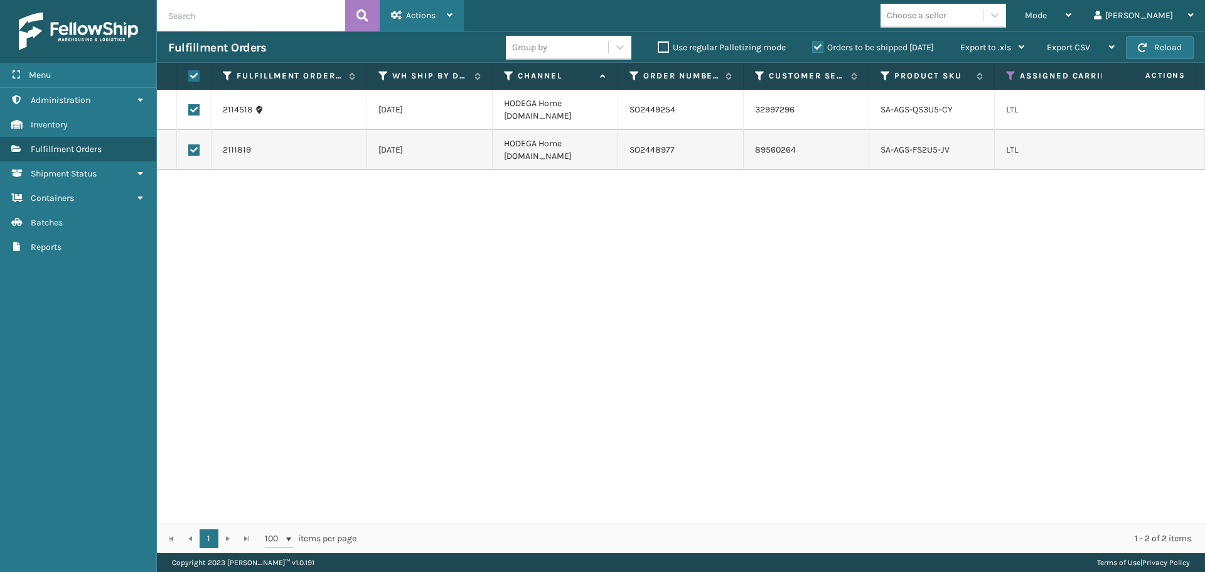
click at [411, 18] on span "Actions" at bounding box center [420, 15] width 29 height 11
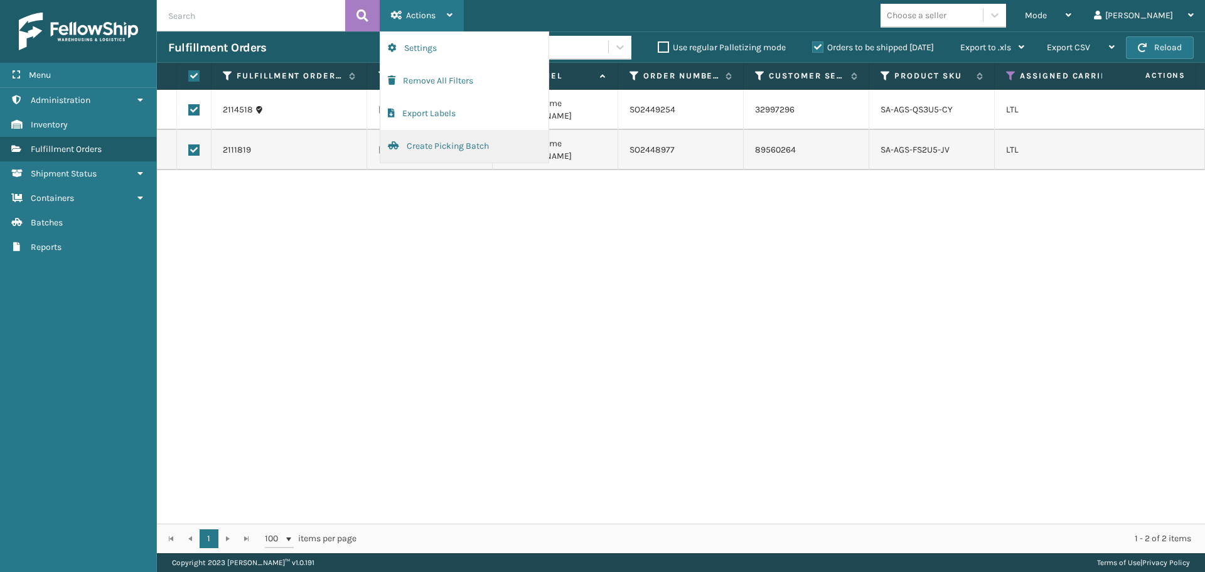
click at [455, 146] on button "Create Picking Batch" at bounding box center [464, 146] width 168 height 33
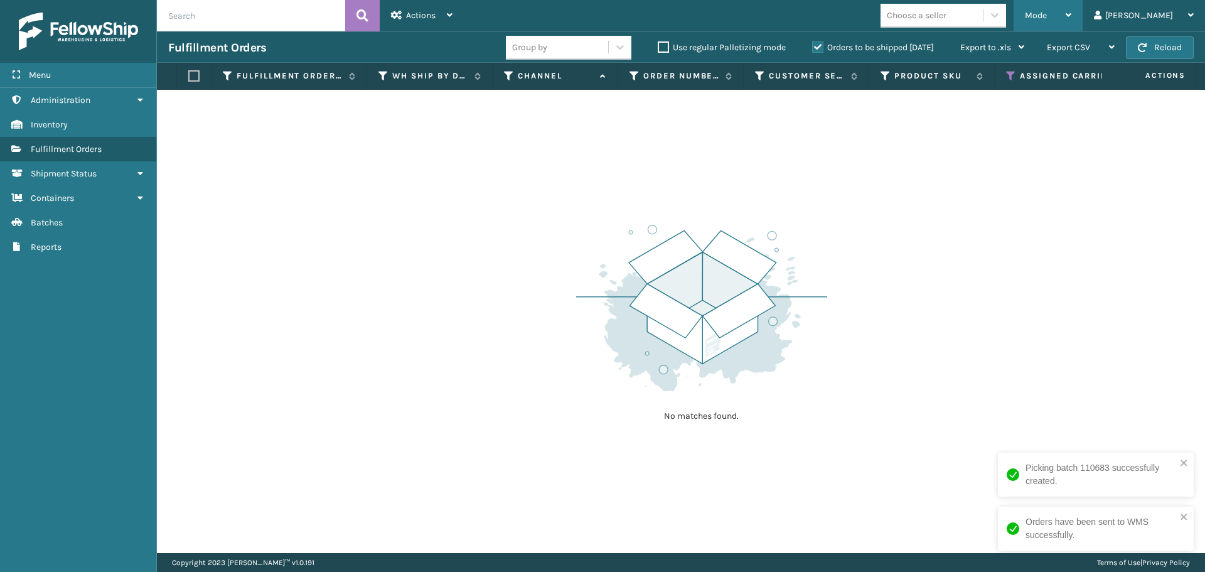
click at [1071, 26] on div "Mode" at bounding box center [1047, 15] width 46 height 31
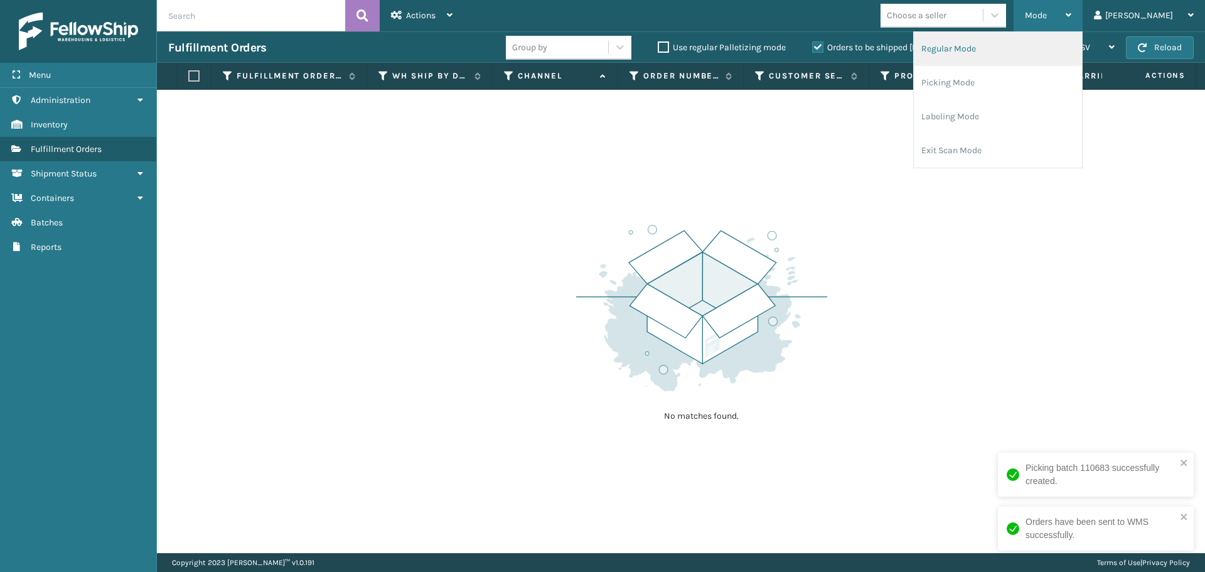
click at [1081, 46] on li "Regular Mode" at bounding box center [997, 49] width 168 height 34
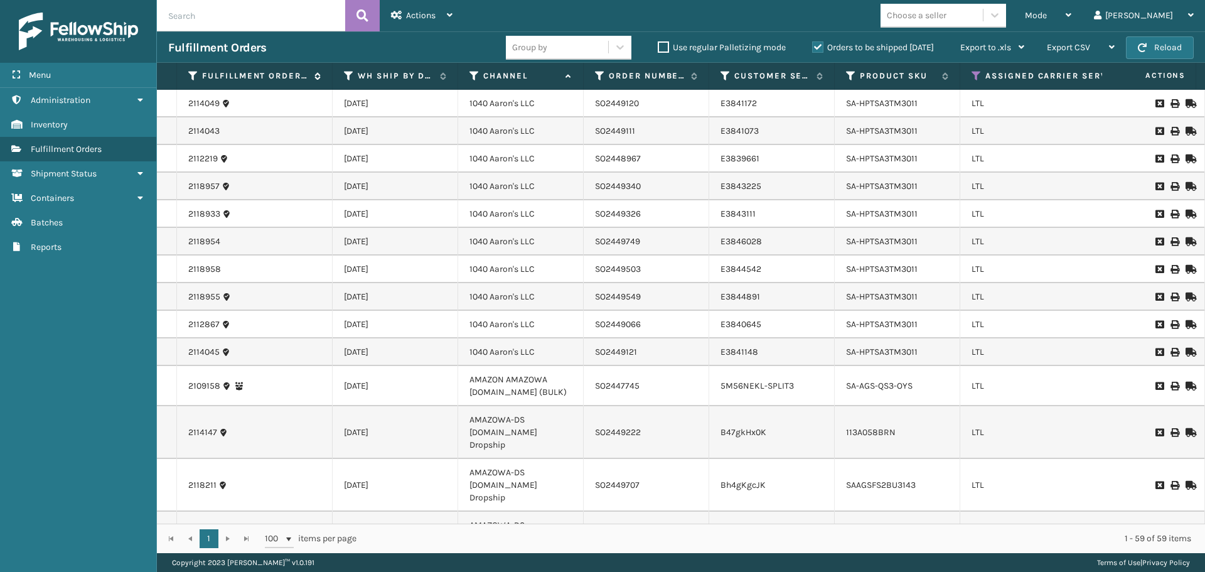
click at [192, 71] on icon at bounding box center [193, 75] width 10 height 11
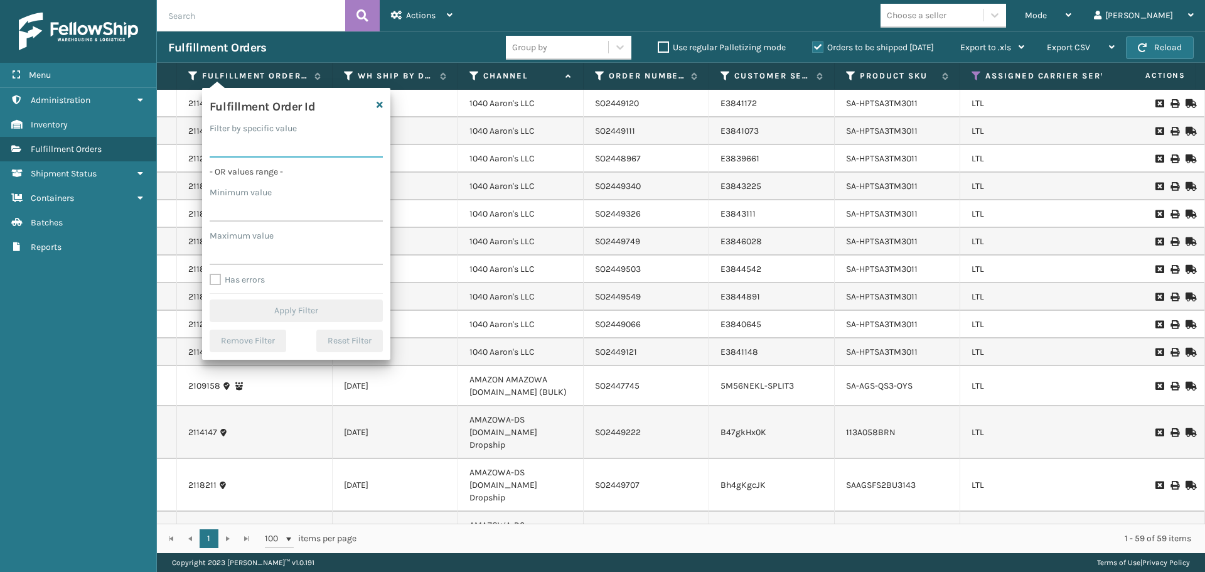
click at [286, 149] on input "Filter by specific value" at bounding box center [296, 146] width 173 height 23
paste input "2114518"
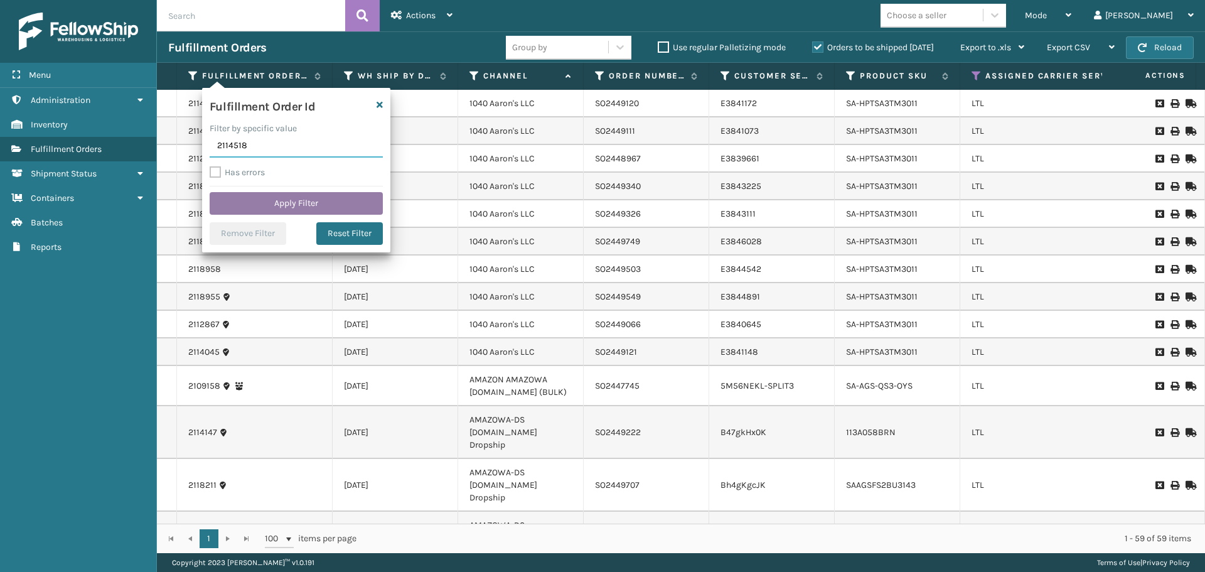
type input "2114518"
click at [279, 212] on button "Apply Filter" at bounding box center [296, 203] width 173 height 23
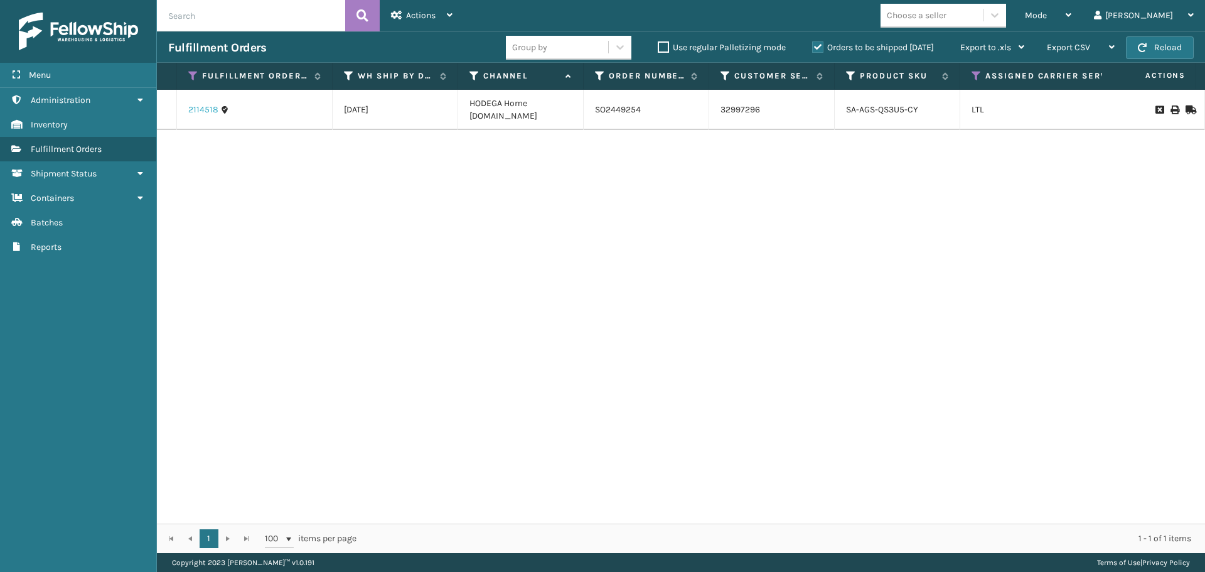
click at [212, 112] on link "2114518" at bounding box center [203, 110] width 30 height 13
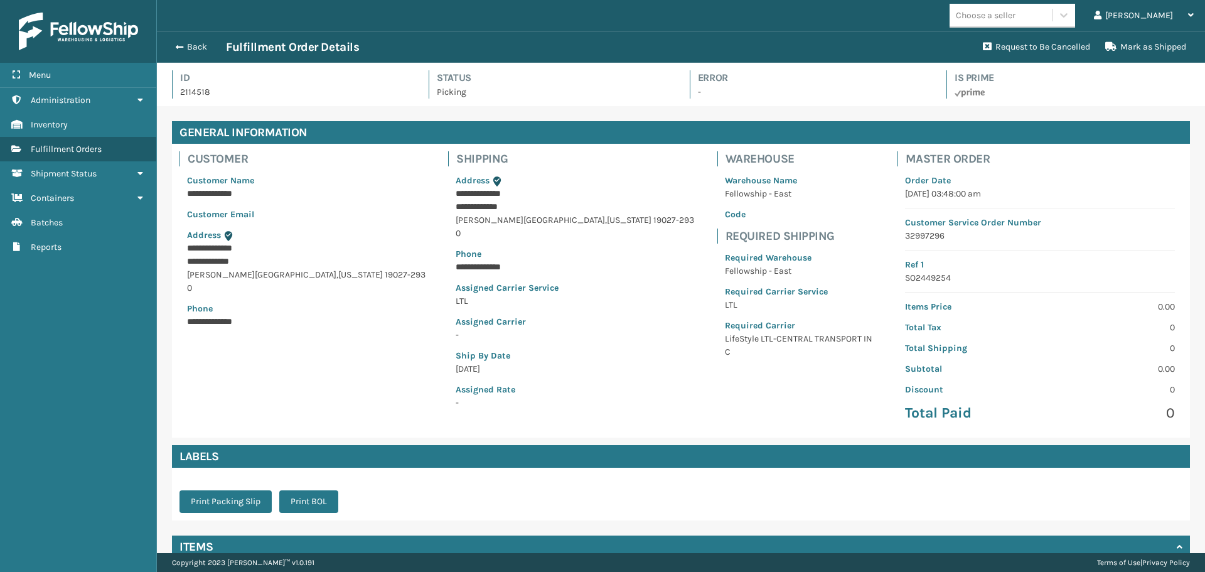
scroll to position [30, 1048]
click at [183, 47] on button "Back" at bounding box center [197, 46] width 58 height 11
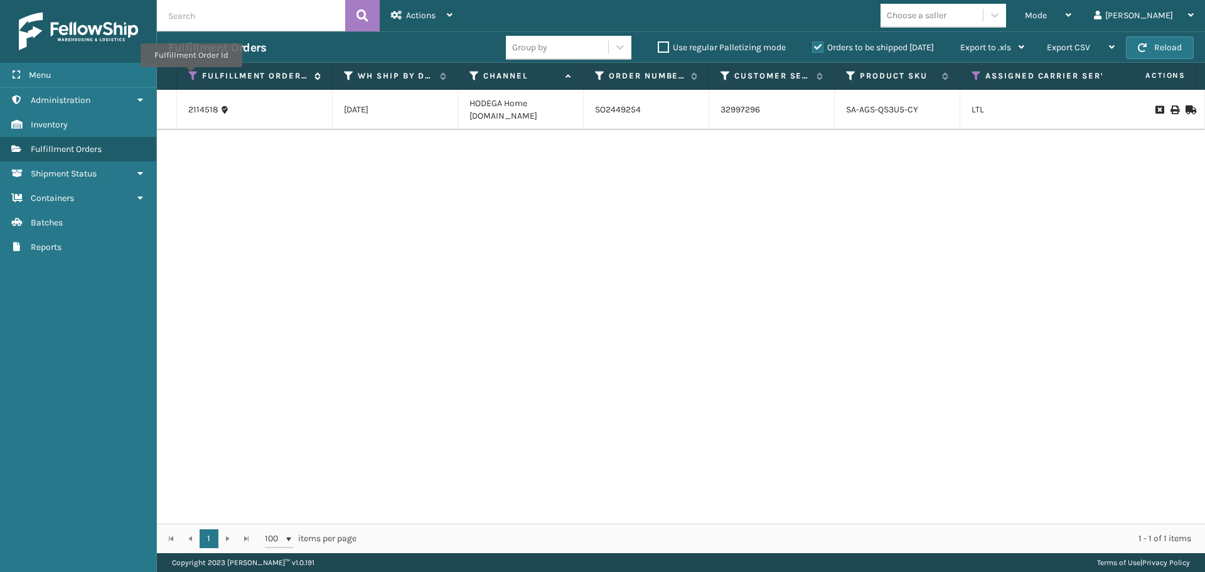
click at [192, 75] on icon at bounding box center [193, 75] width 10 height 11
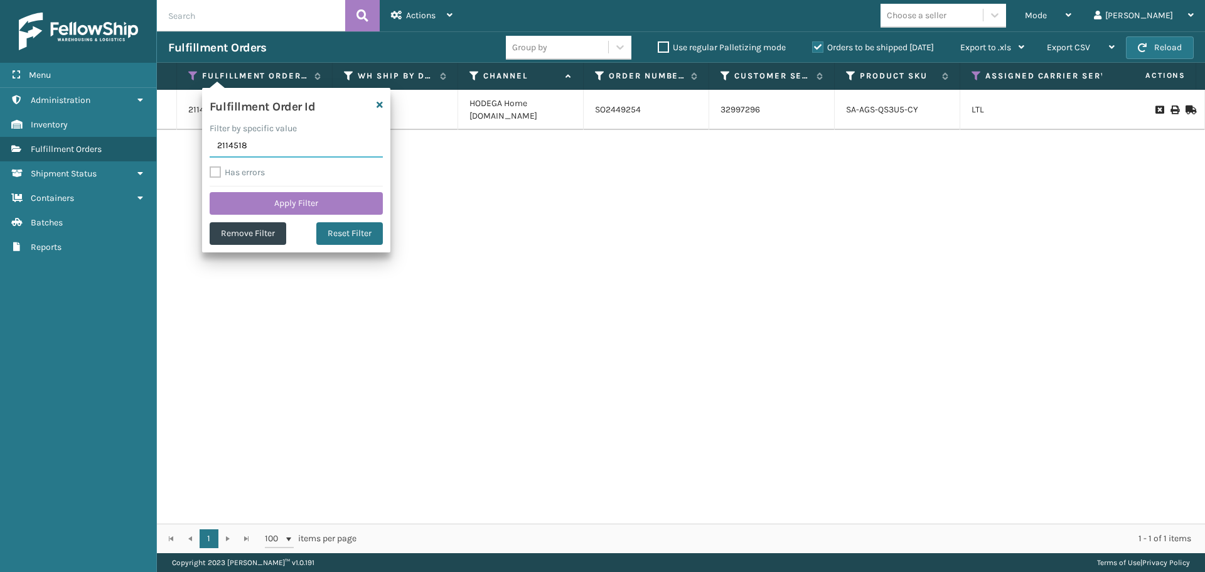
click at [265, 147] on input "2114518" at bounding box center [296, 146] width 173 height 23
paste input "1819"
type input "2111819"
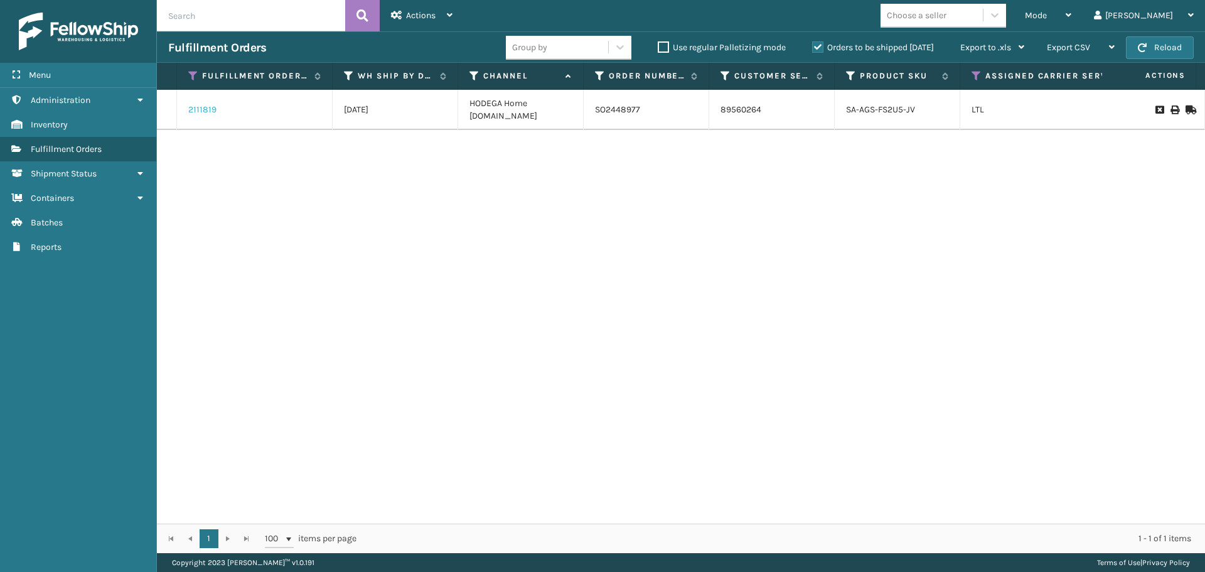
click at [205, 109] on link "2111819" at bounding box center [202, 110] width 28 height 13
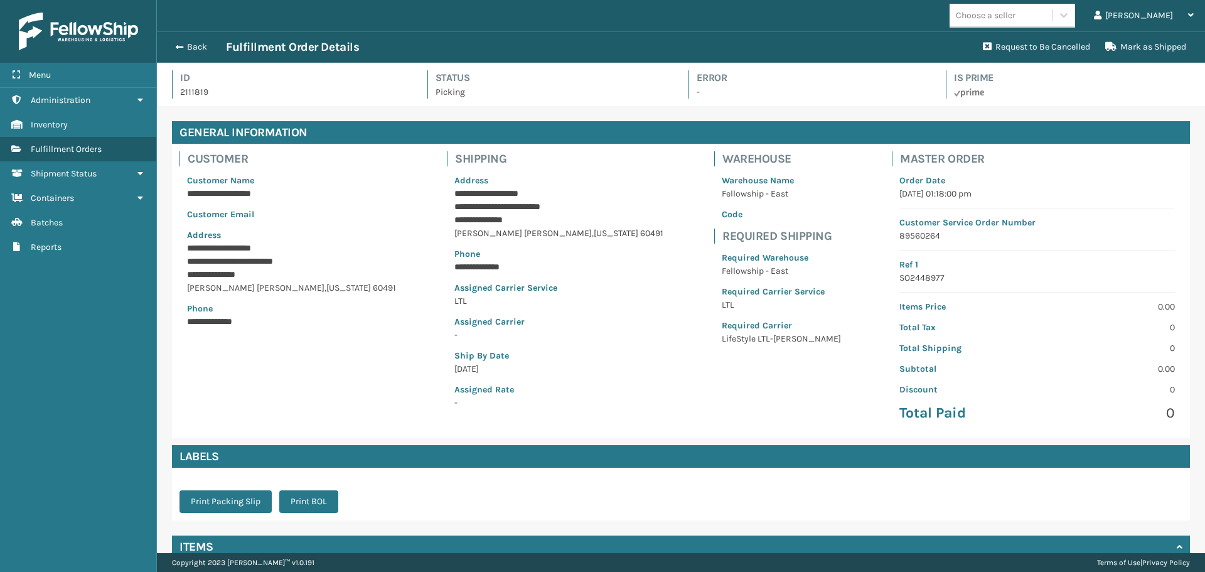
scroll to position [30, 1048]
